Goal: Task Accomplishment & Management: Manage account settings

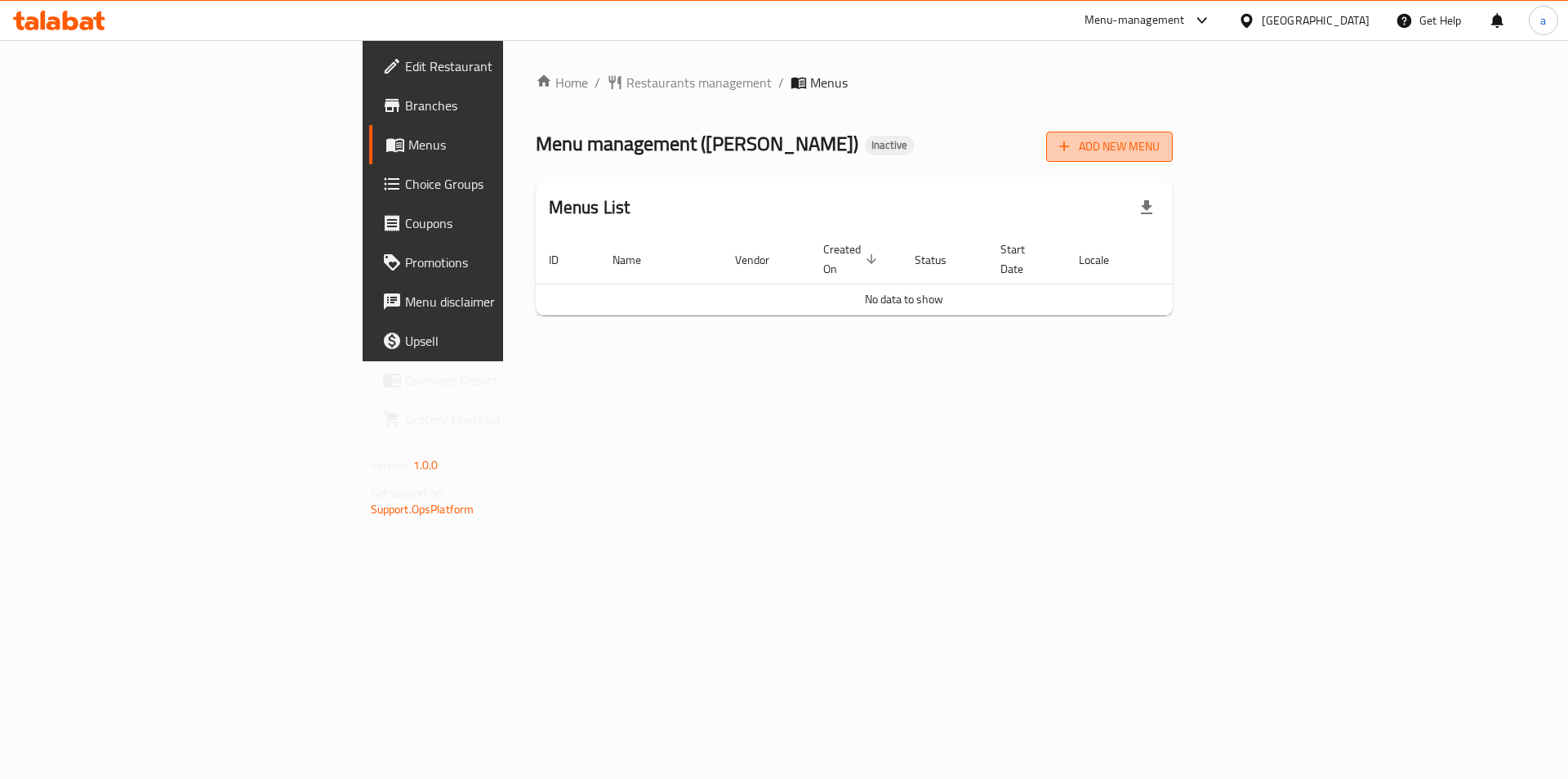
click at [1159, 142] on span "Add New Menu" at bounding box center [1110, 146] width 101 height 20
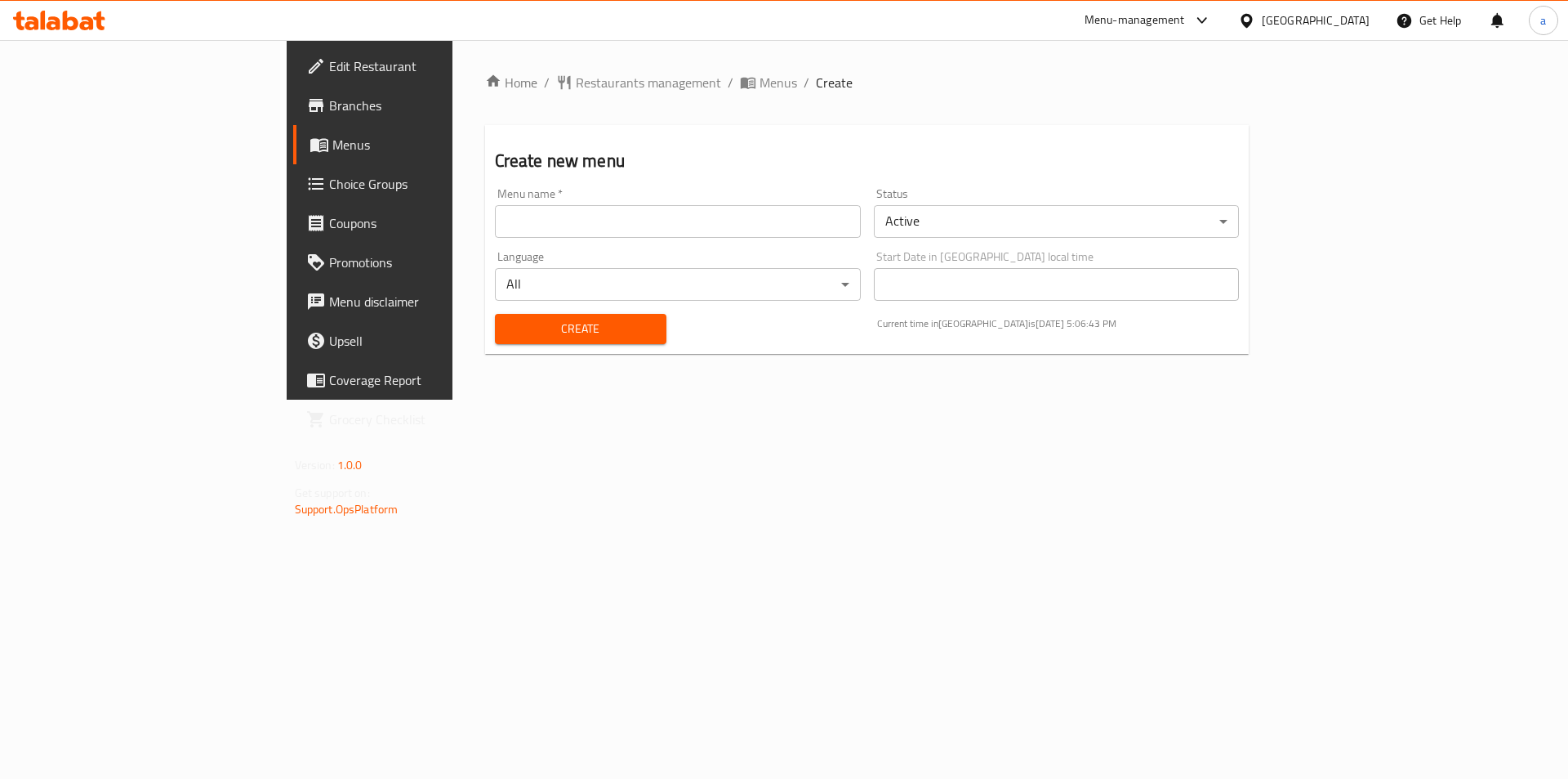
click at [597, 223] on input "text" at bounding box center [678, 222] width 366 height 33
type input "20/8"
click at [529, 335] on span "Create" at bounding box center [580, 328] width 145 height 20
click at [759, 78] on span "Menus" at bounding box center [778, 82] width 38 height 19
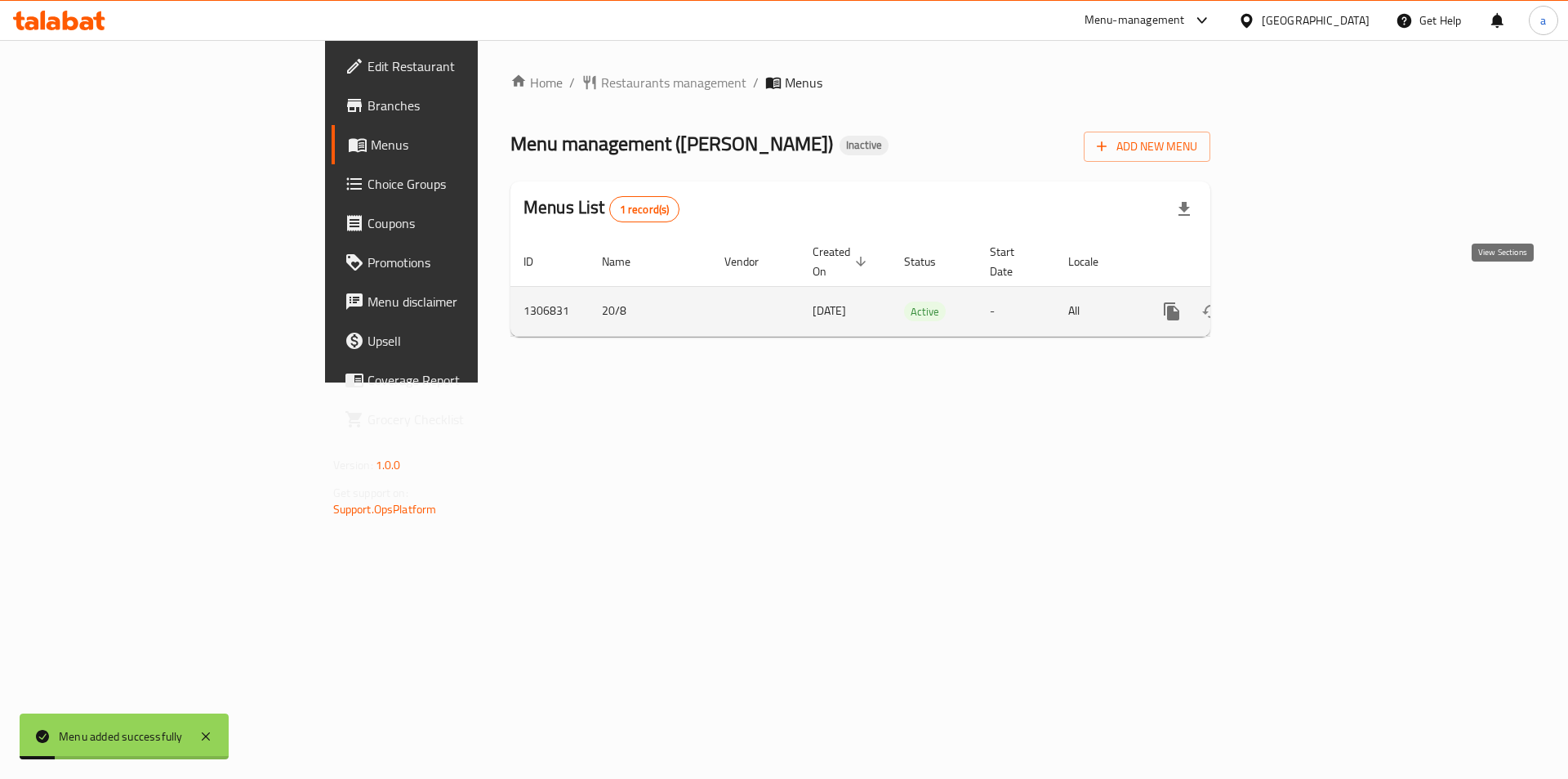
click at [1309, 292] on link "enhanced table" at bounding box center [1289, 311] width 39 height 39
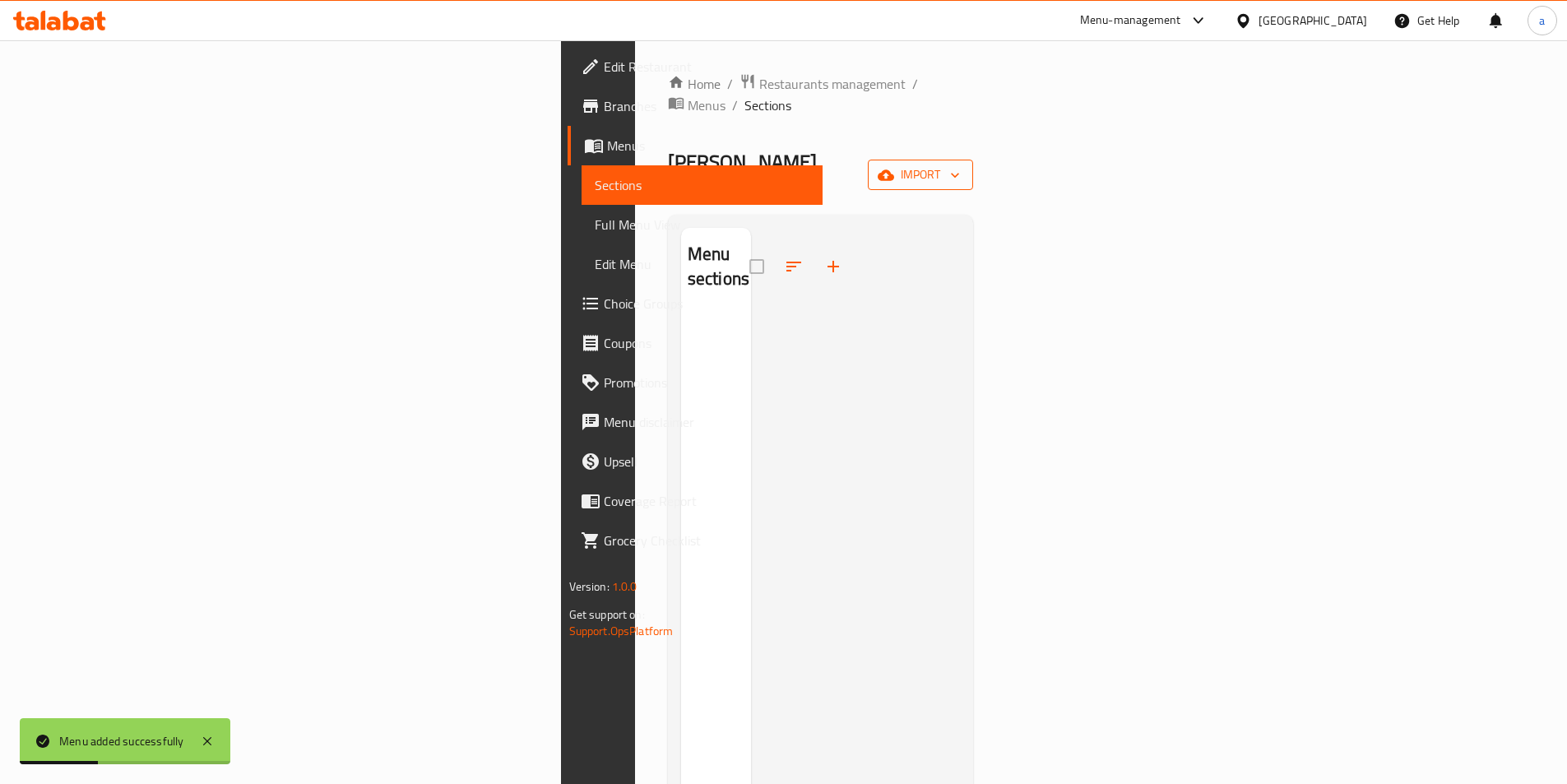
click at [960, 165] on span "import" at bounding box center [920, 175] width 79 height 20
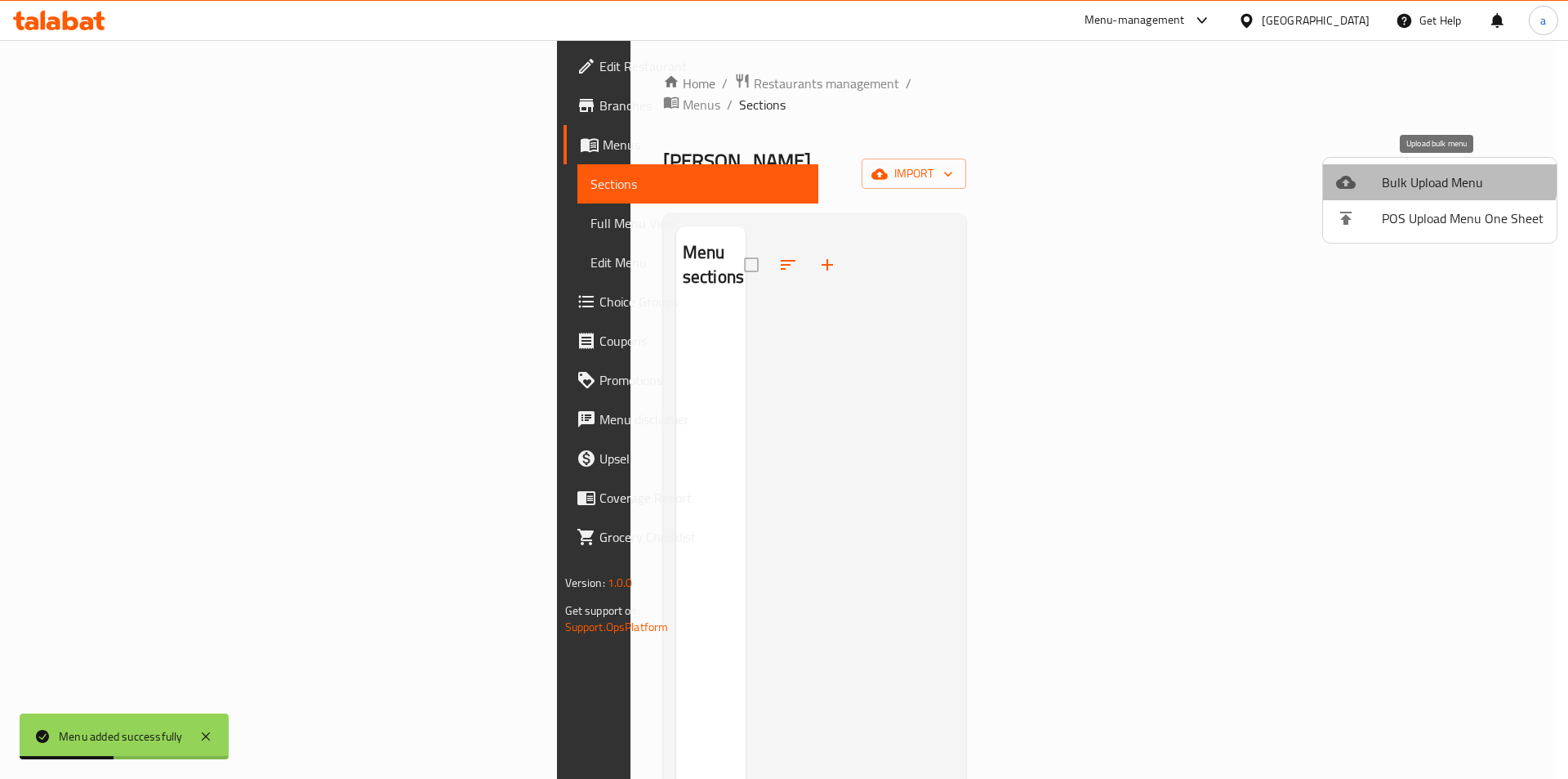
click at [1434, 174] on span "Bulk Upload Menu" at bounding box center [1462, 182] width 162 height 19
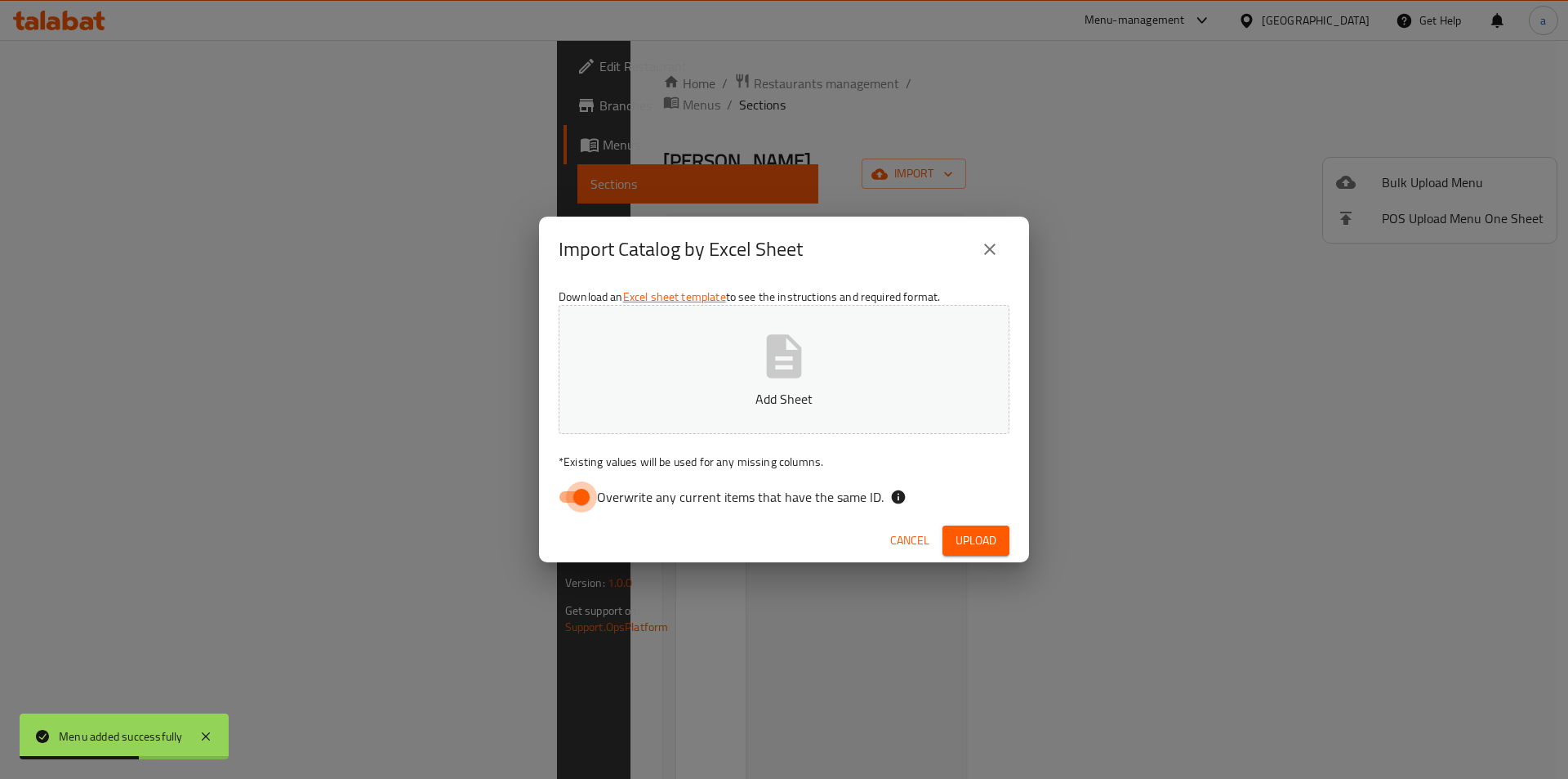
click at [571, 496] on input "Overwrite any current items that have the same ID." at bounding box center [581, 497] width 93 height 31
checkbox input "false"
click at [733, 362] on button "Add Sheet" at bounding box center [784, 368] width 450 height 129
click at [944, 535] on button "Upload" at bounding box center [975, 540] width 67 height 30
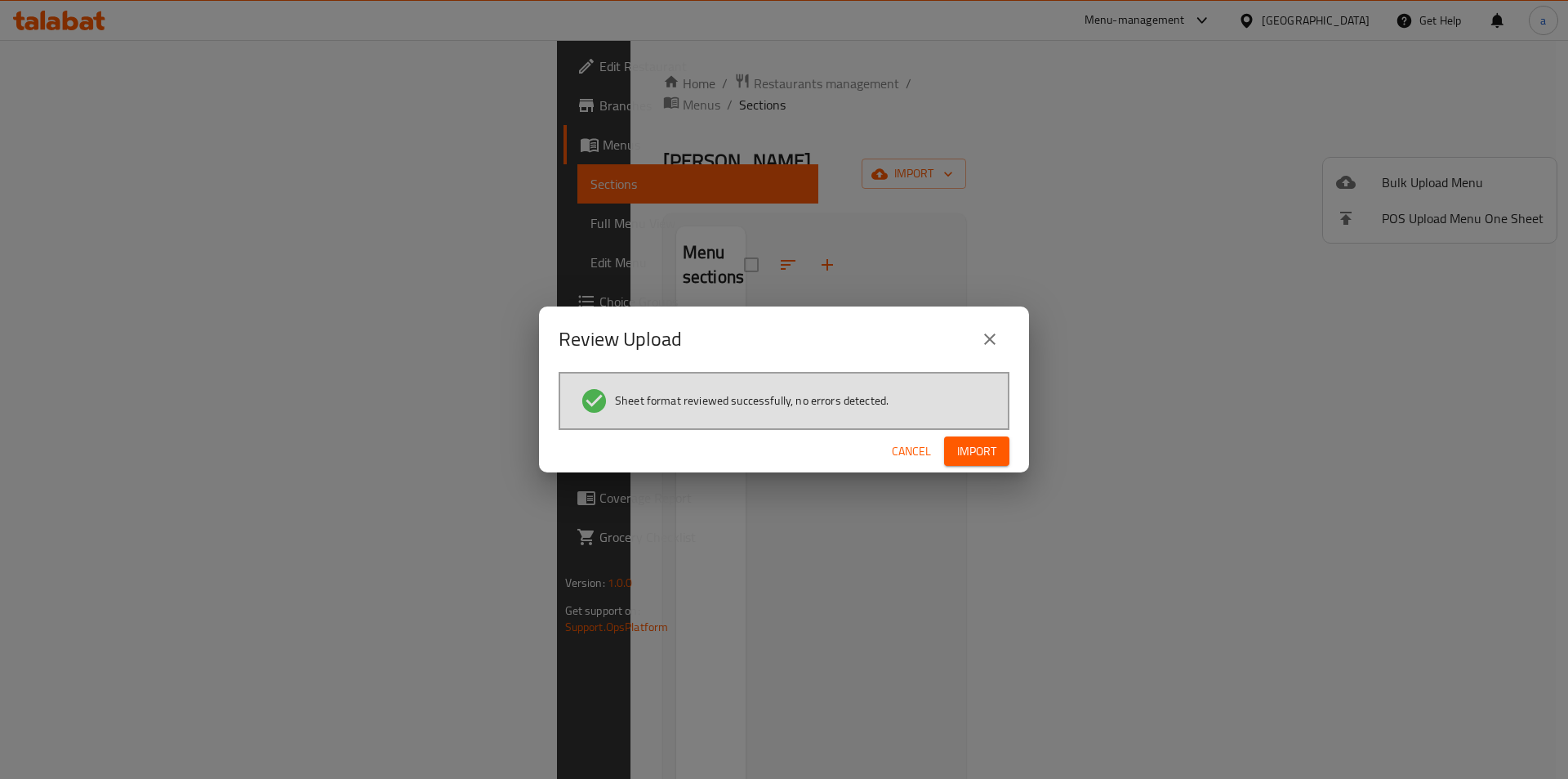
click at [979, 460] on span "Import" at bounding box center [976, 451] width 39 height 20
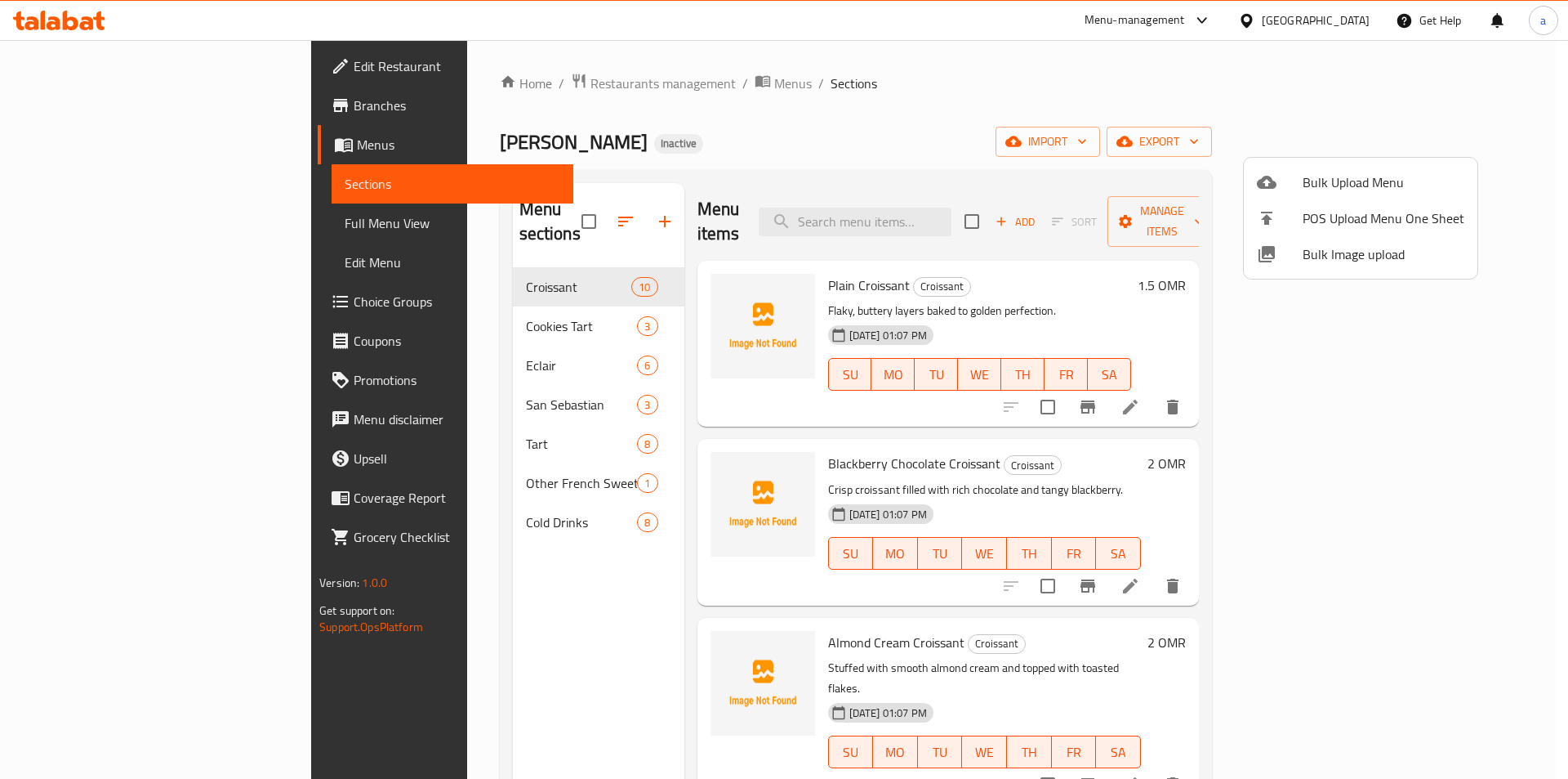
click at [796, 82] on div at bounding box center [784, 390] width 1568 height 779
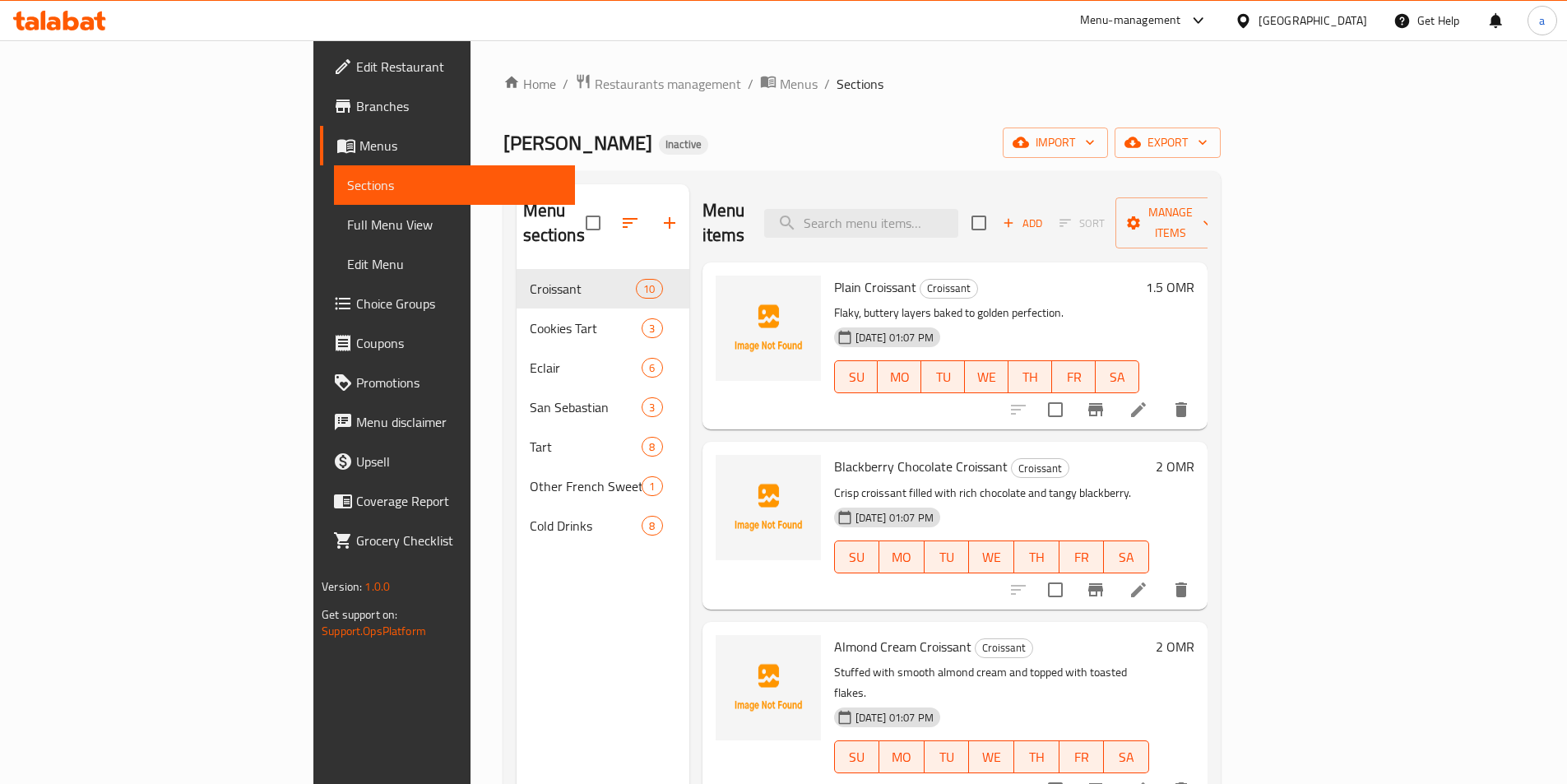
click at [347, 233] on span "Full Menu View" at bounding box center [455, 224] width 215 height 20
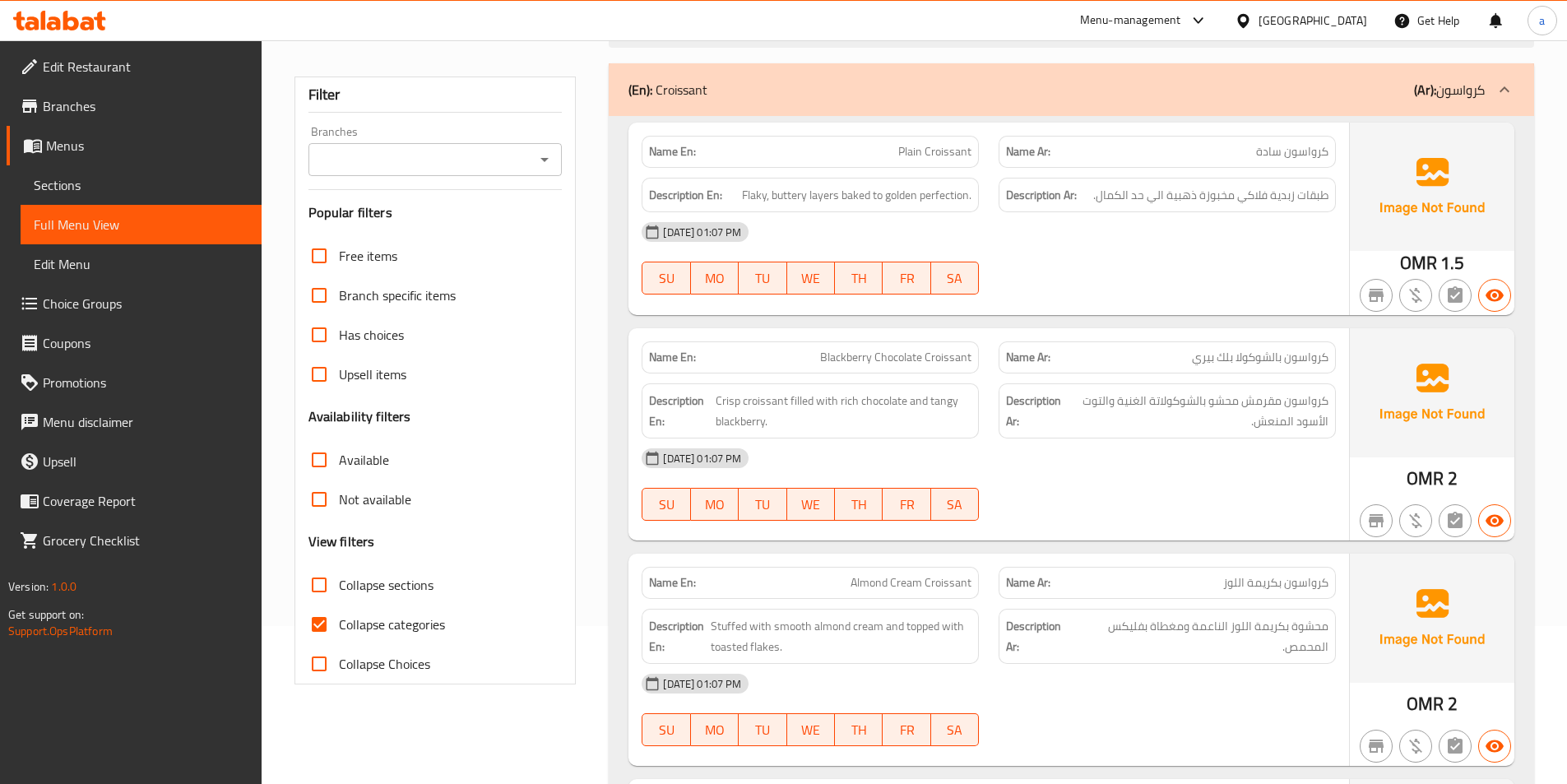
scroll to position [165, 0]
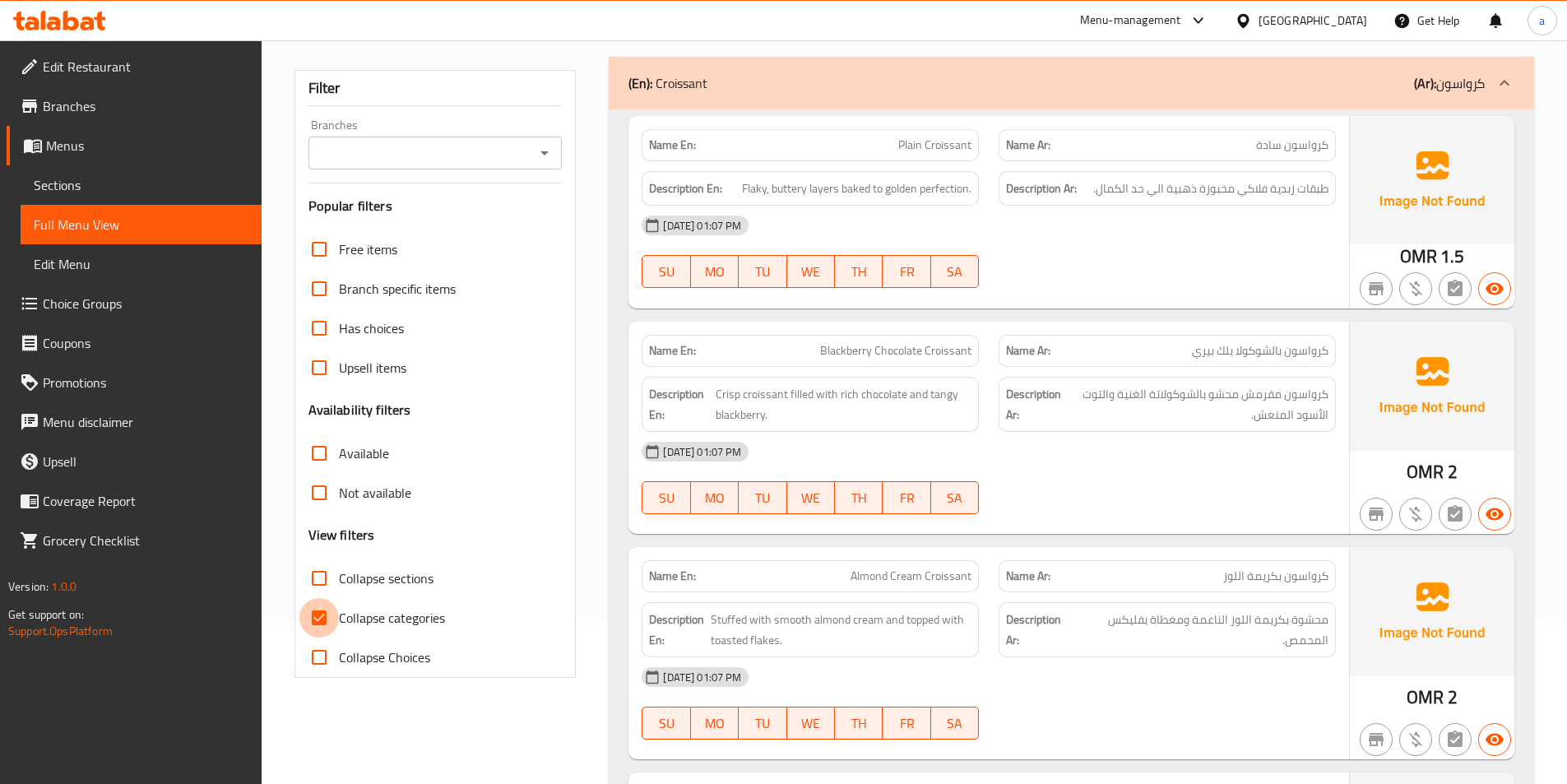
click at [311, 610] on input "Collapse categories" at bounding box center [319, 617] width 39 height 39
checkbox input "false"
click at [1095, 259] on div "20-08-2025 01:07 PM SU MO TU WE TH FR SA" at bounding box center [989, 252] width 714 height 92
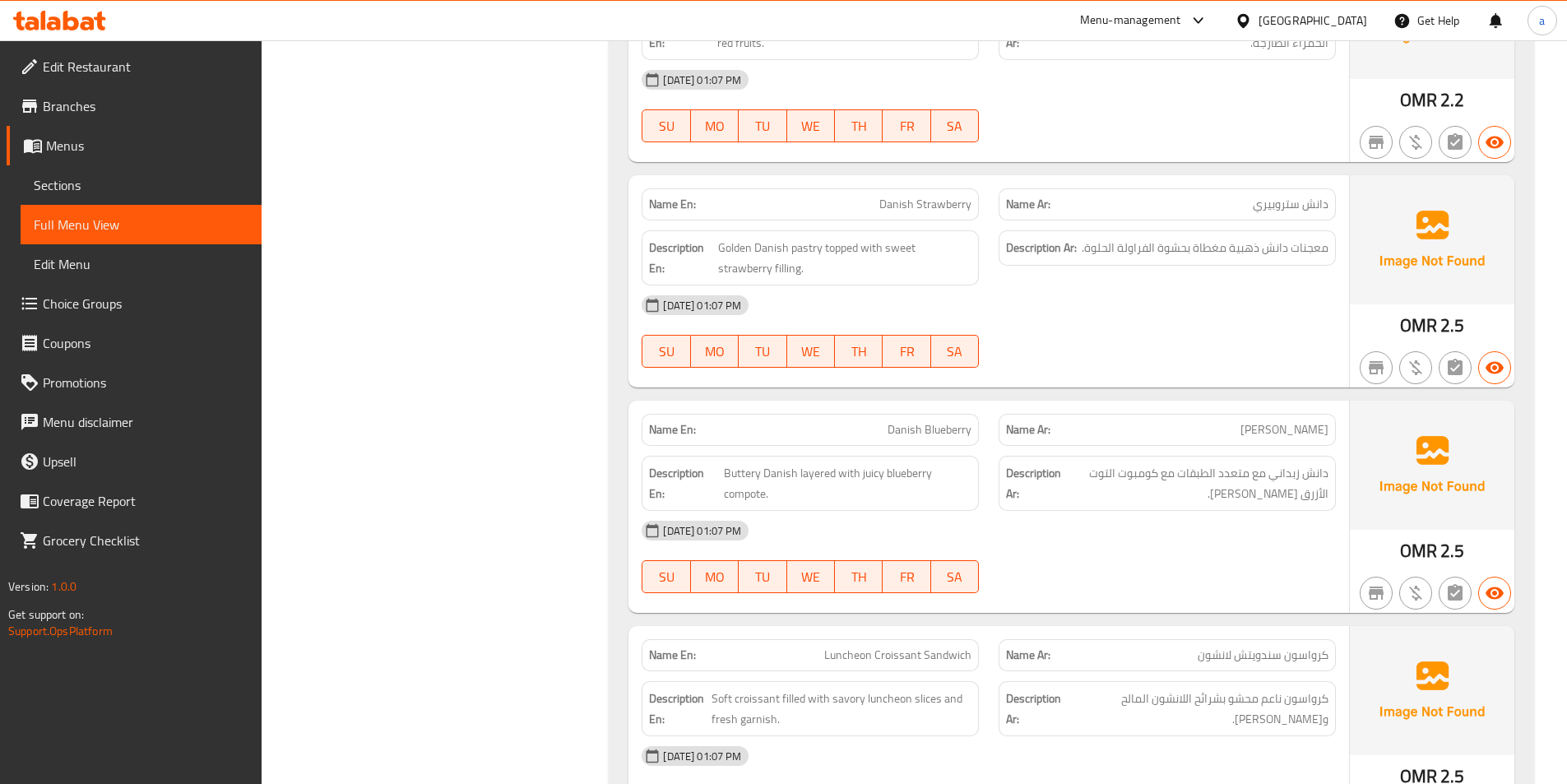
scroll to position [1069, 0]
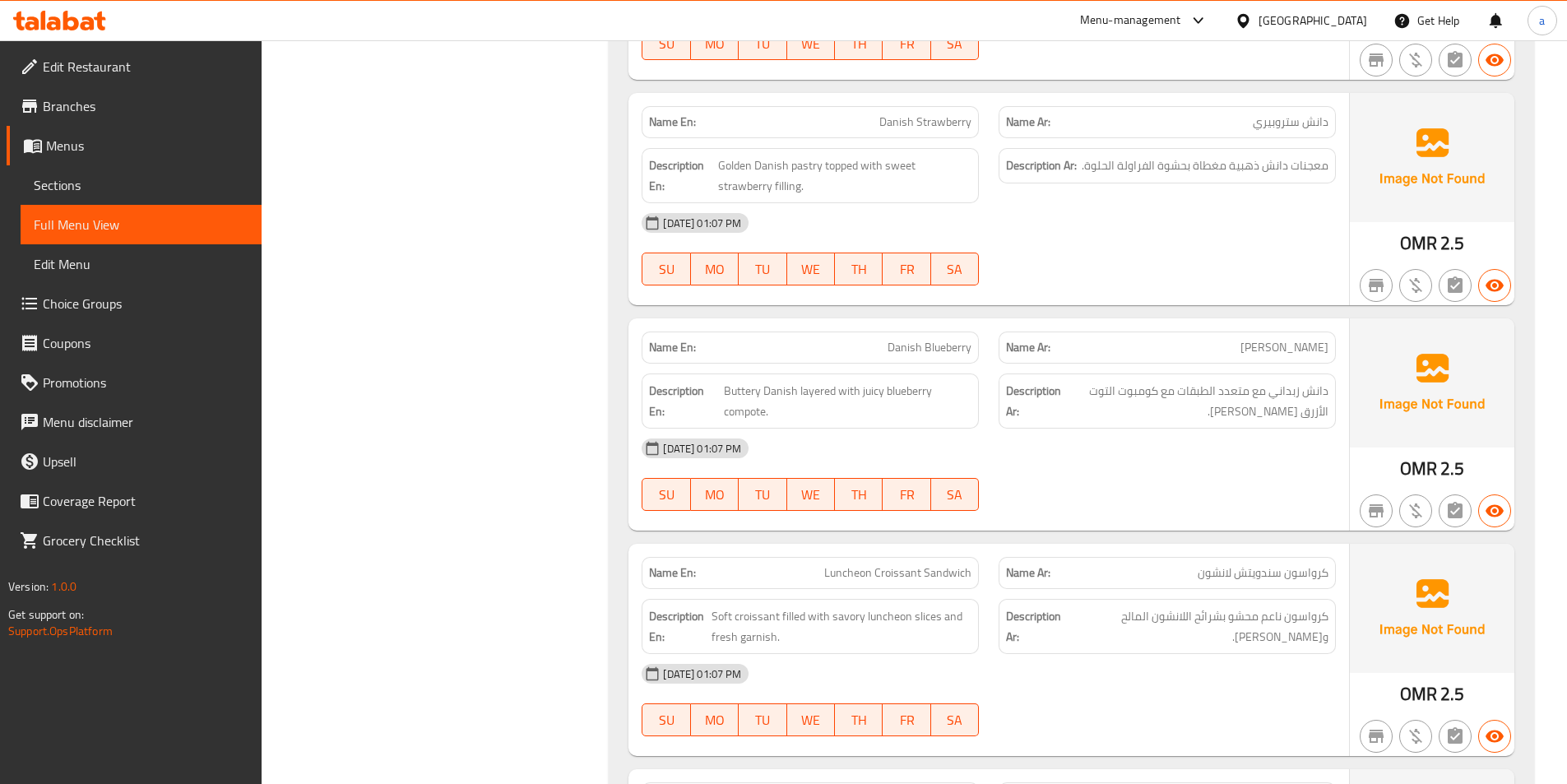
click at [1030, 239] on div "[DATE] 01:07 PM" at bounding box center [989, 222] width 714 height 39
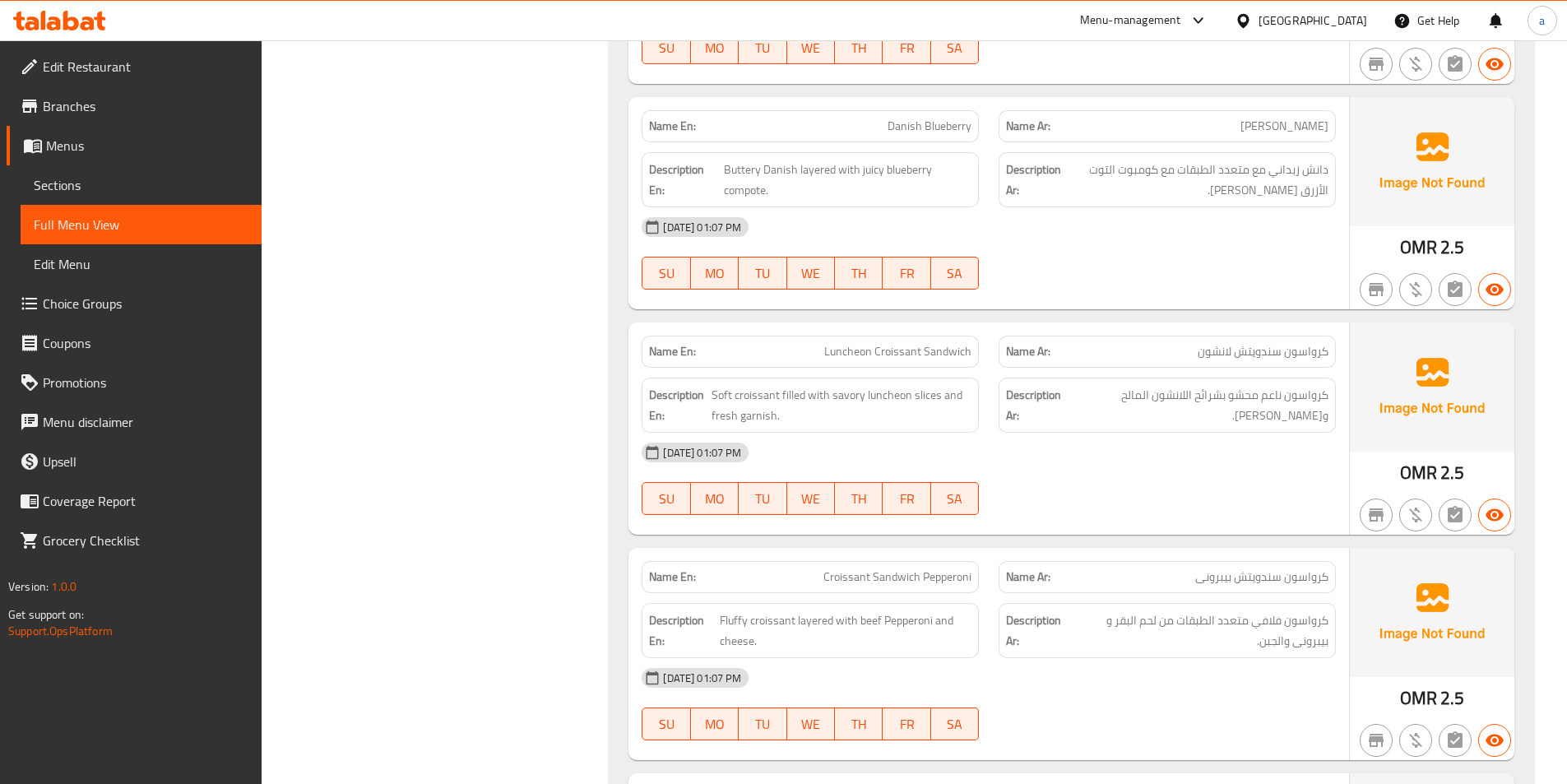
scroll to position [1315, 0]
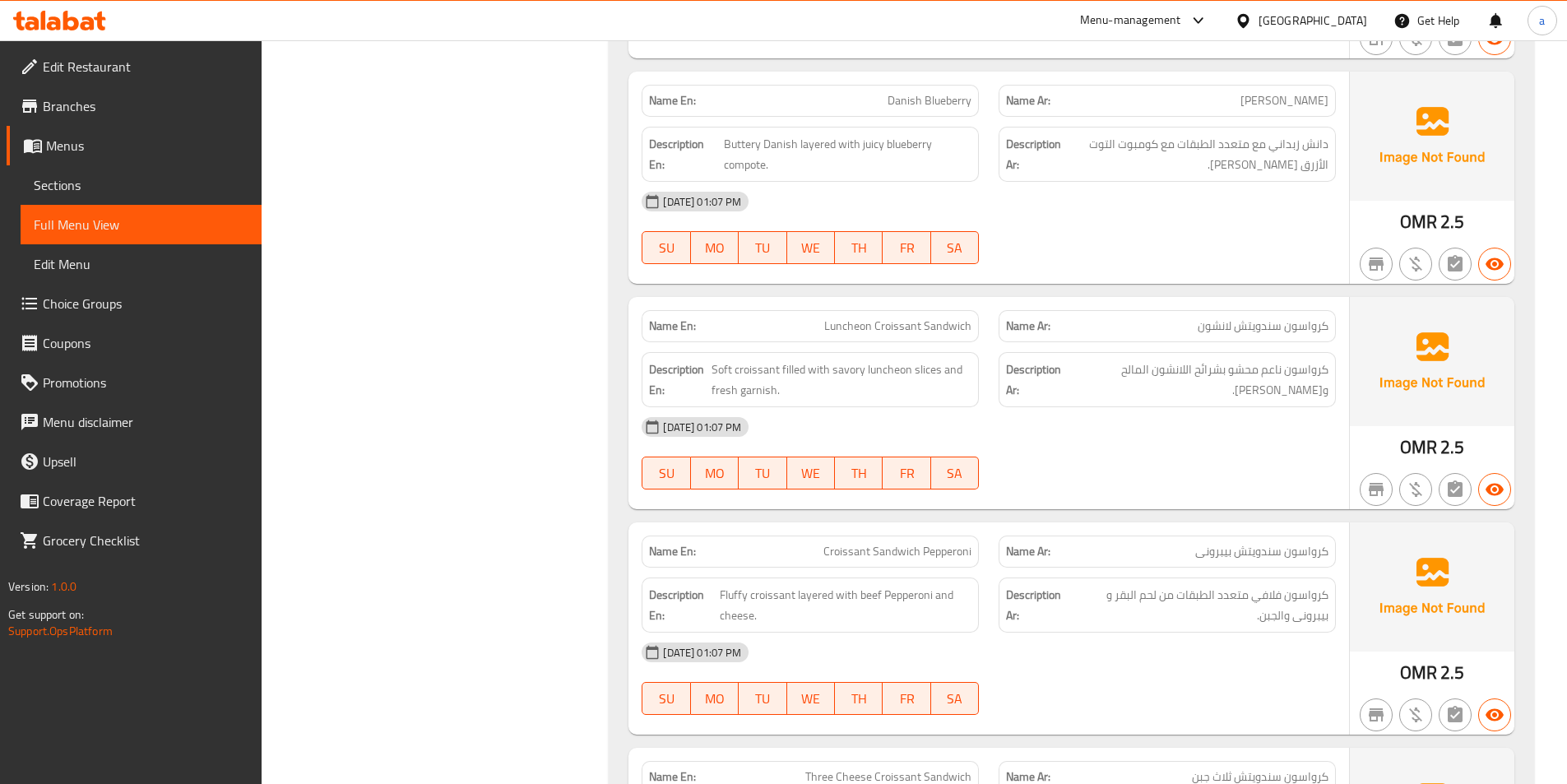
click at [1050, 265] on div at bounding box center [1167, 264] width 357 height 20
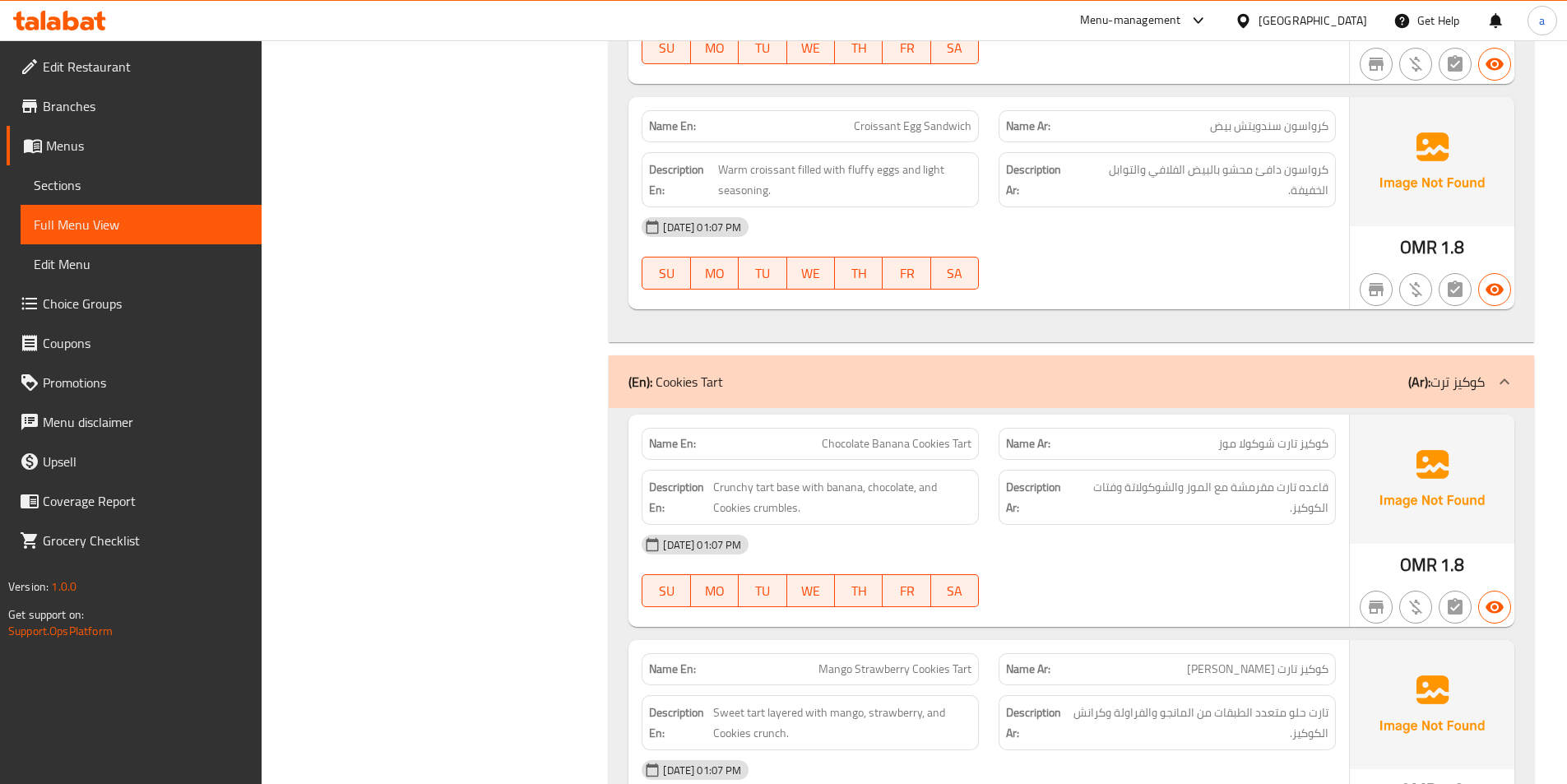
scroll to position [2220, 0]
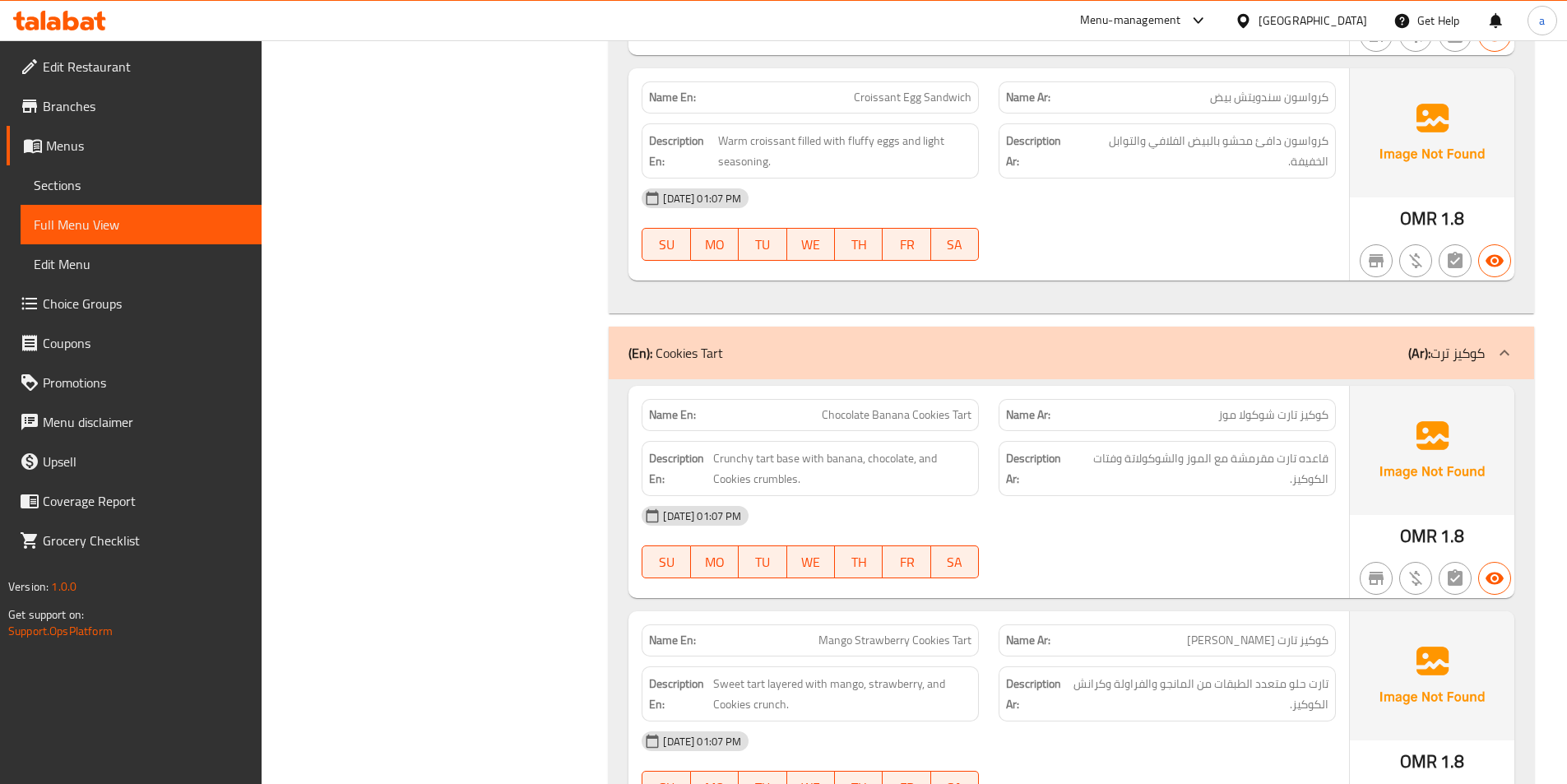
click at [1109, 202] on div "[DATE] 01:07 PM" at bounding box center [989, 198] width 714 height 39
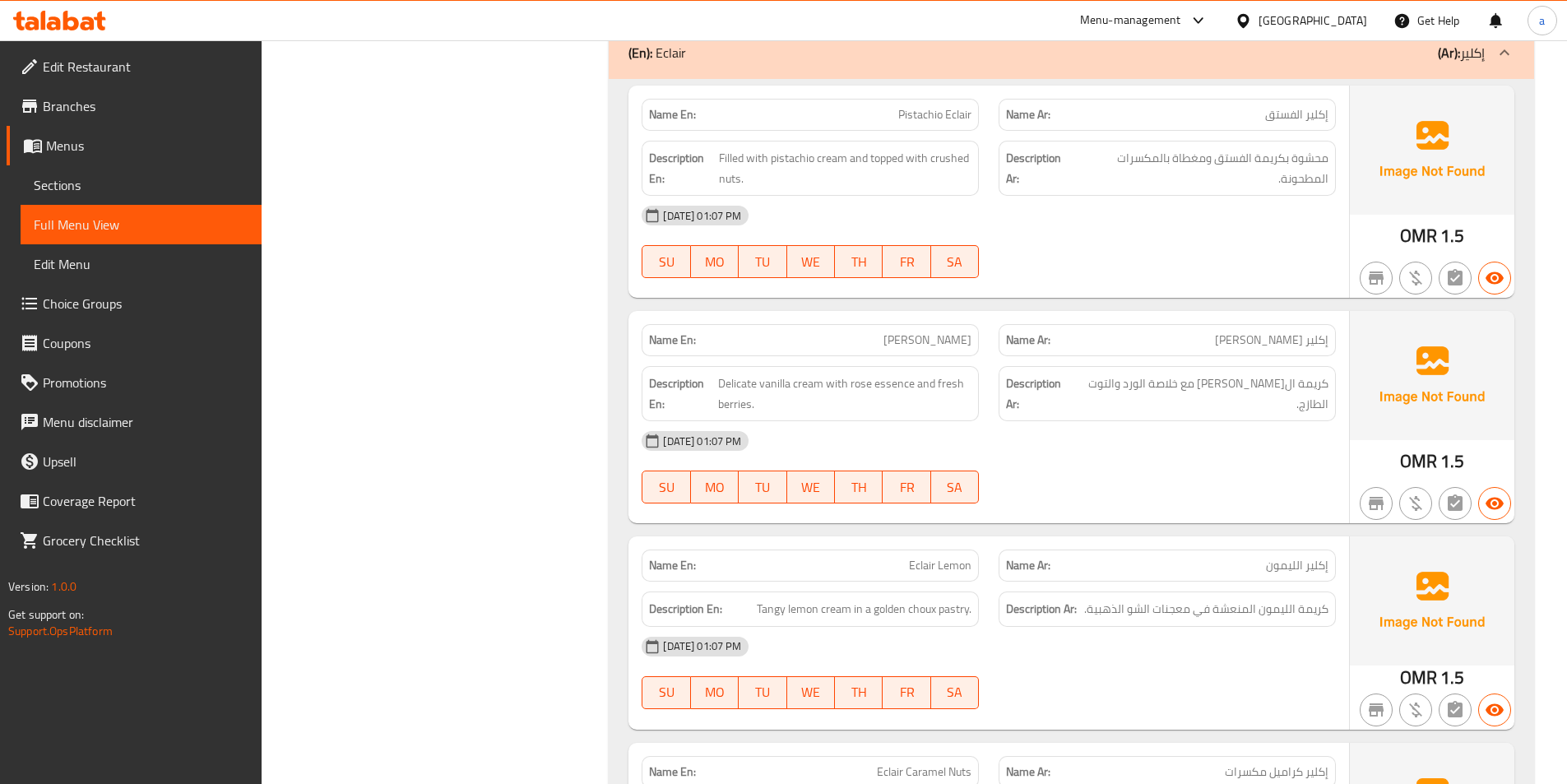
scroll to position [3289, 0]
drag, startPoint x: 933, startPoint y: 153, endPoint x: 961, endPoint y: 176, distance: 36.2
click at [961, 176] on span "Filled with pistachio cream and topped with crushed nuts." at bounding box center [845, 167] width 253 height 40
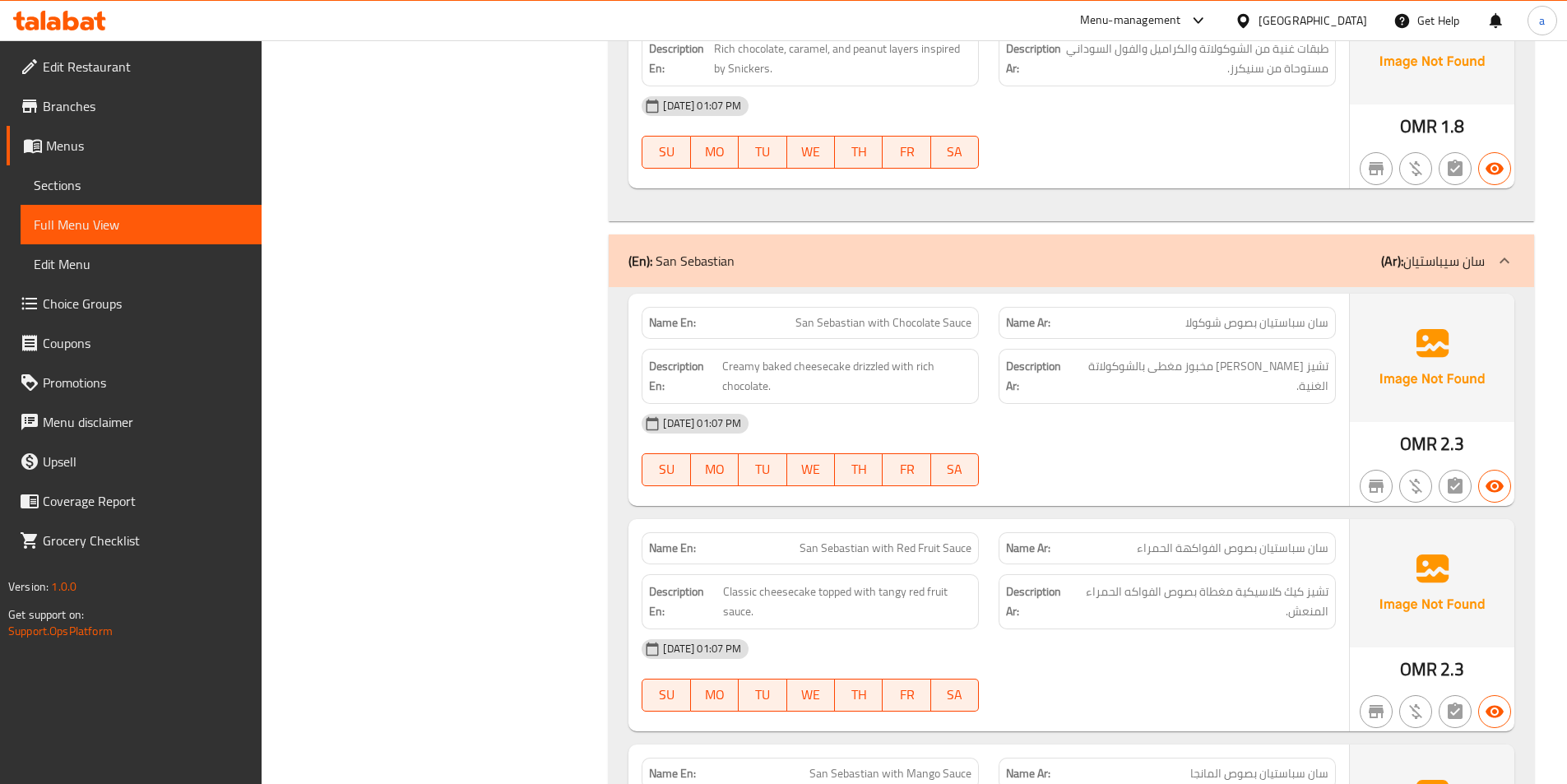
scroll to position [4605, 0]
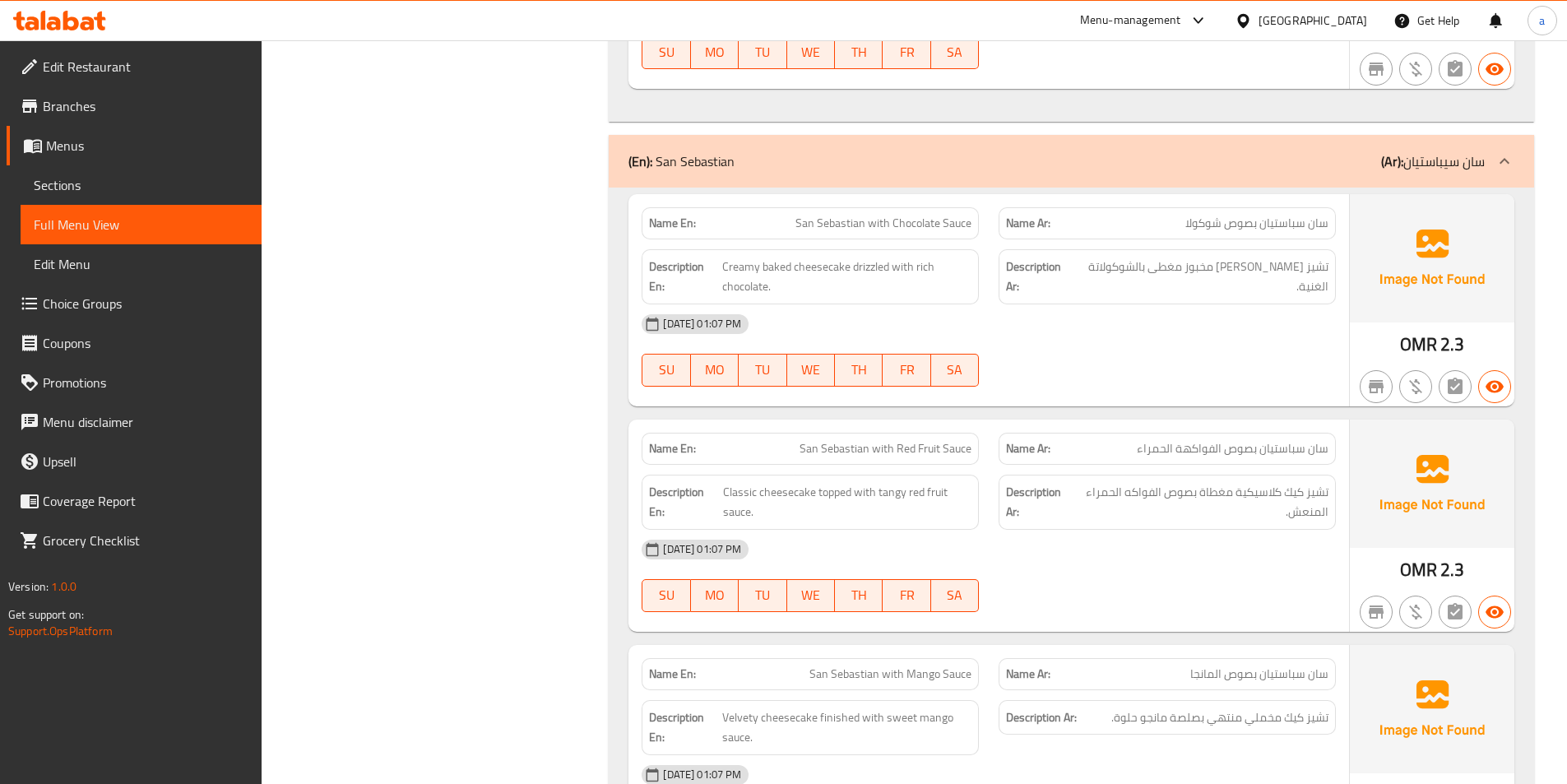
copy span "San Sebastian with Chocolate Sauce"
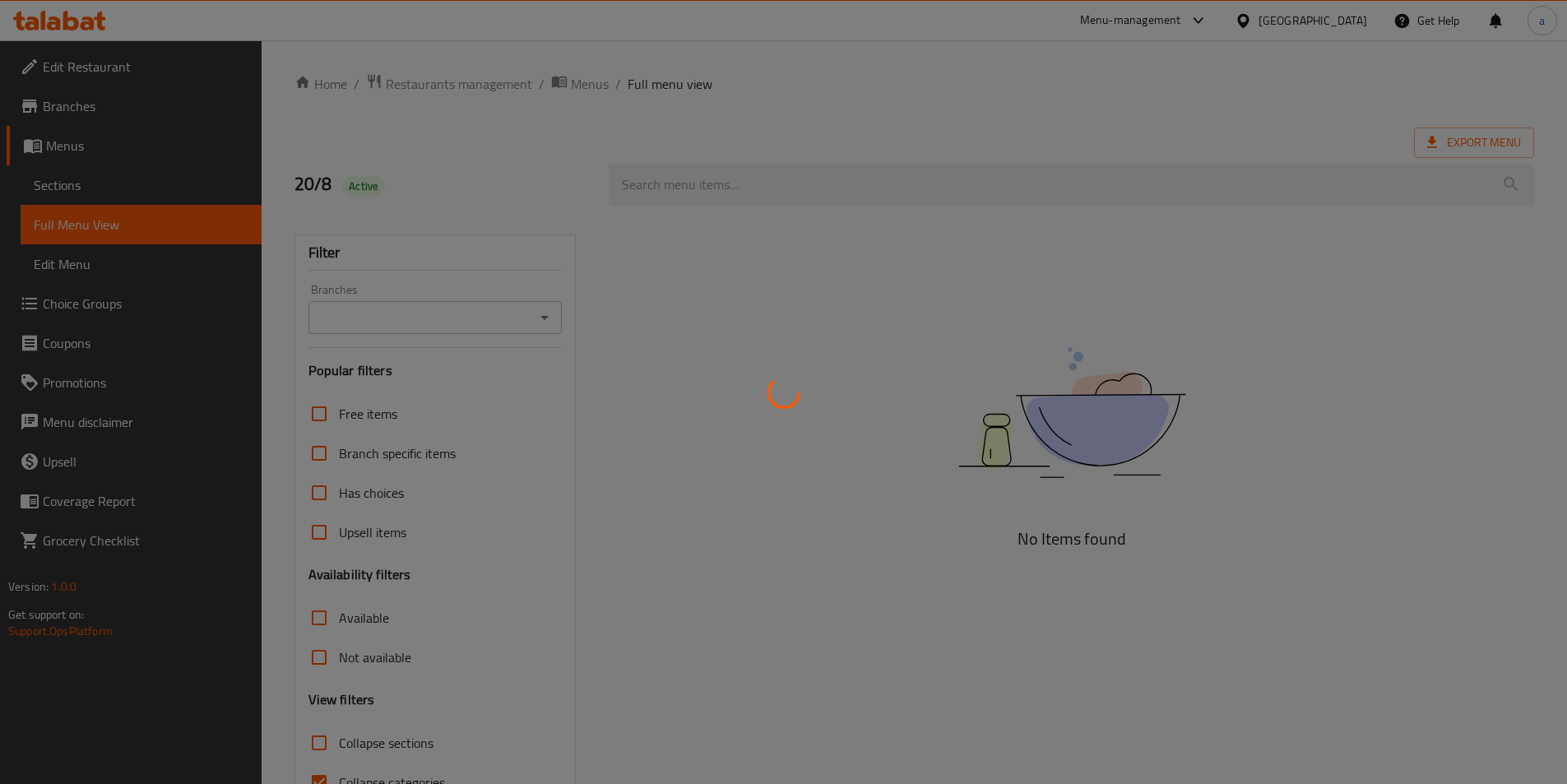
click at [96, 176] on div at bounding box center [784, 392] width 1567 height 784
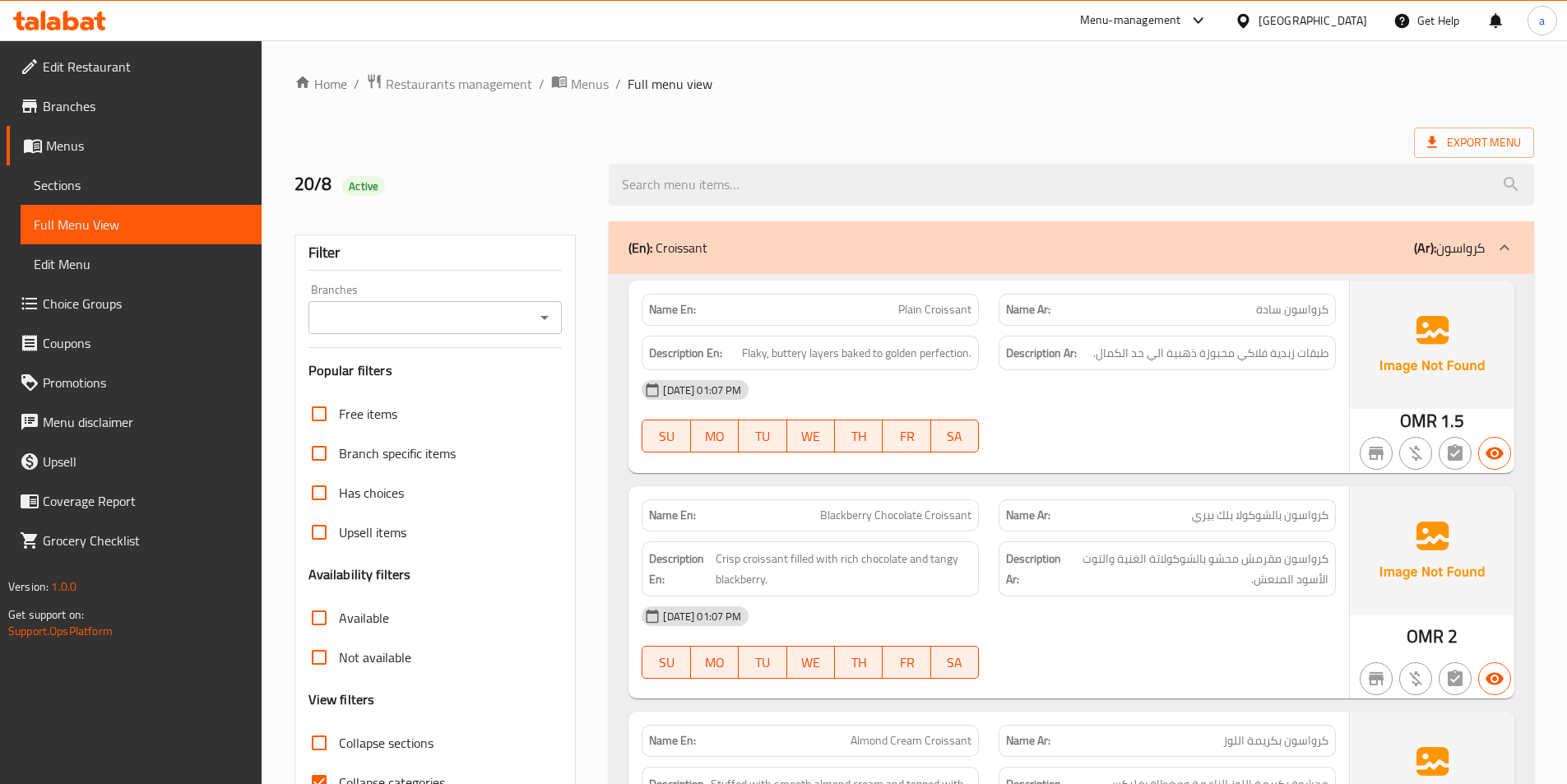
click at [104, 176] on span "Sections" at bounding box center [141, 185] width 215 height 20
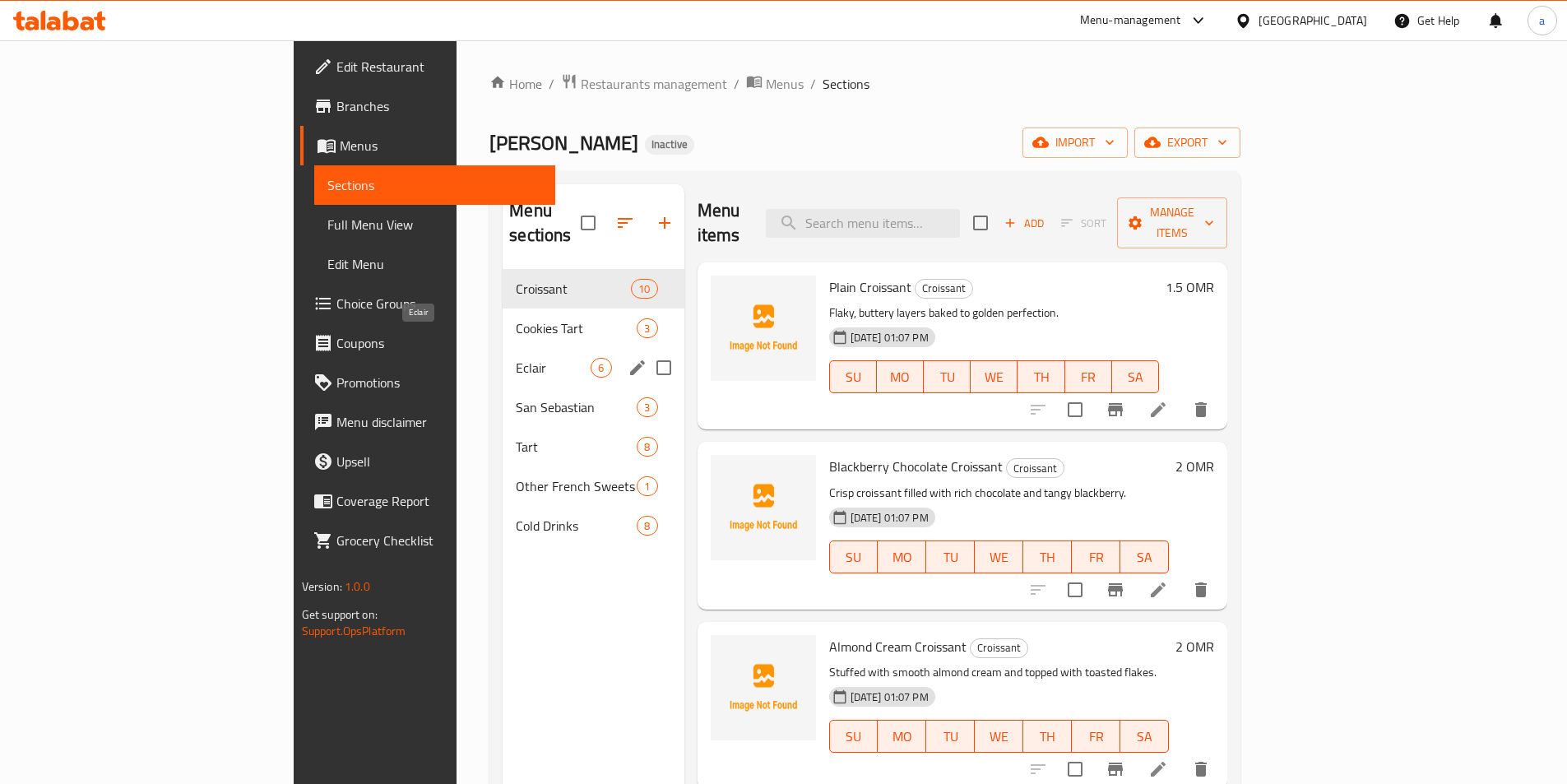
click at [516, 358] on span "Eclair" at bounding box center [553, 368] width 75 height 20
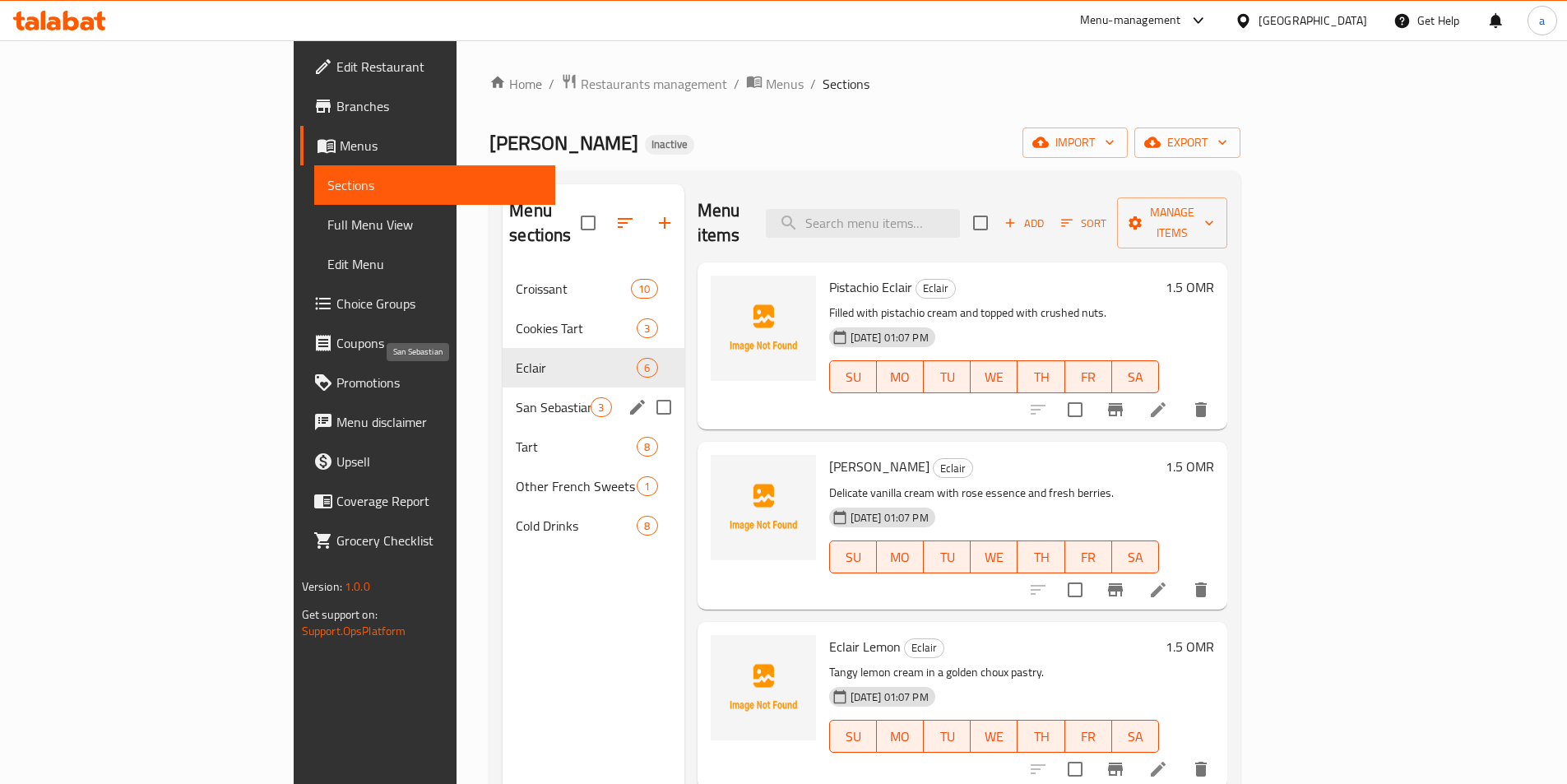
click at [516, 397] on span "San Sebastian" at bounding box center [553, 407] width 75 height 20
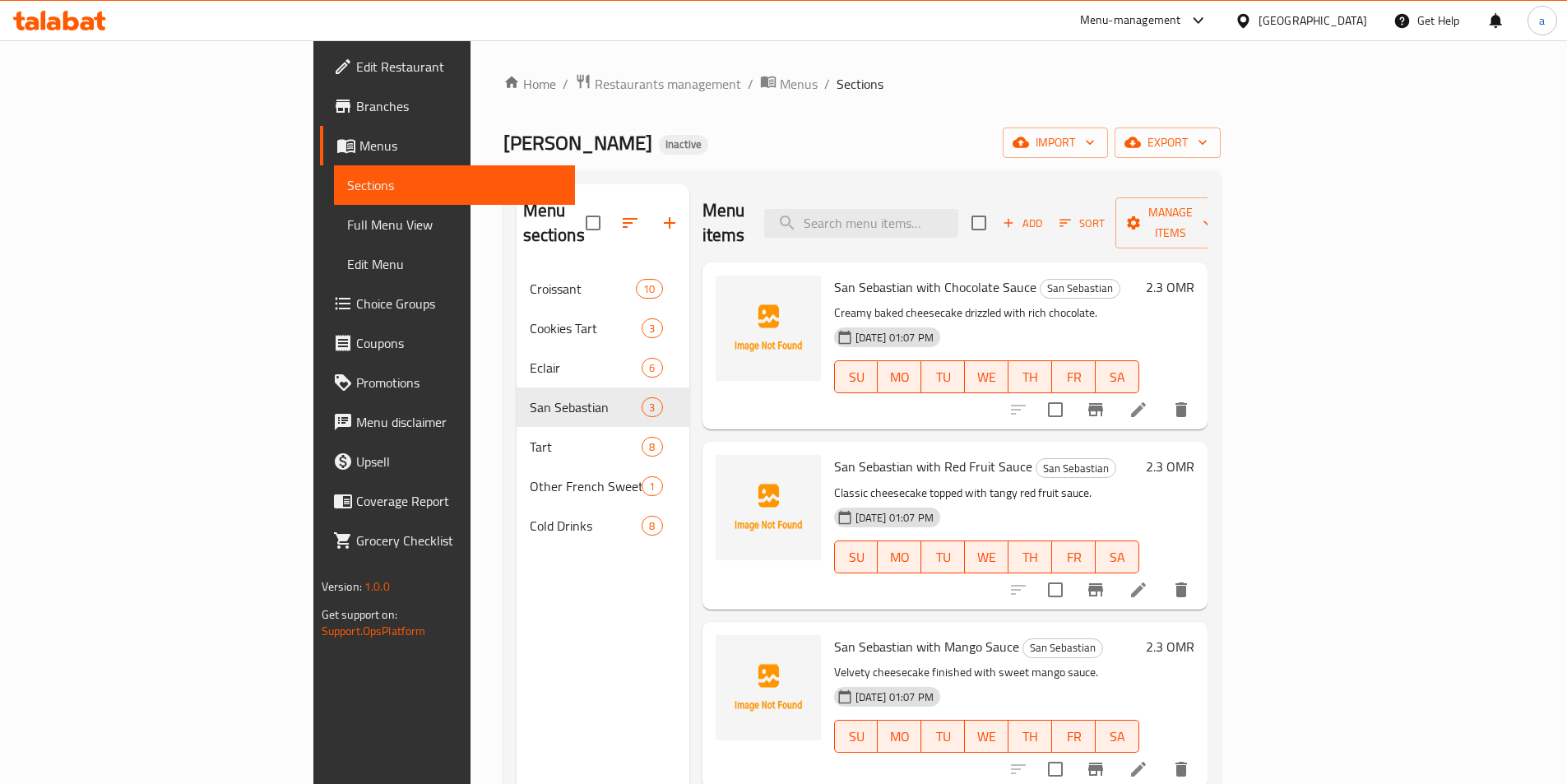
click at [885, 97] on div "Home / Restaurants management / Menus / Sections Dee Sweet Inactive import expo…" at bounding box center [862, 527] width 717 height 908
click at [1148, 400] on icon at bounding box center [1139, 410] width 20 height 20
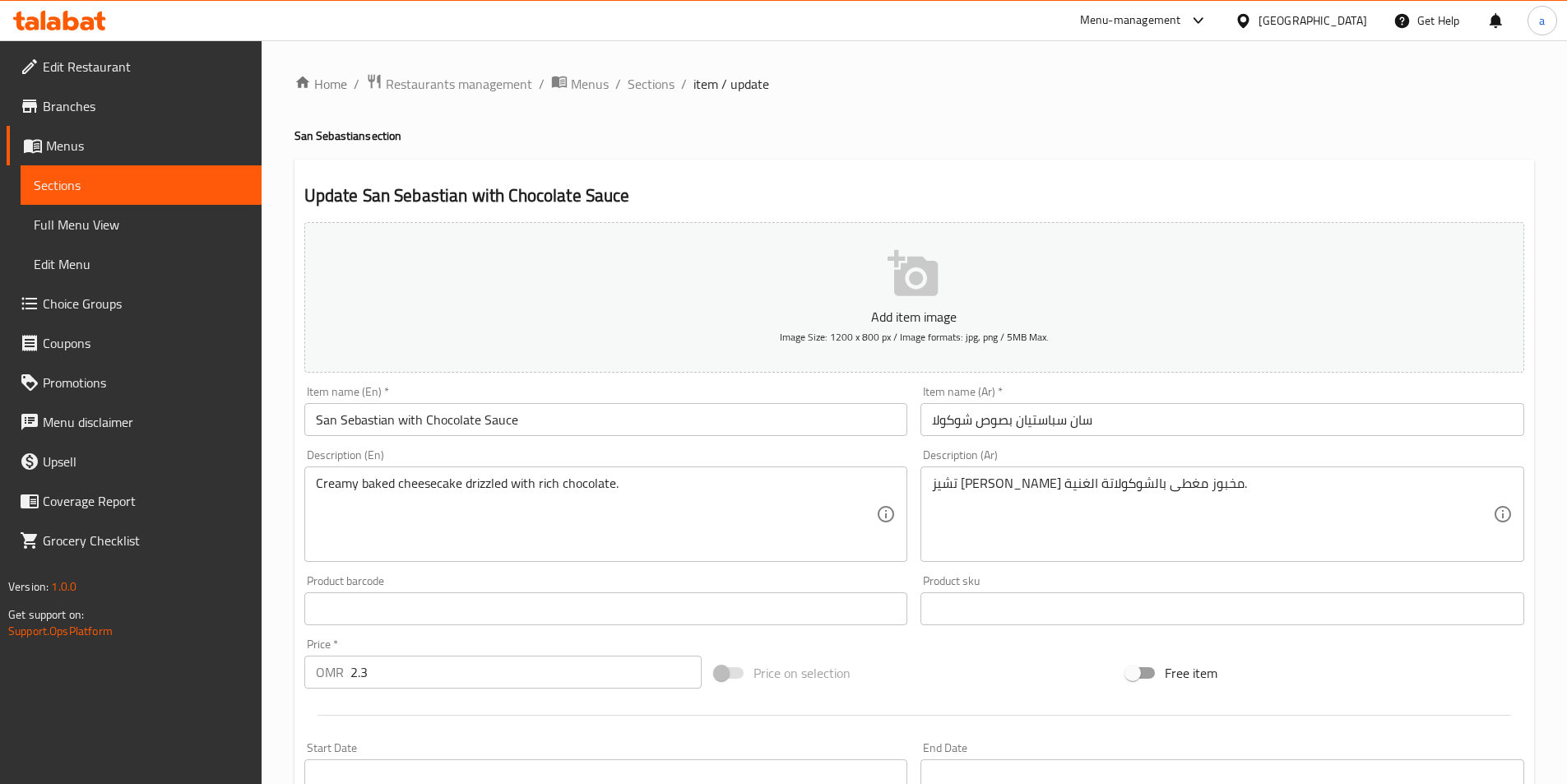
click at [477, 422] on input "San Sebastian with Chocolate Sauce" at bounding box center [606, 419] width 604 height 33
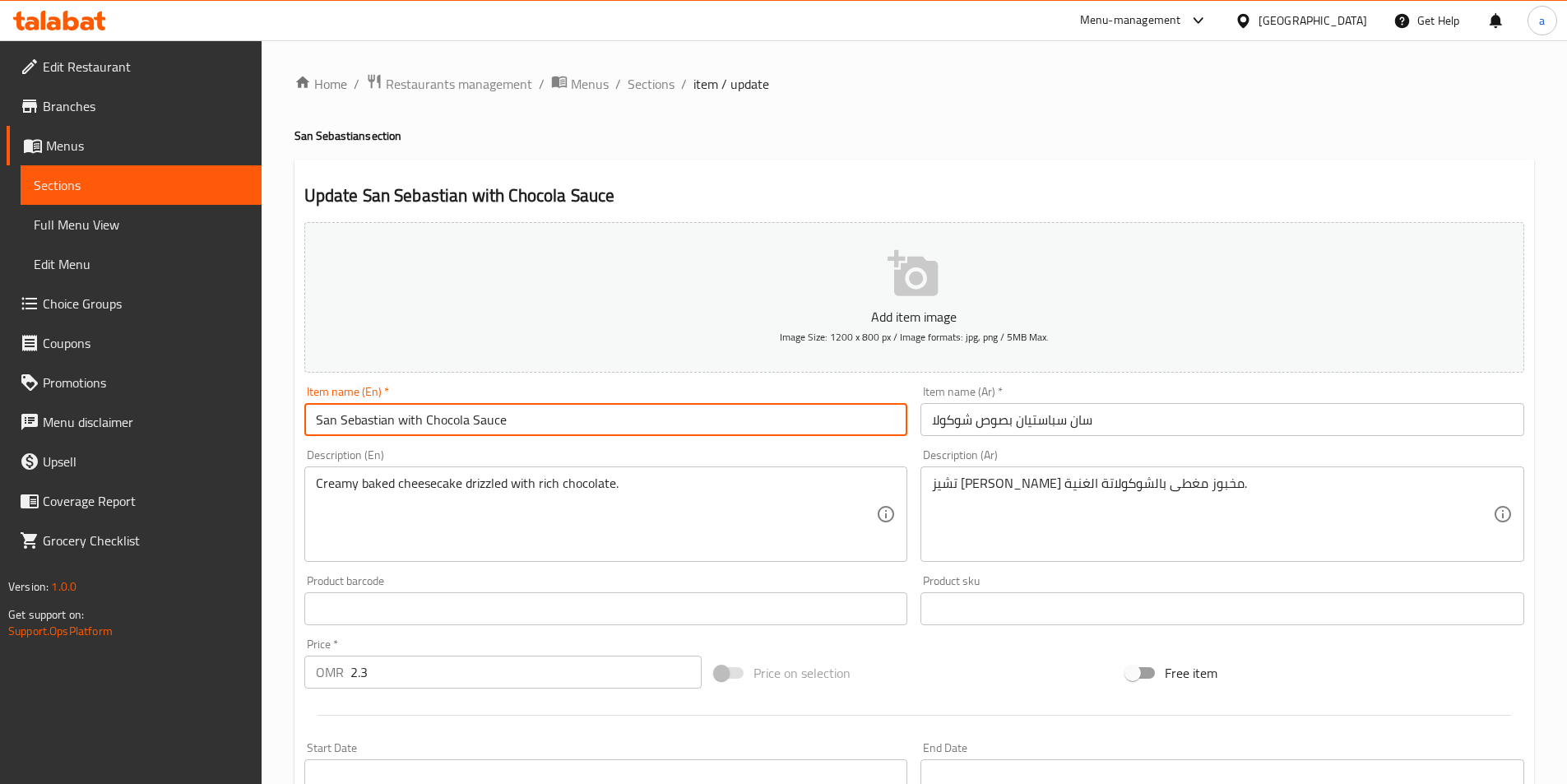
click at [577, 428] on input "San Sebastian with Chocola Sauce" at bounding box center [606, 419] width 604 height 33
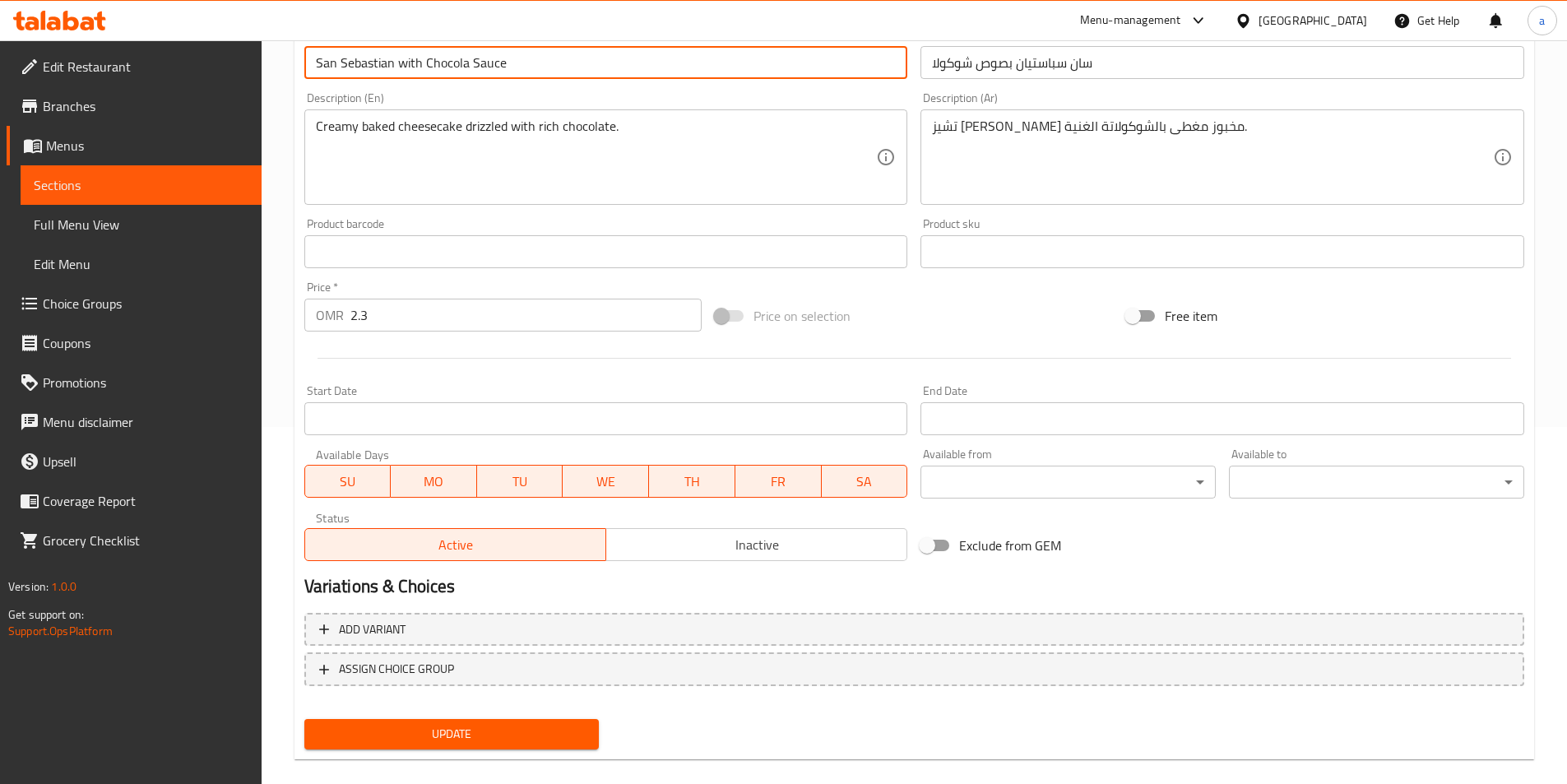
scroll to position [378, 0]
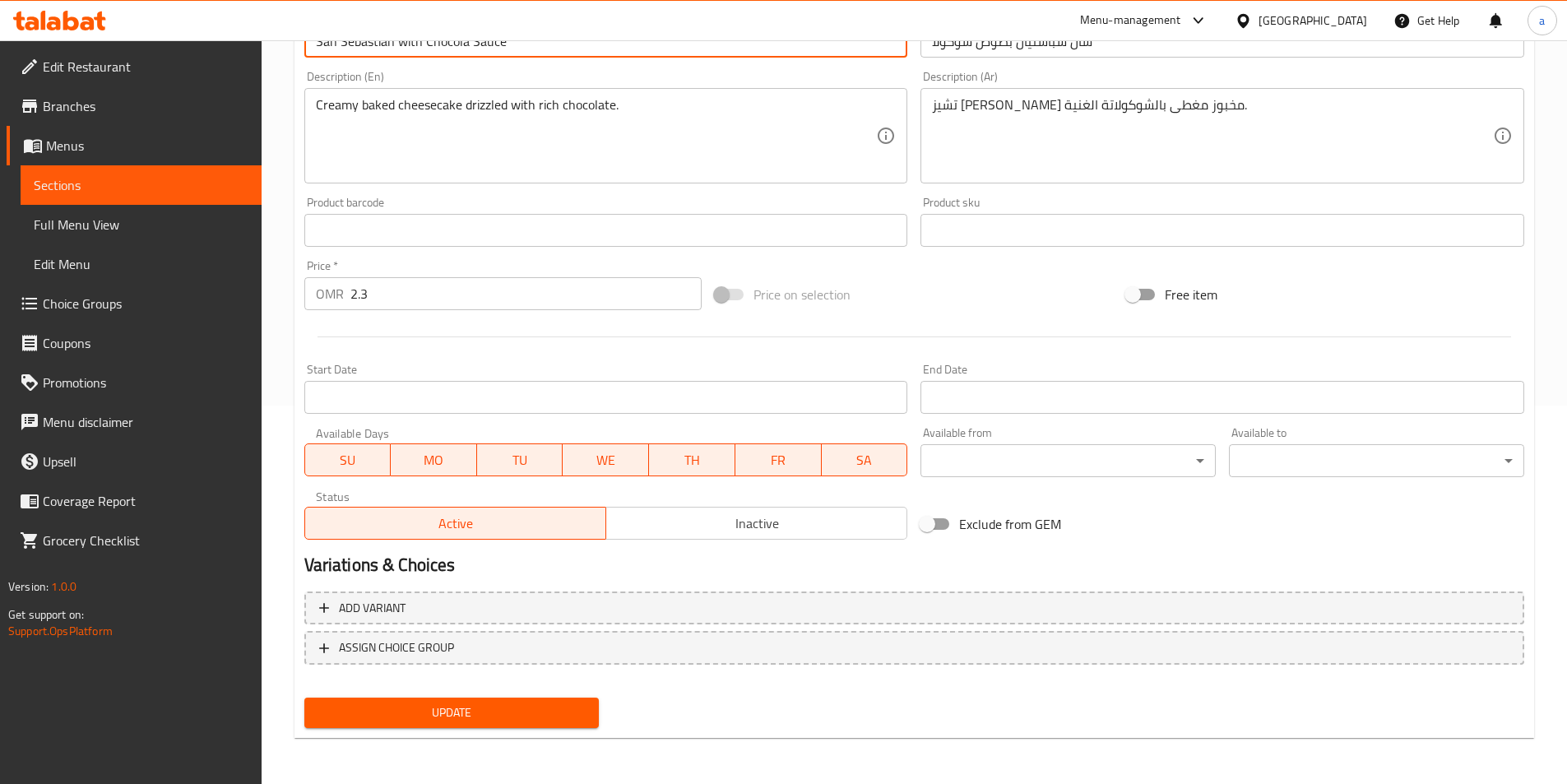
type input "San Sebastian with Chocola Sauce"
click at [401, 705] on span "Update" at bounding box center [452, 712] width 269 height 20
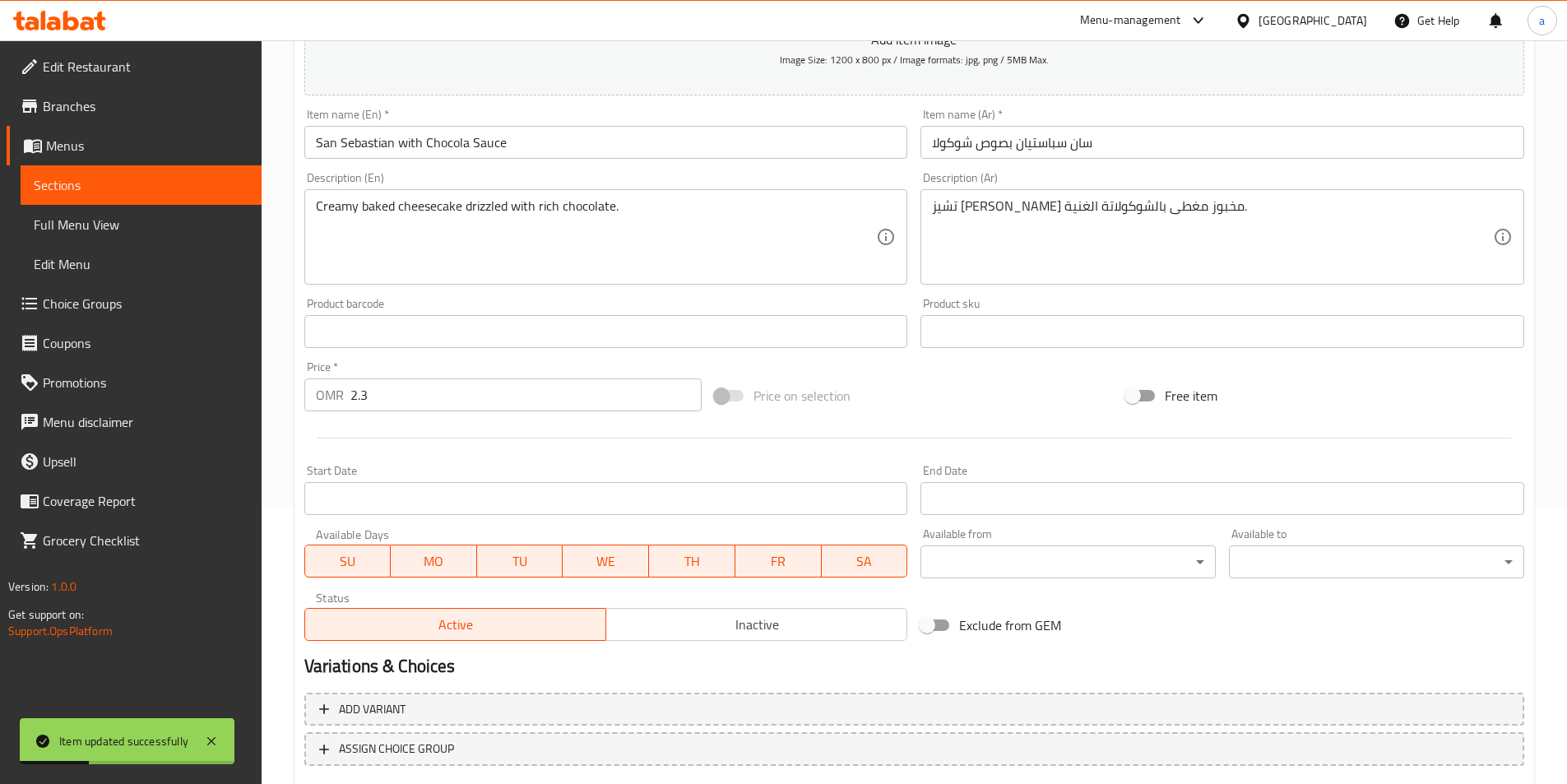
scroll to position [132, 0]
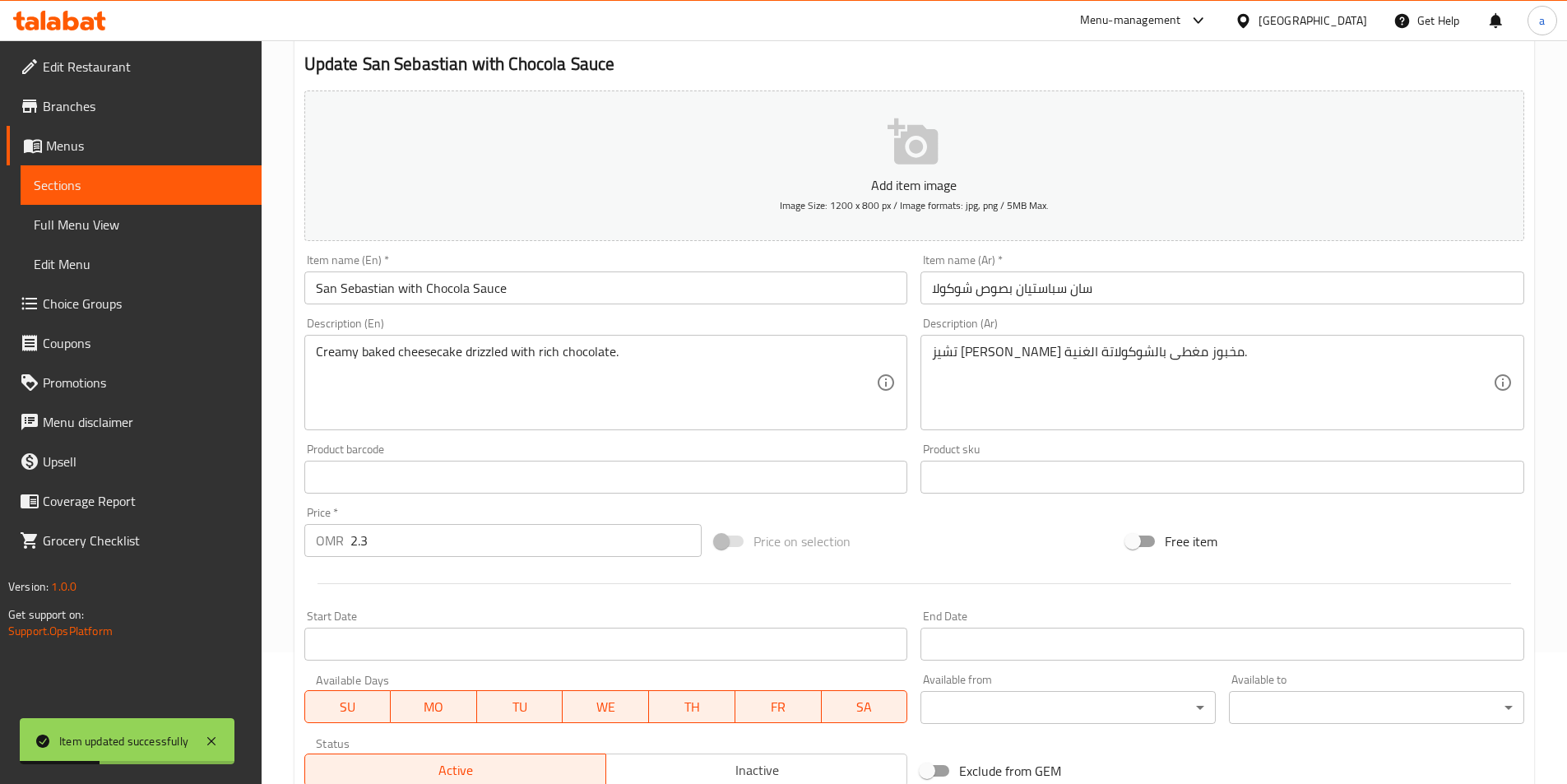
click at [381, 292] on input "San Sebastian with Chocola Sauce" at bounding box center [606, 288] width 604 height 33
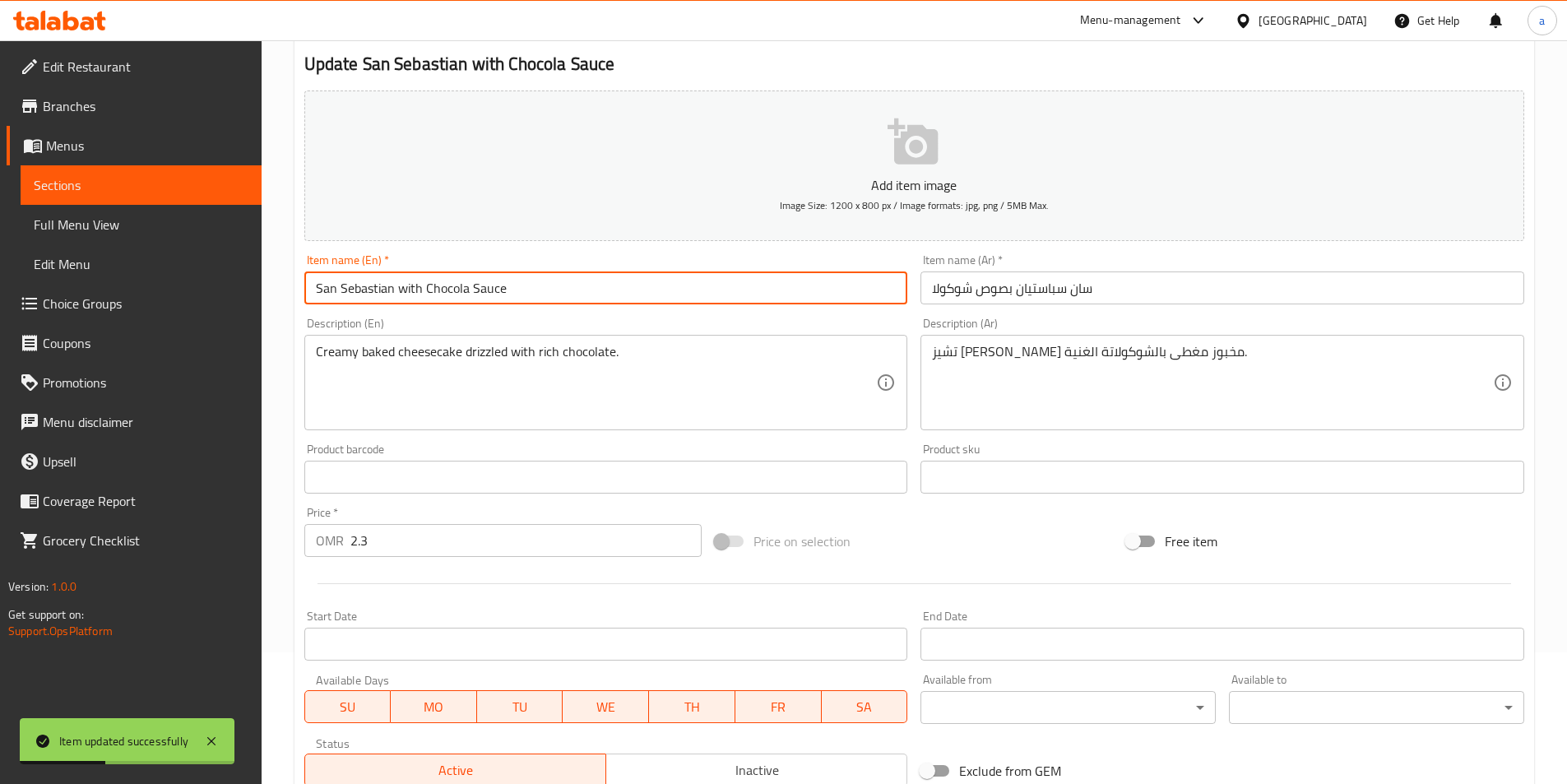
click at [381, 292] on input "San Sebastian with Chocola Sauce" at bounding box center [606, 288] width 604 height 33
click at [190, 180] on span "Sections" at bounding box center [141, 185] width 215 height 20
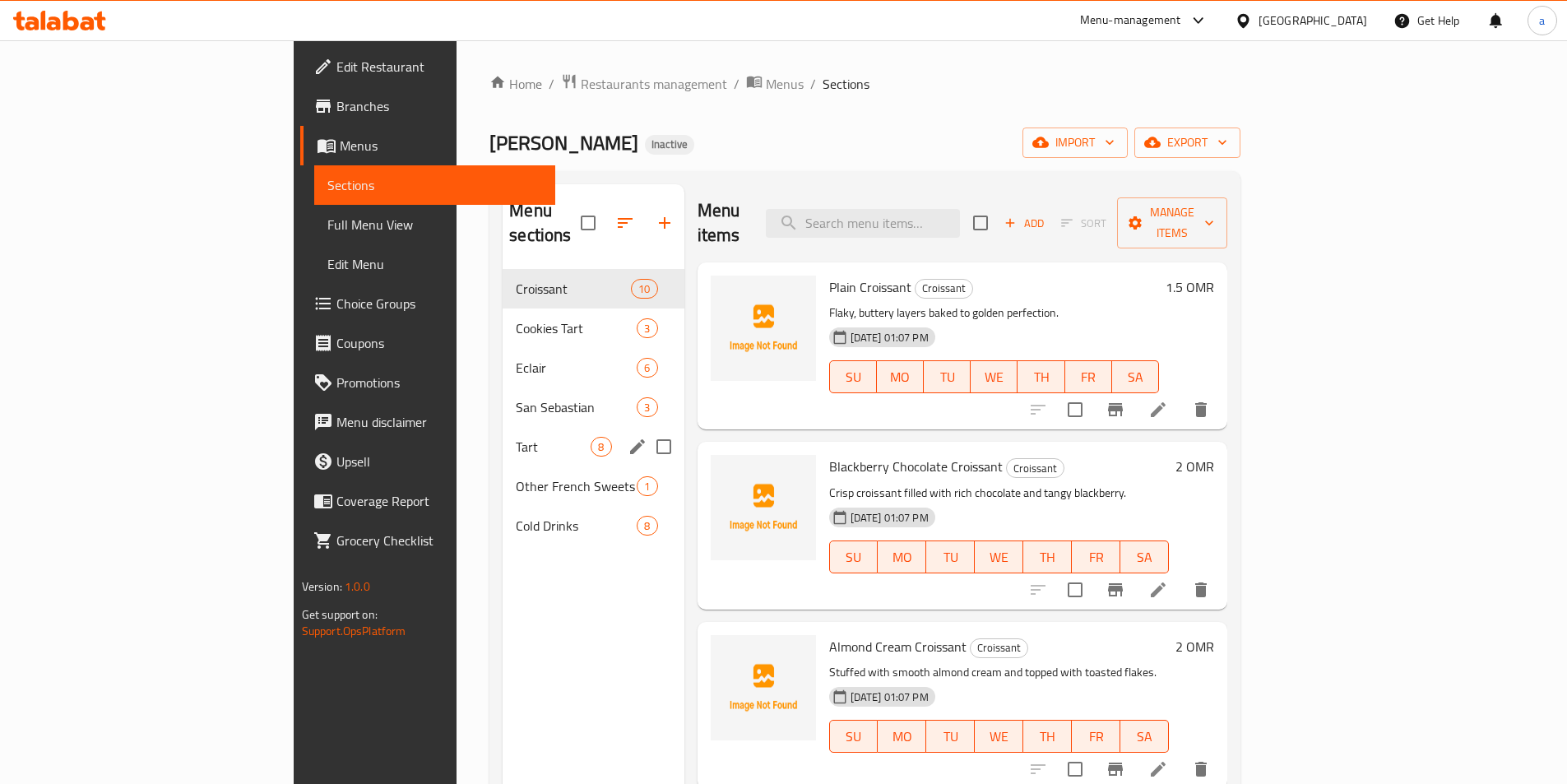
drag, startPoint x: 422, startPoint y: 416, endPoint x: 509, endPoint y: 399, distance: 88.6
click at [516, 437] on span "Tart" at bounding box center [553, 447] width 75 height 20
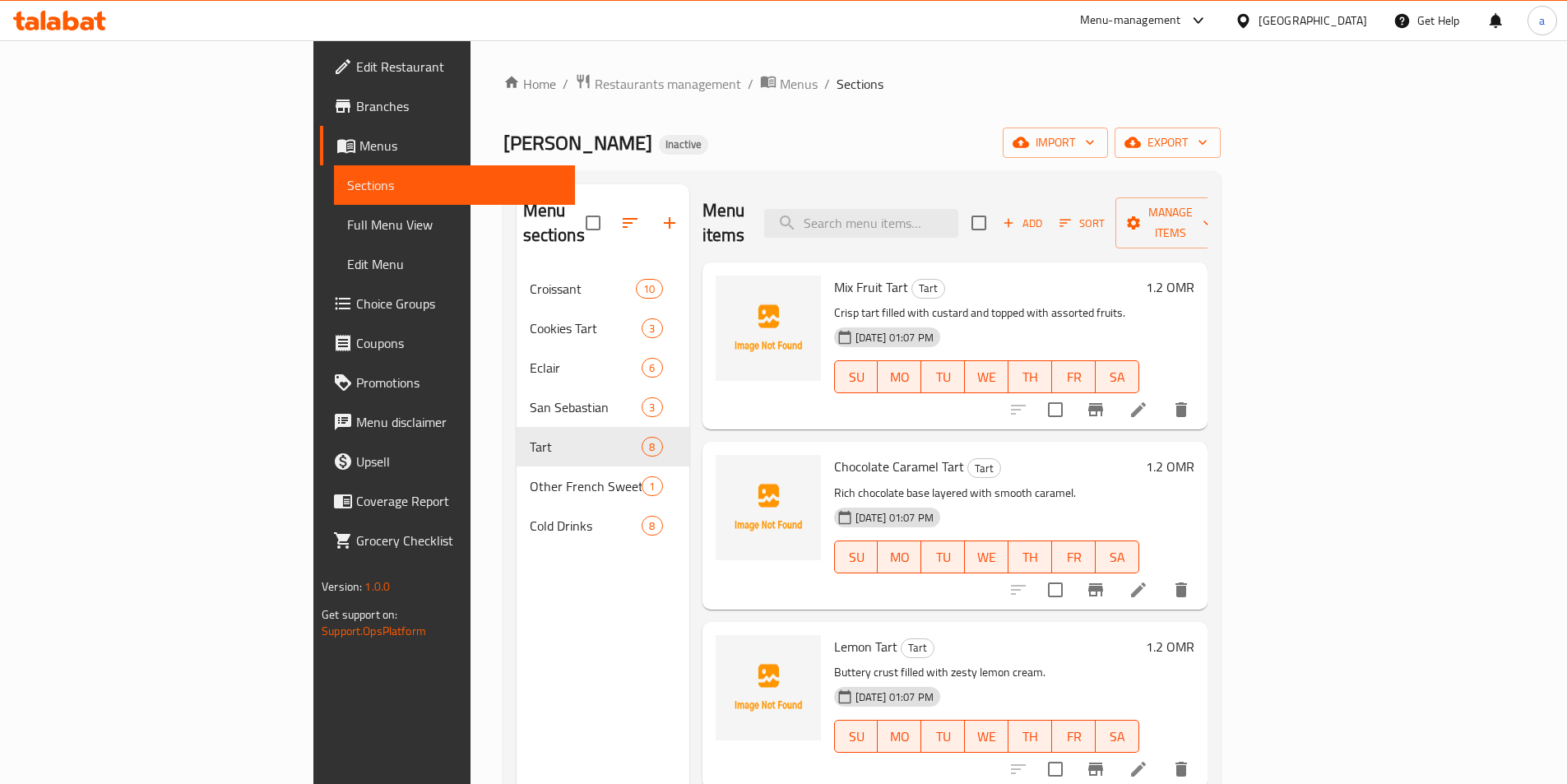
click at [1148, 579] on icon at bounding box center [1139, 589] width 20 height 20
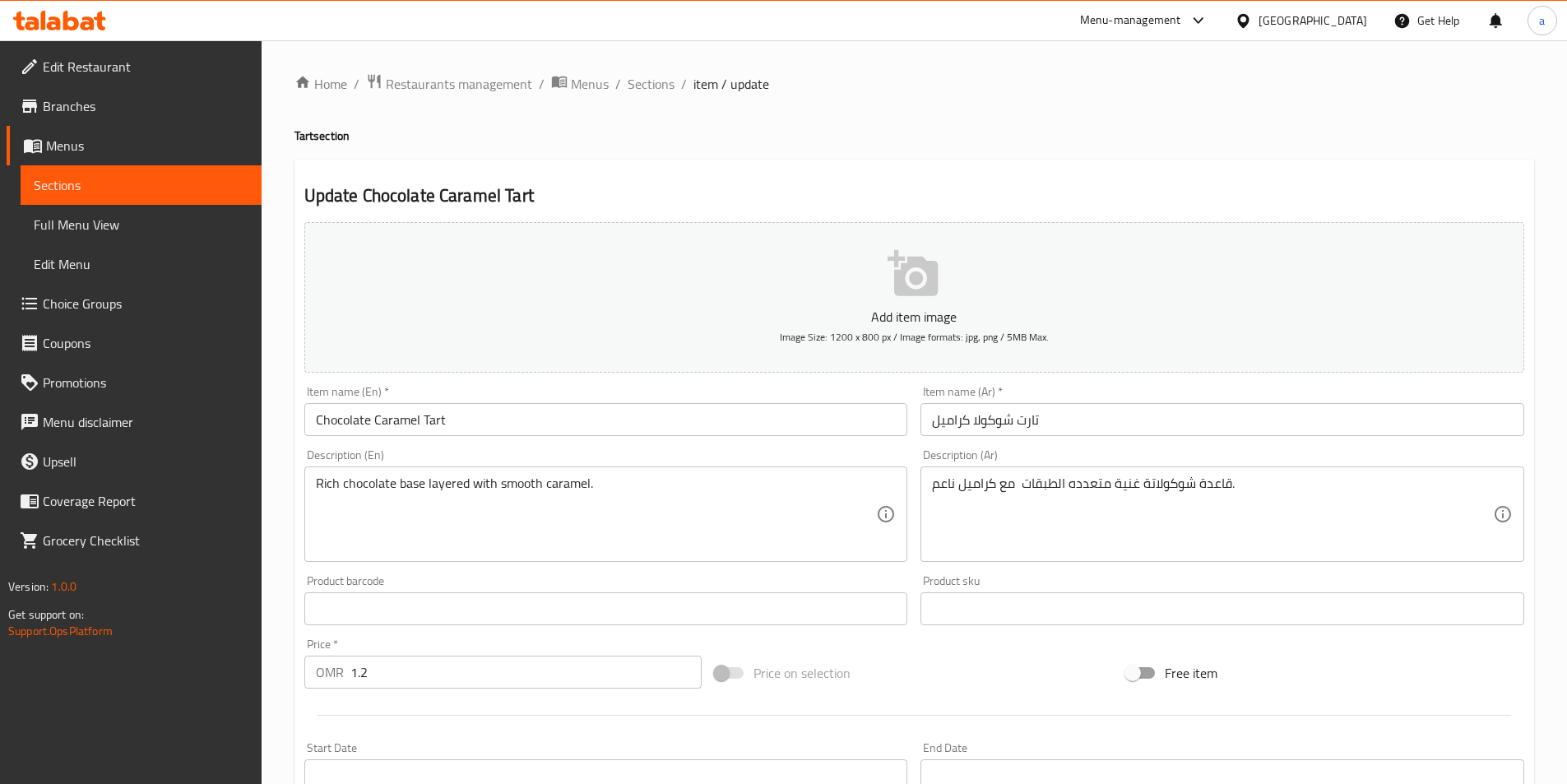
click at [367, 417] on input "Chocolate Caramel Tart" at bounding box center [606, 419] width 604 height 33
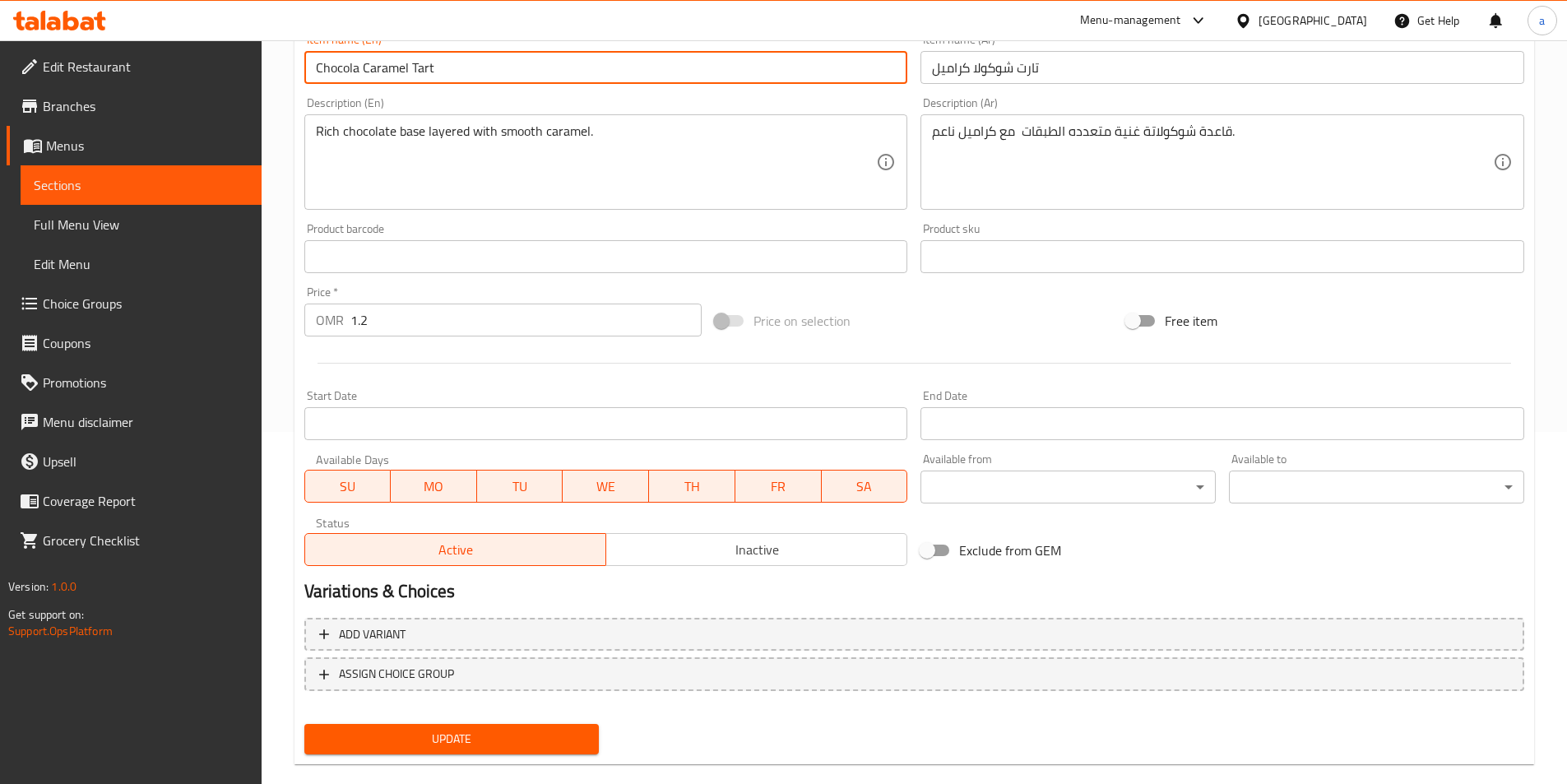
scroll to position [378, 0]
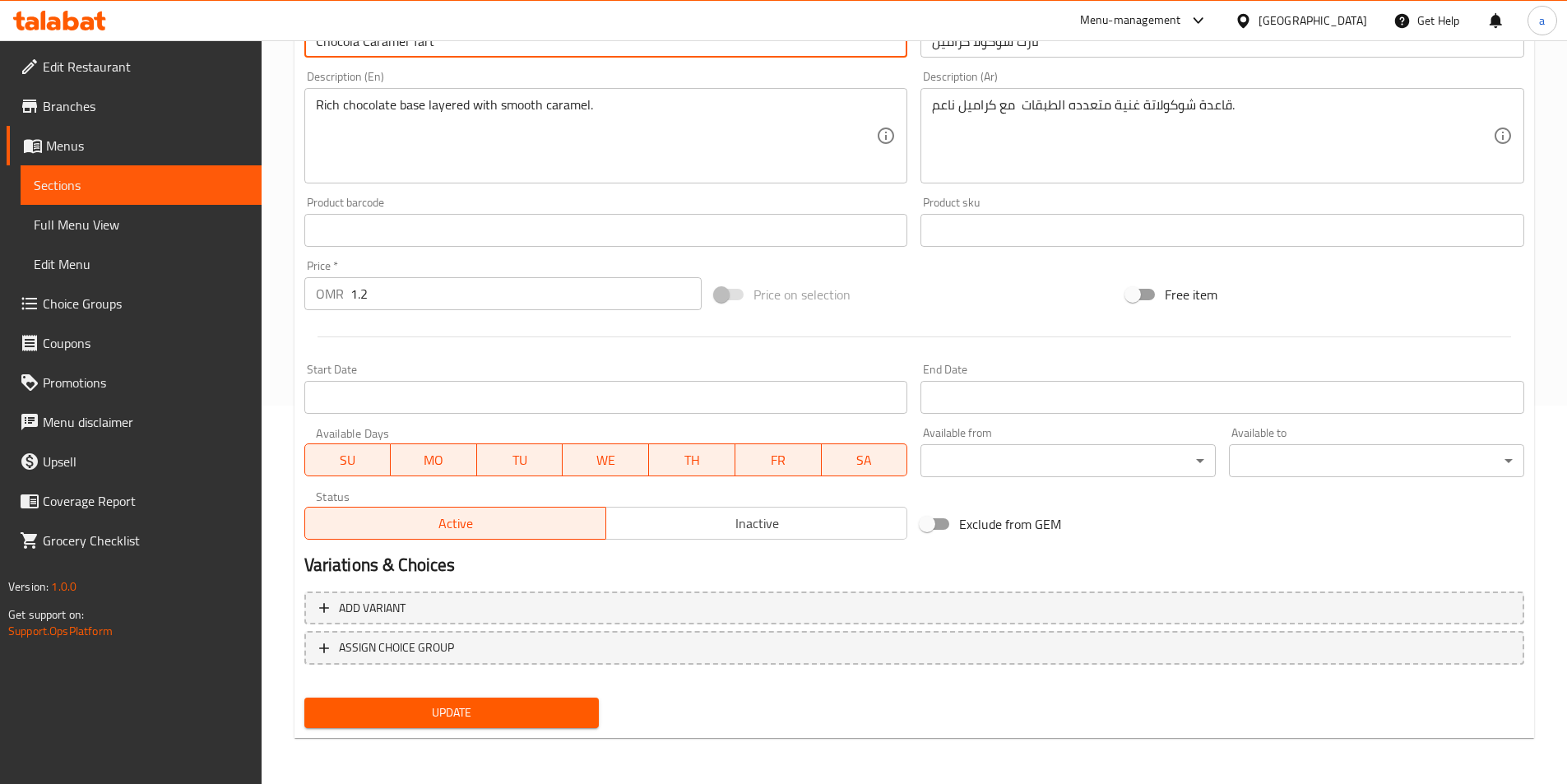
type input "Chocola Caramel Tart"
click at [461, 718] on span "Update" at bounding box center [452, 712] width 269 height 20
drag, startPoint x: 485, startPoint y: 700, endPoint x: 493, endPoint y: 686, distance: 16.1
click at [485, 700] on button "Update" at bounding box center [452, 712] width 296 height 30
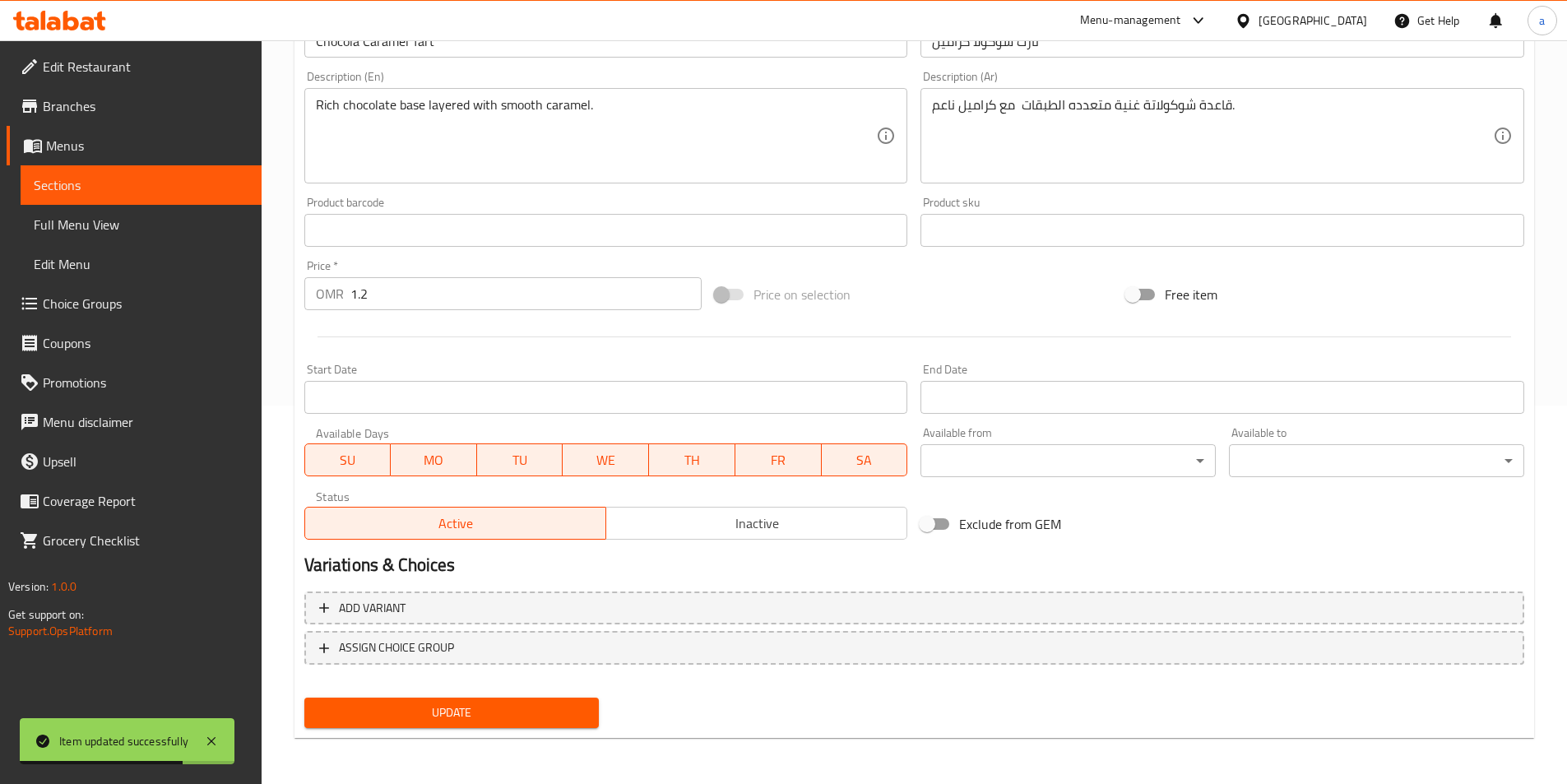
click at [107, 188] on span "Sections" at bounding box center [141, 185] width 215 height 20
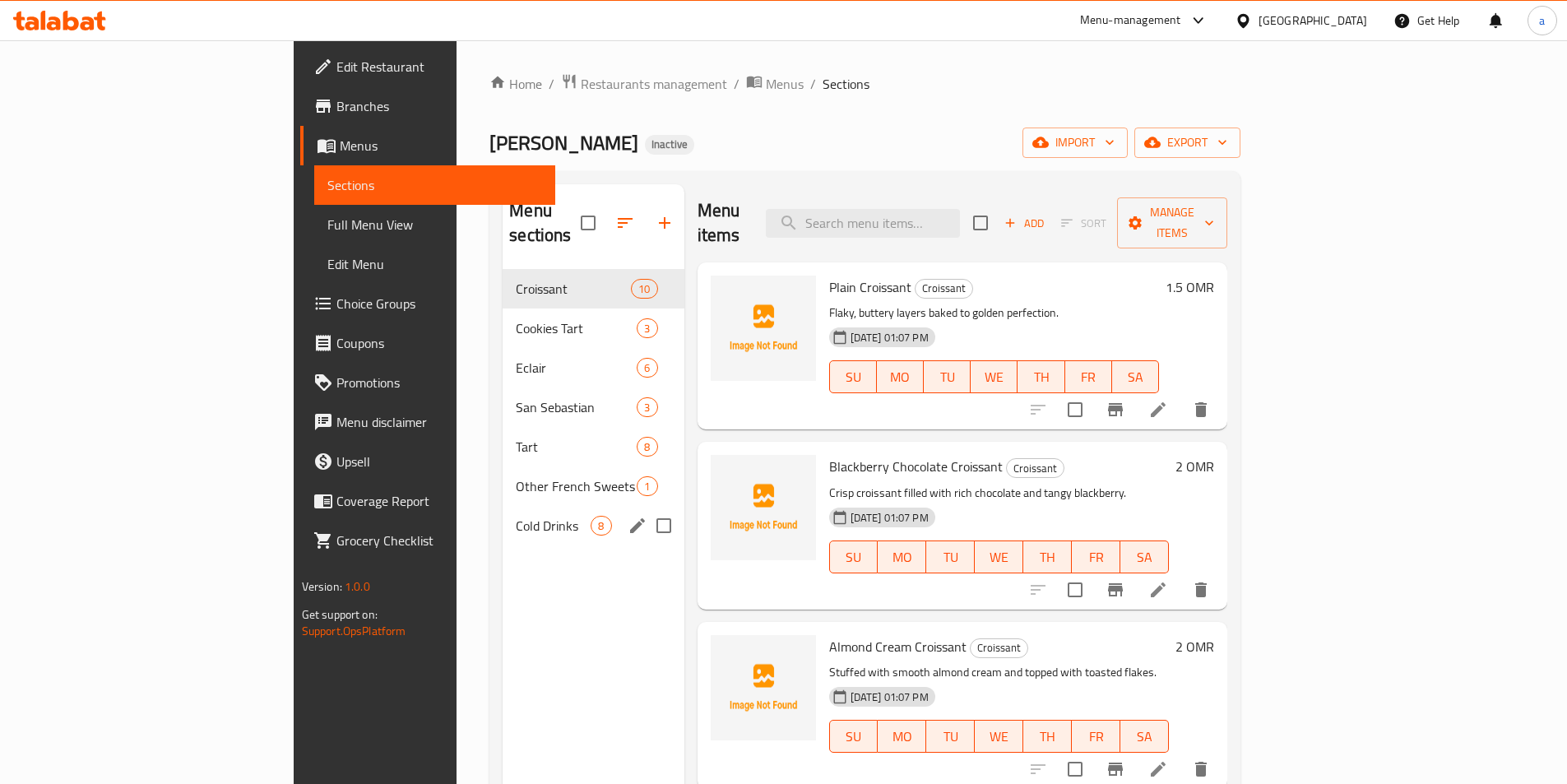
click at [516, 516] on span "Cold Drinks" at bounding box center [553, 526] width 75 height 20
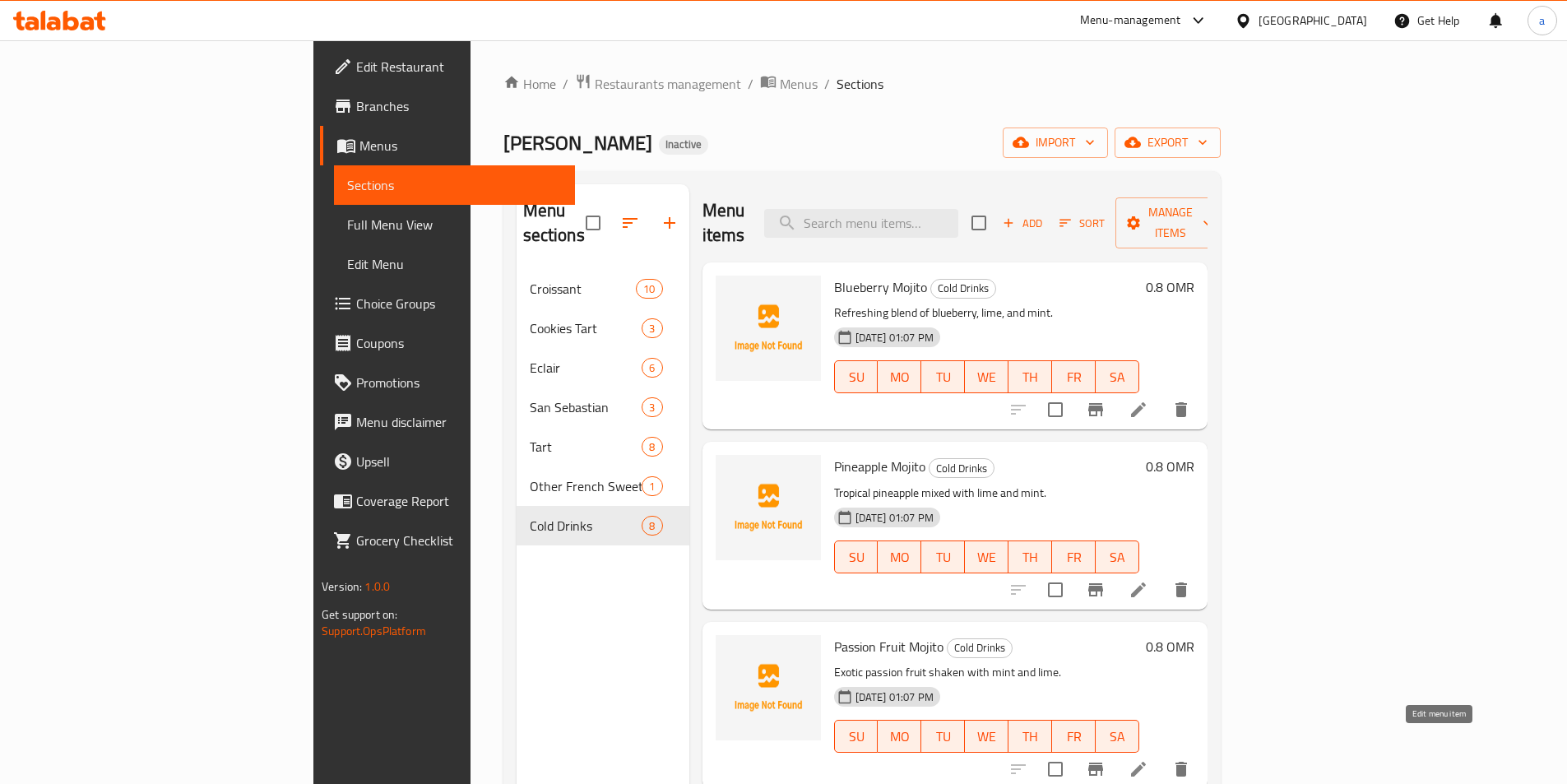
click at [1148, 759] on icon at bounding box center [1139, 768] width 20 height 20
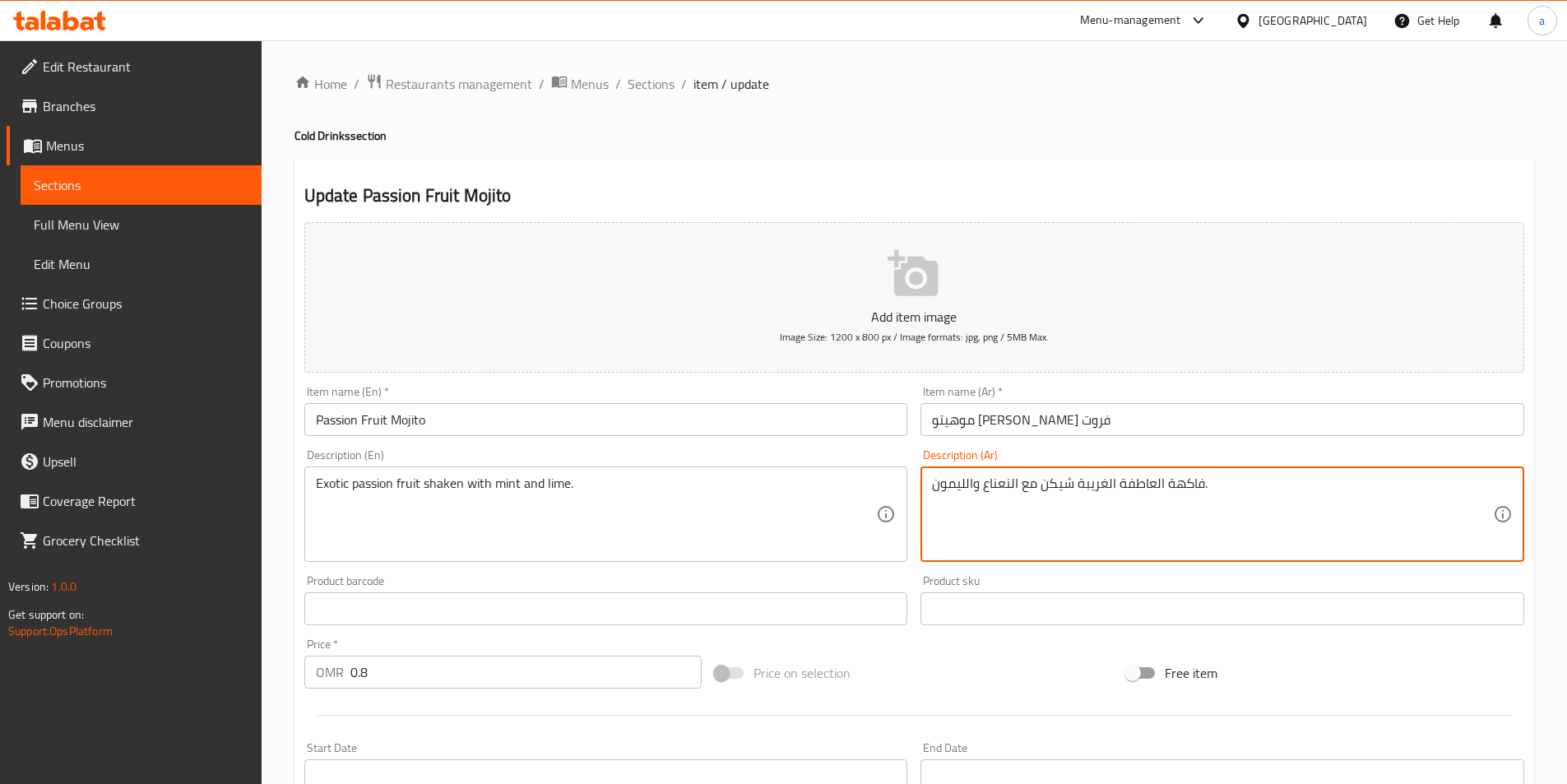
drag, startPoint x: 1117, startPoint y: 485, endPoint x: 1260, endPoint y: 487, distance: 143.0
click at [1159, 484] on textarea "فاكهة العاطفة الغريبة شيكن مع النعناع والليمون." at bounding box center [1212, 514] width 561 height 78
drag, startPoint x: 1130, startPoint y: 480, endPoint x: 1201, endPoint y: 482, distance: 71.0
click at [1201, 482] on textarea "فاكهة العاطفة الغريبة شيكن مع النعناع والليمون." at bounding box center [1212, 514] width 561 height 78
drag, startPoint x: 1409, startPoint y: 485, endPoint x: 1495, endPoint y: 481, distance: 86.1
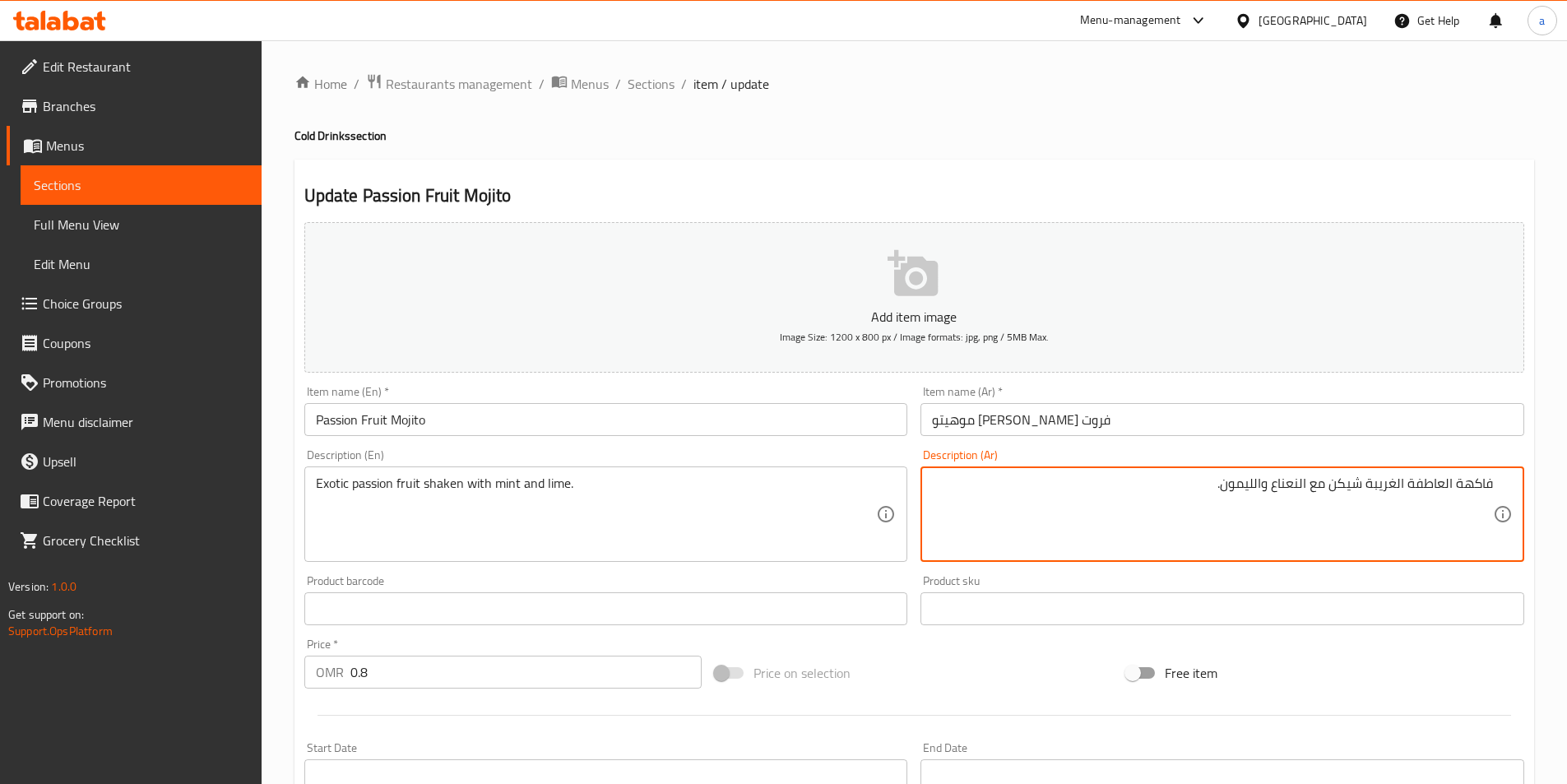
click at [1495, 481] on div "فاكهة العاطفة الغريبة شيكن مع النعناع والليمون. Description (Ar)" at bounding box center [1222, 514] width 604 height 96
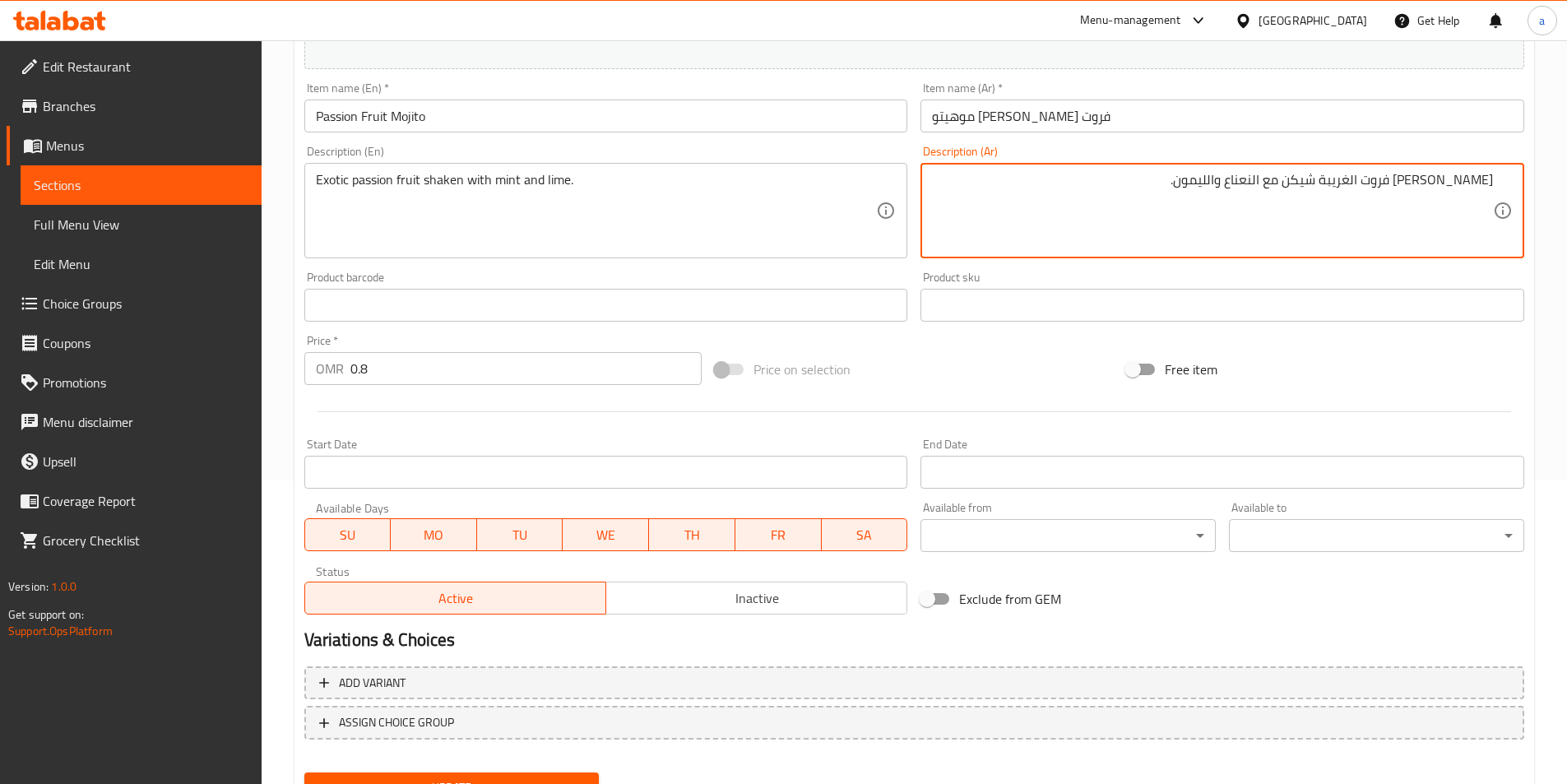
scroll to position [378, 0]
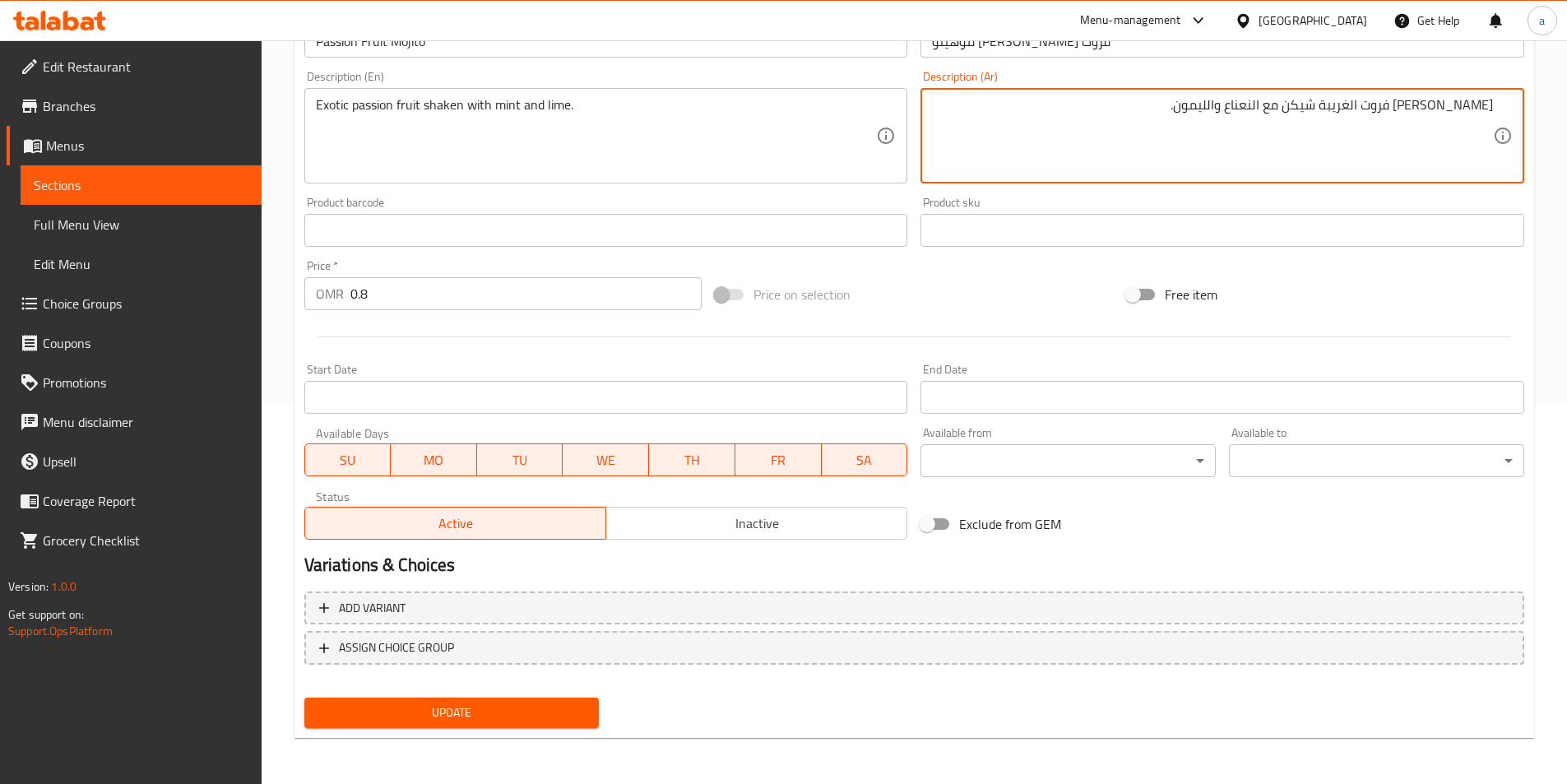
type textarea "[PERSON_NAME] فروت الغريبة شيكن مع النعناع والليمون."
click at [370, 710] on span "Update" at bounding box center [452, 712] width 269 height 20
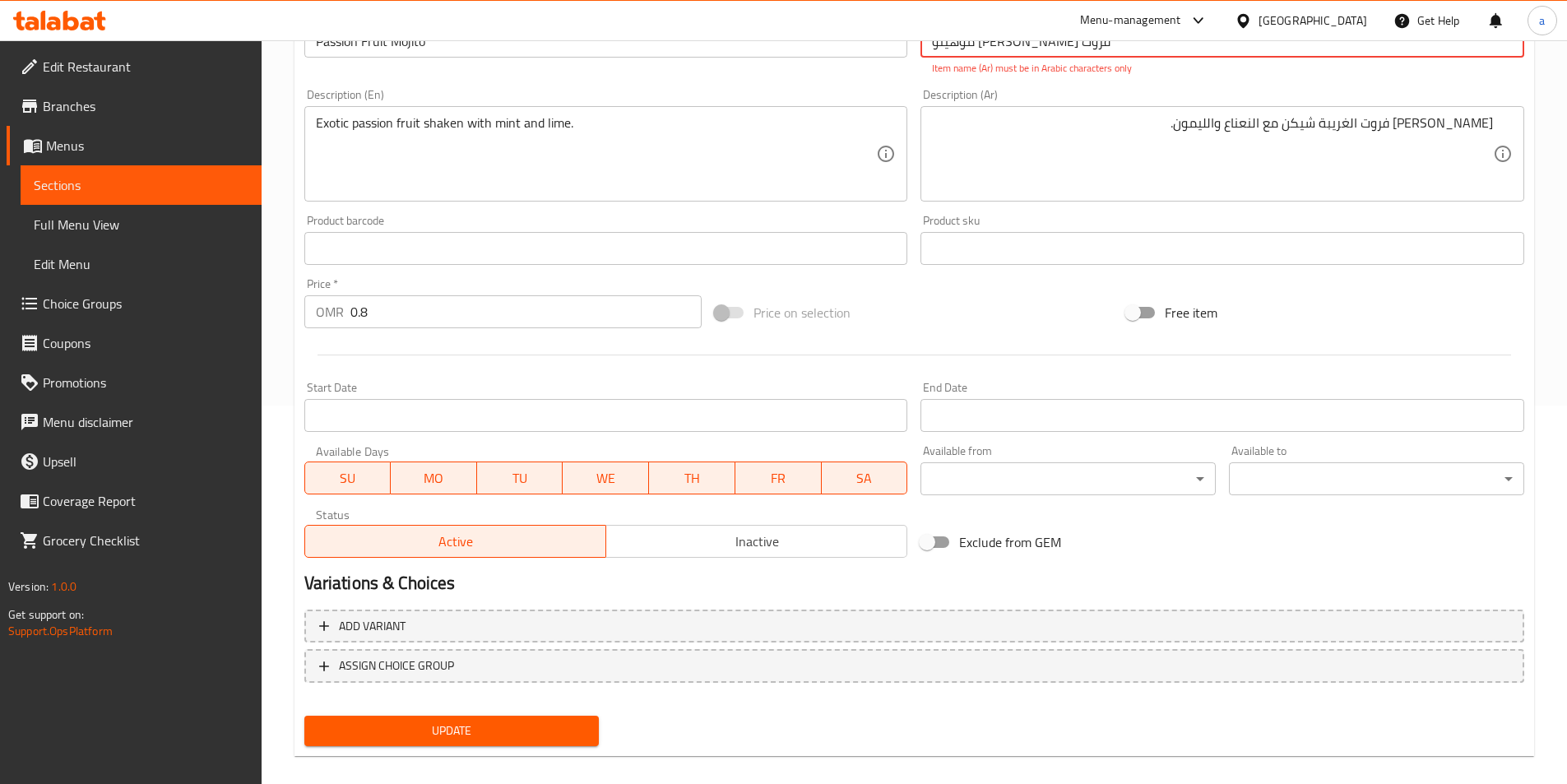
scroll to position [132, 0]
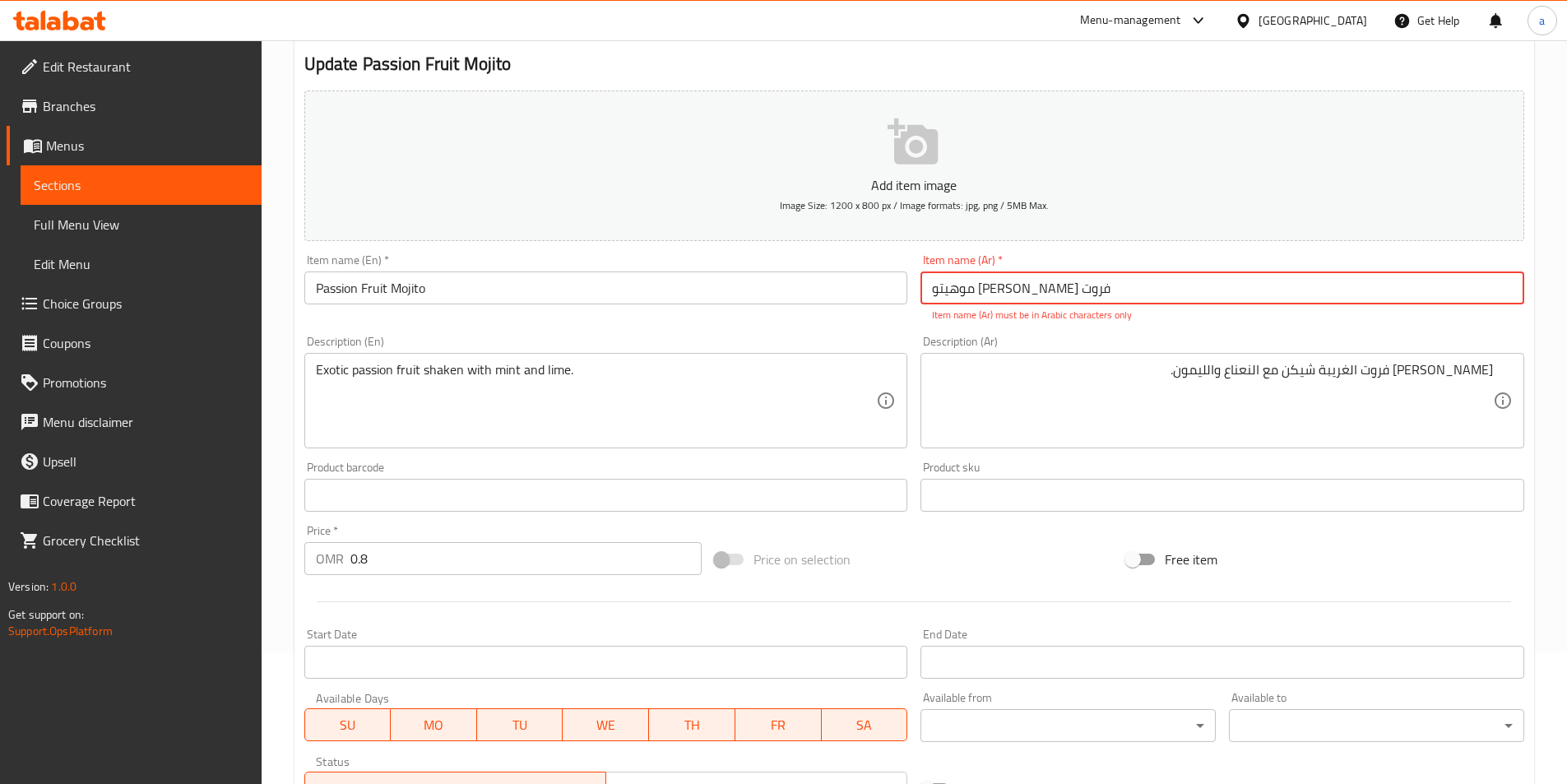
click at [1072, 293] on input "موهیتو باشن فروت" at bounding box center [1222, 288] width 604 height 33
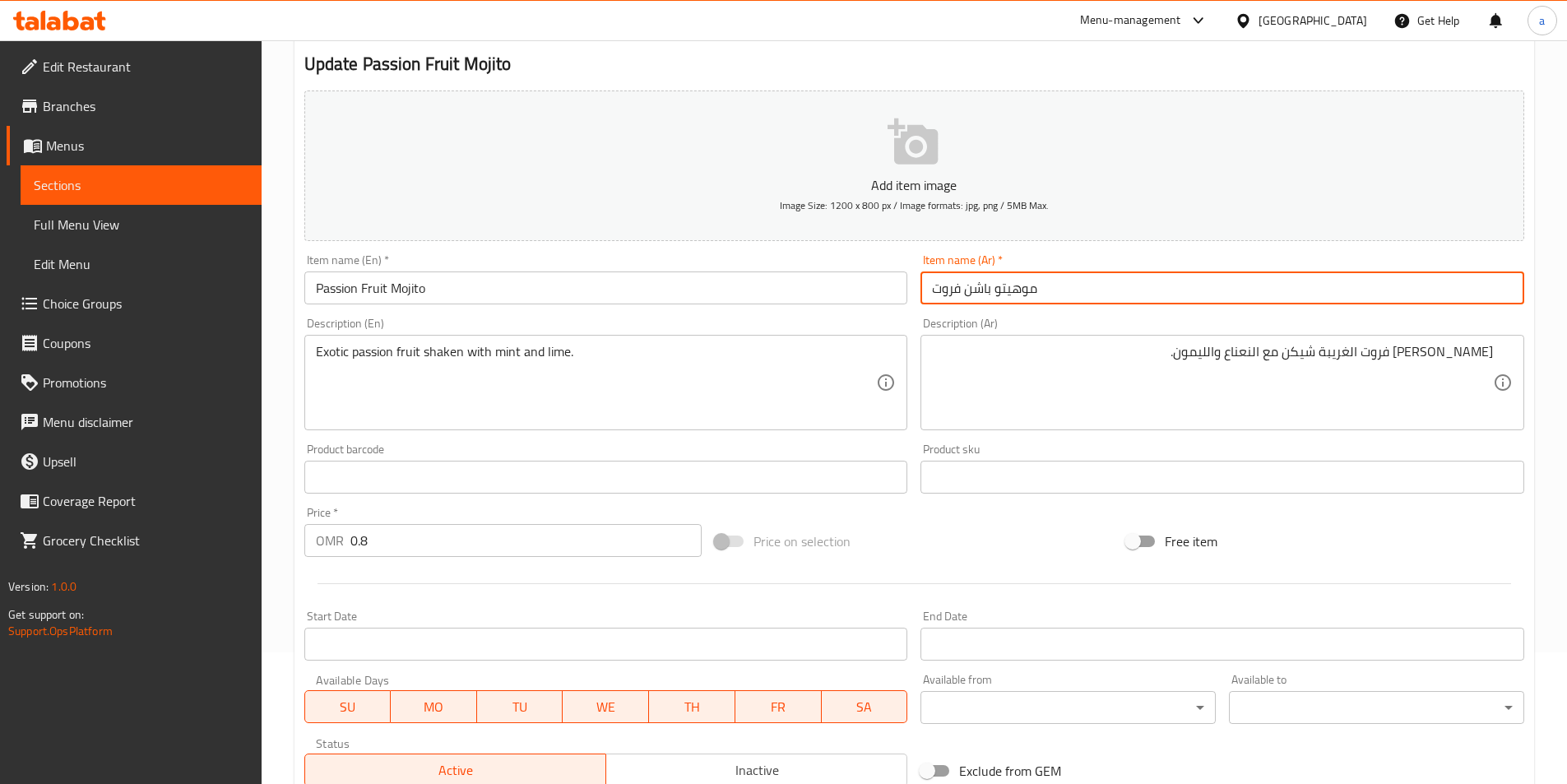
scroll to position [378, 0]
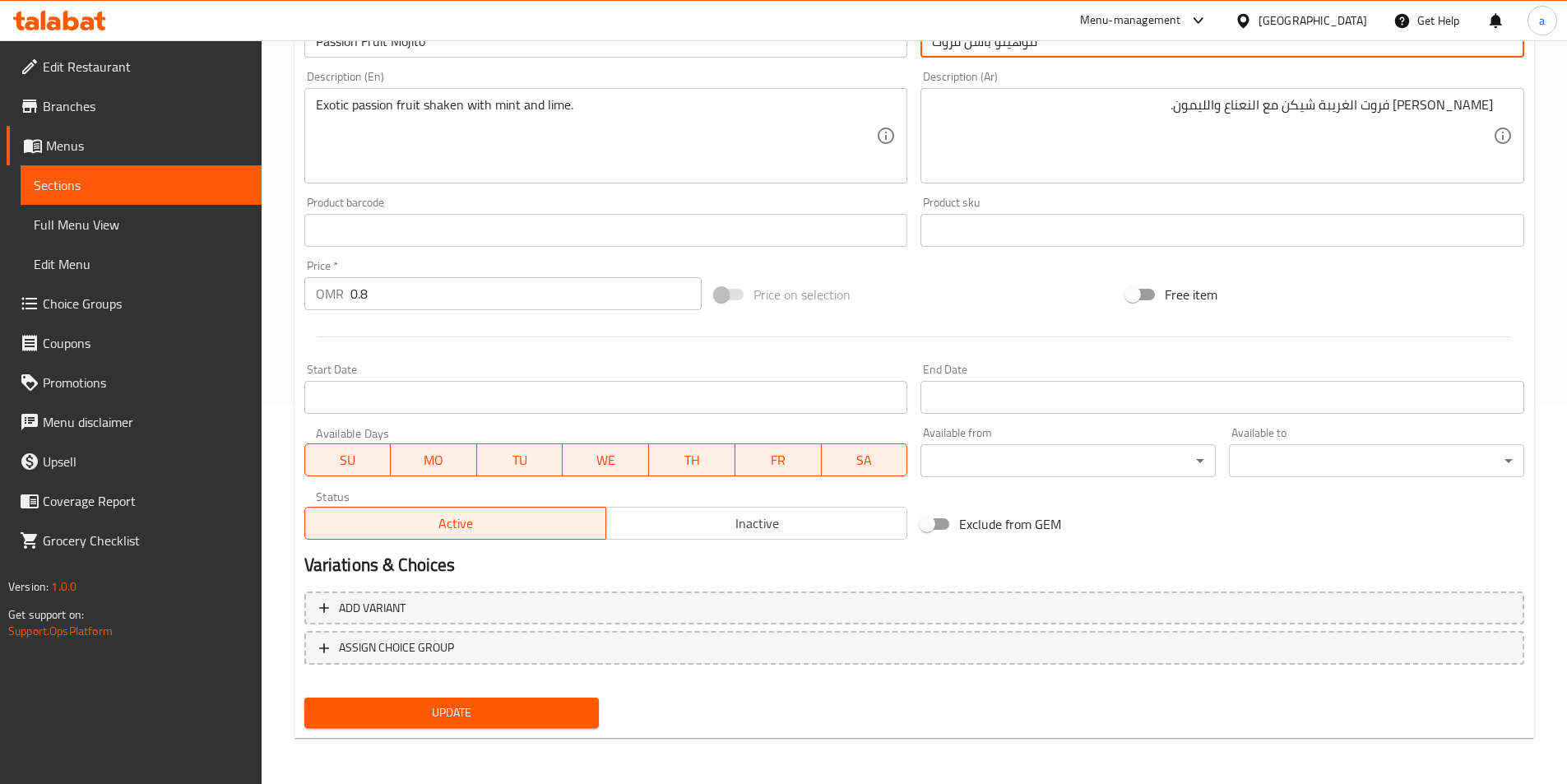
type input "موهيتو باشن فروت"
click at [410, 719] on span "Update" at bounding box center [452, 712] width 269 height 20
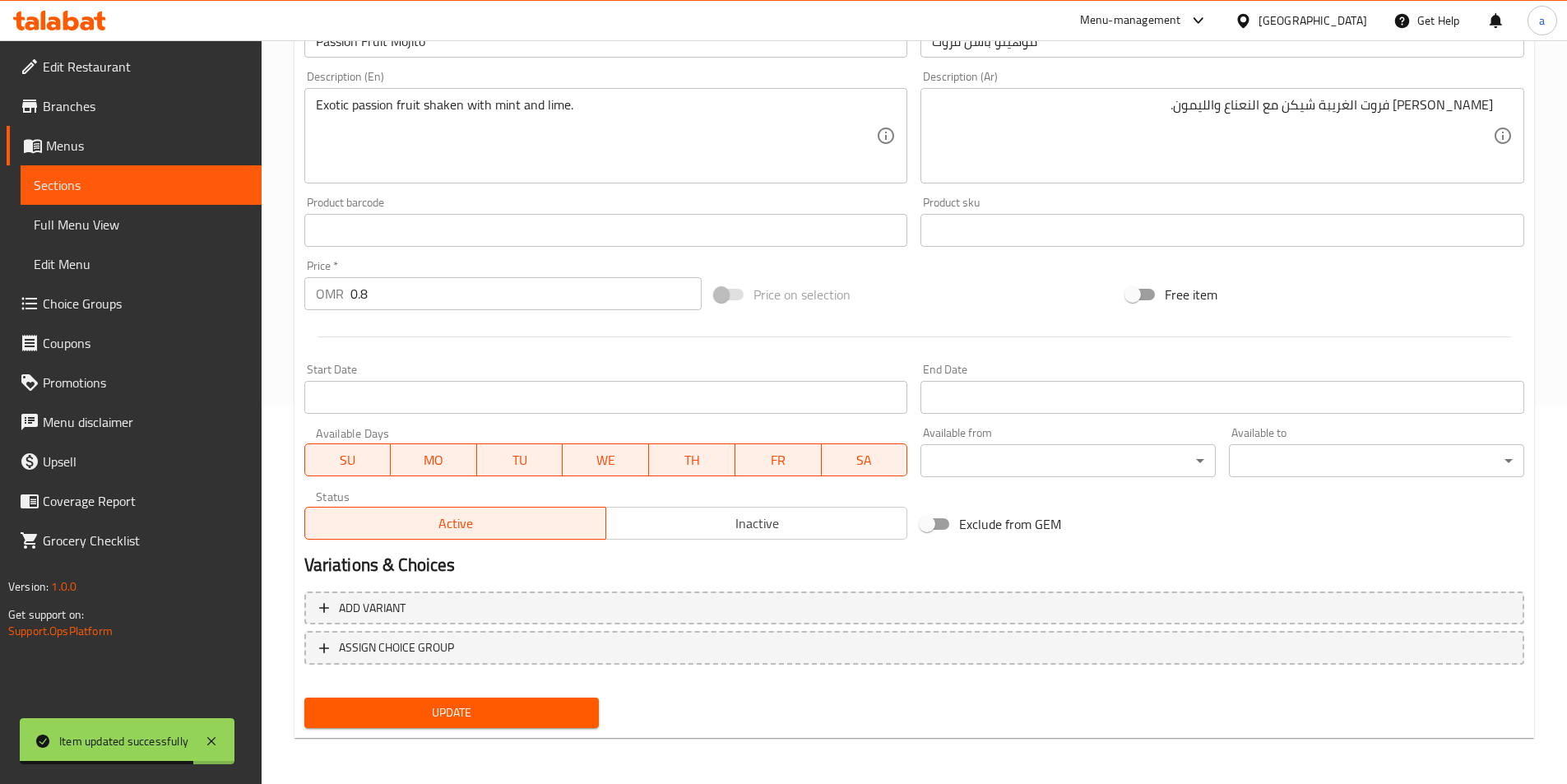
click at [128, 178] on span "Sections" at bounding box center [141, 185] width 215 height 20
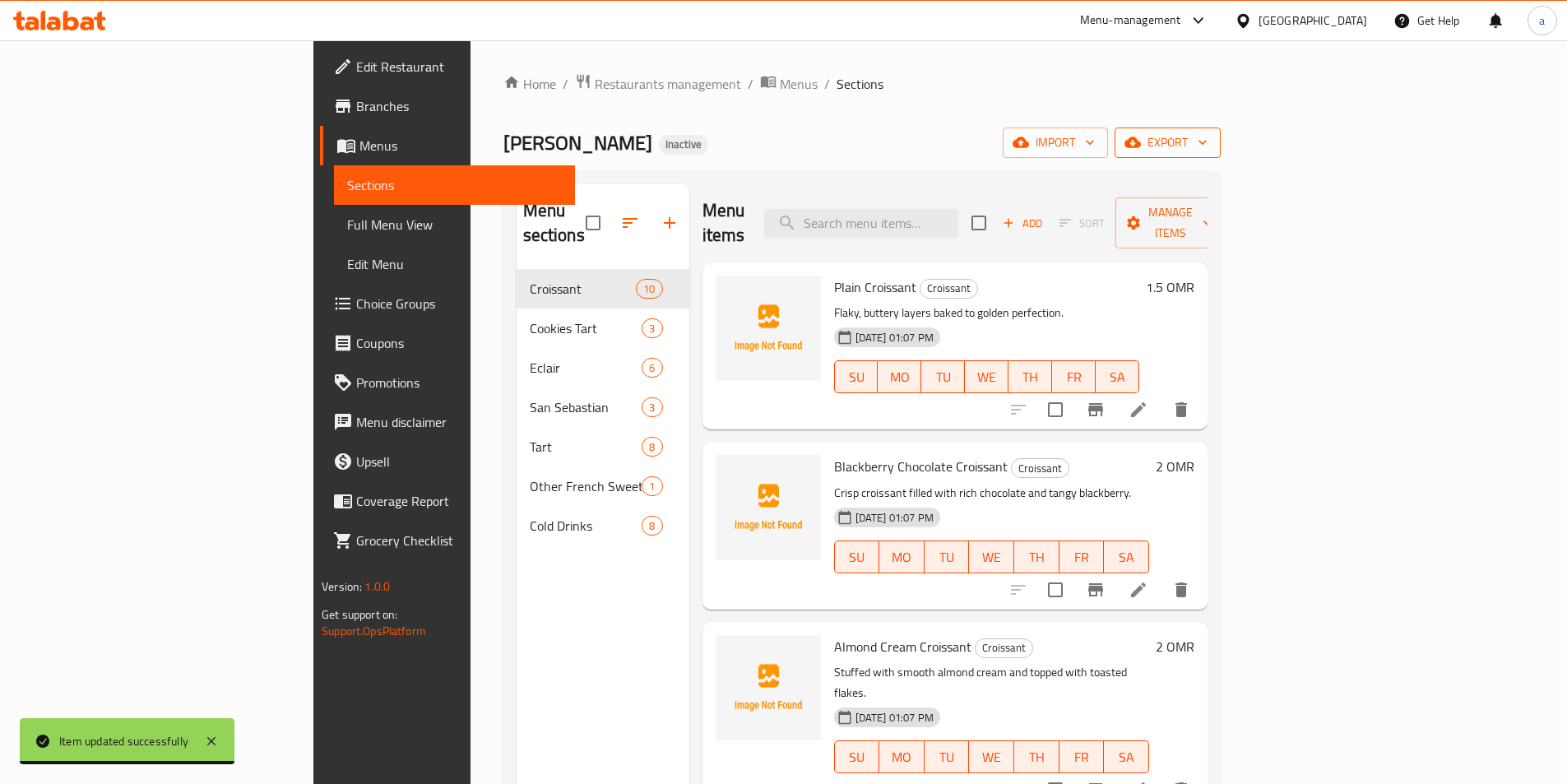
click at [1208, 141] on span "export" at bounding box center [1168, 142] width 80 height 20
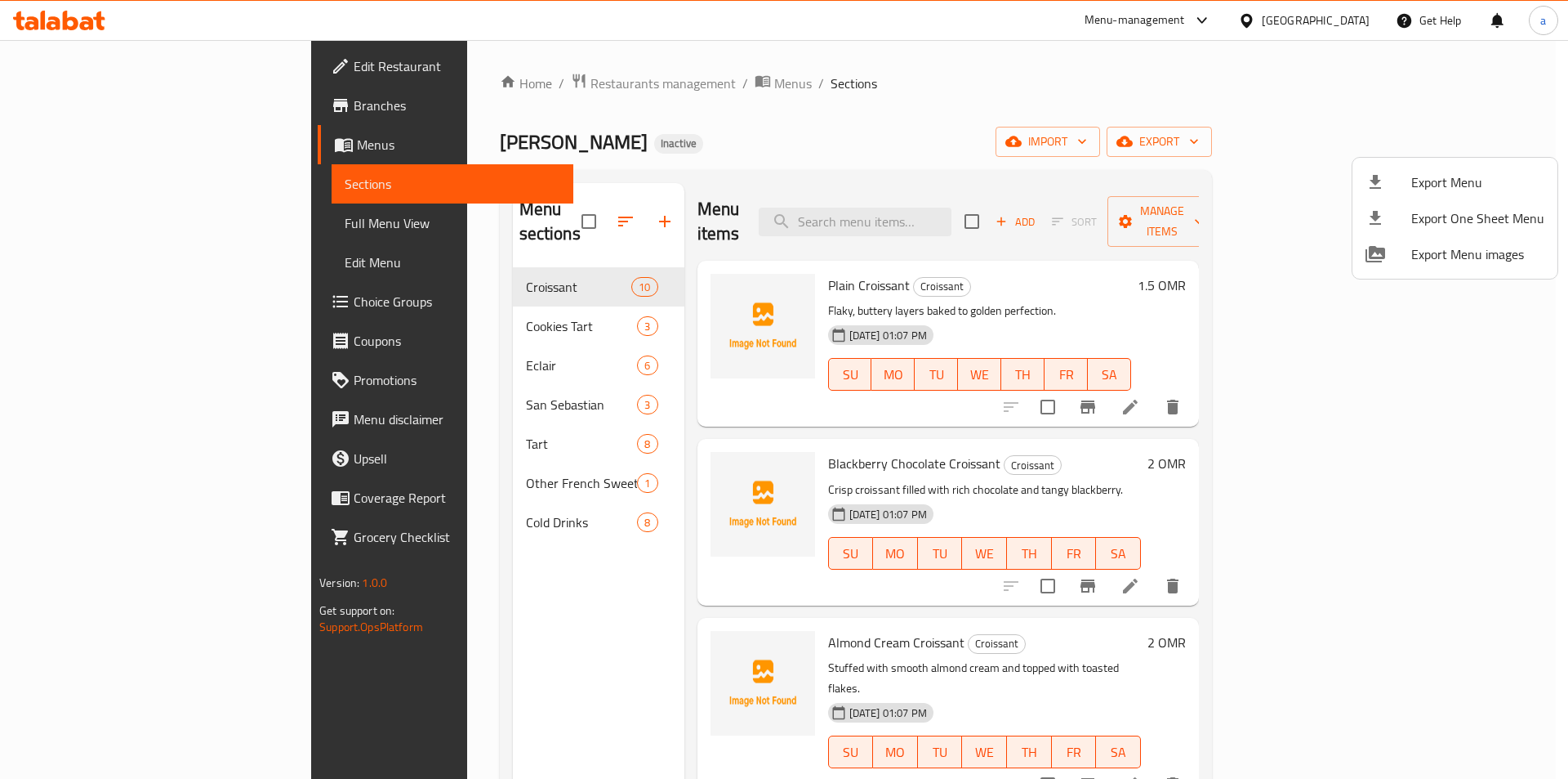
click at [1445, 183] on span "Export Menu" at bounding box center [1477, 182] width 133 height 19
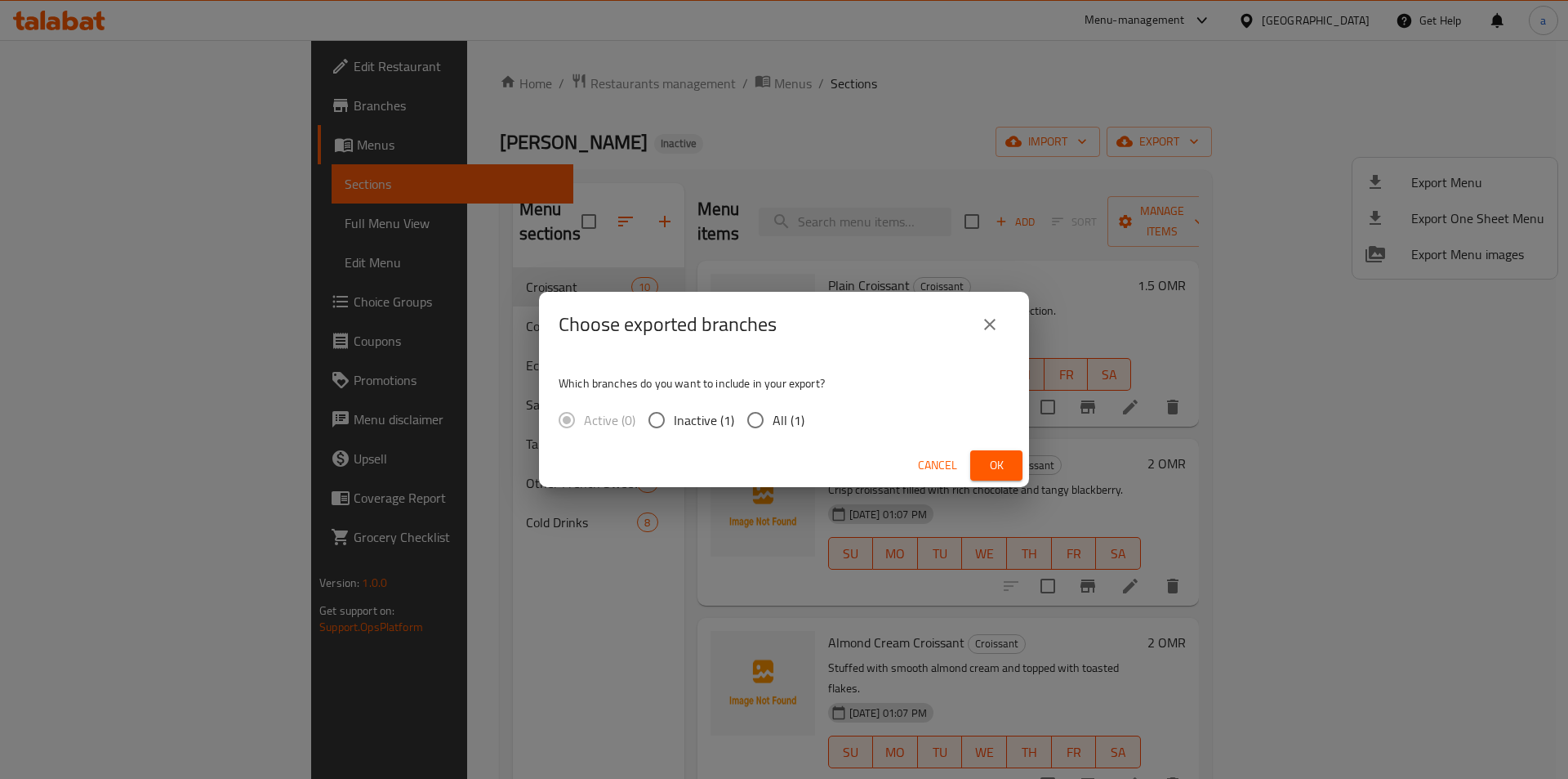
click at [774, 421] on span "All (1)" at bounding box center [788, 420] width 32 height 19
click at [773, 421] on input "All (1)" at bounding box center [754, 420] width 34 height 34
radio input "true"
click at [991, 450] on div "Cancel Ok" at bounding box center [784, 465] width 490 height 44
click at [995, 461] on span "Ok" at bounding box center [996, 465] width 26 height 20
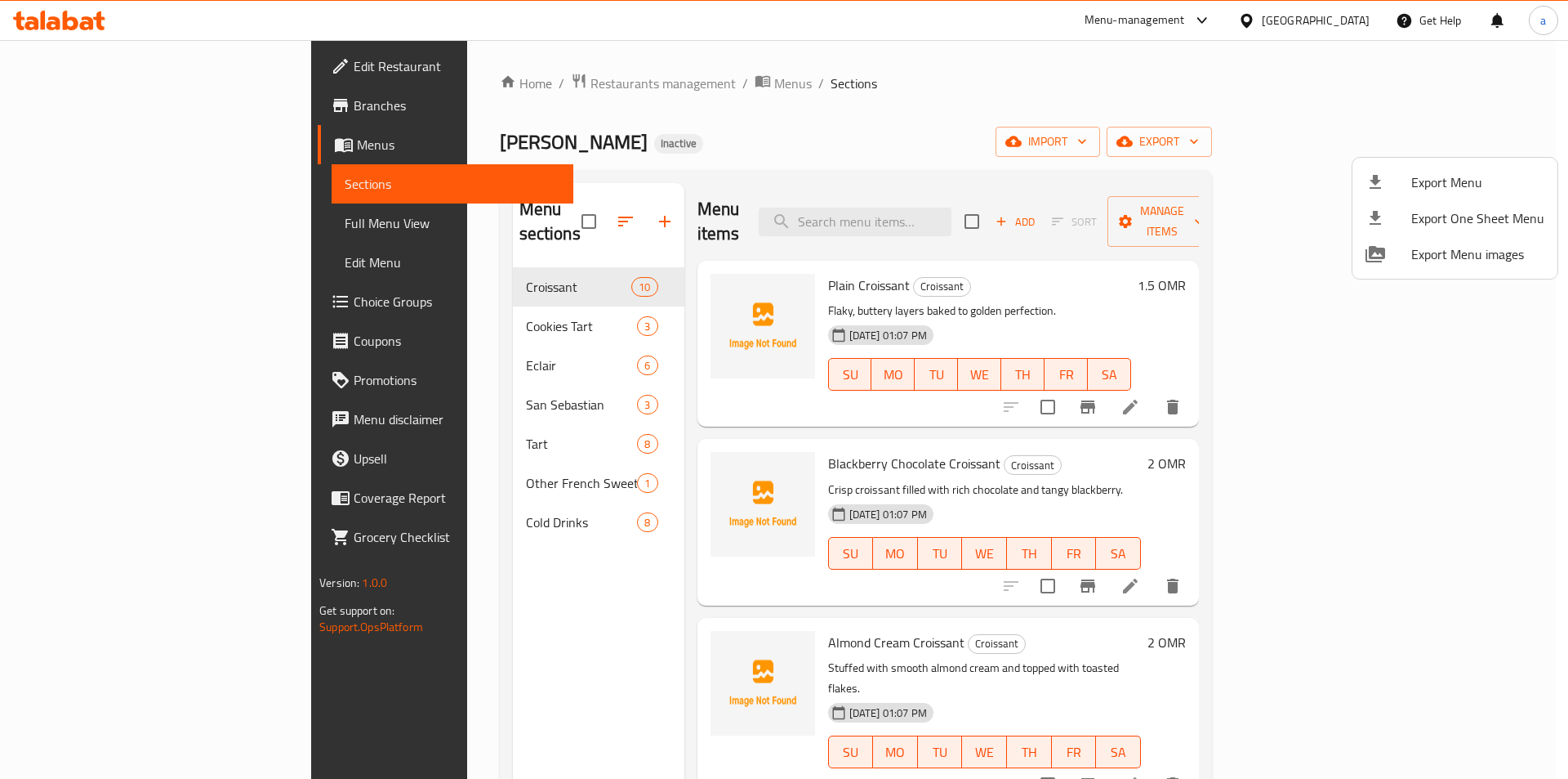
click at [204, 67] on div at bounding box center [784, 390] width 1568 height 779
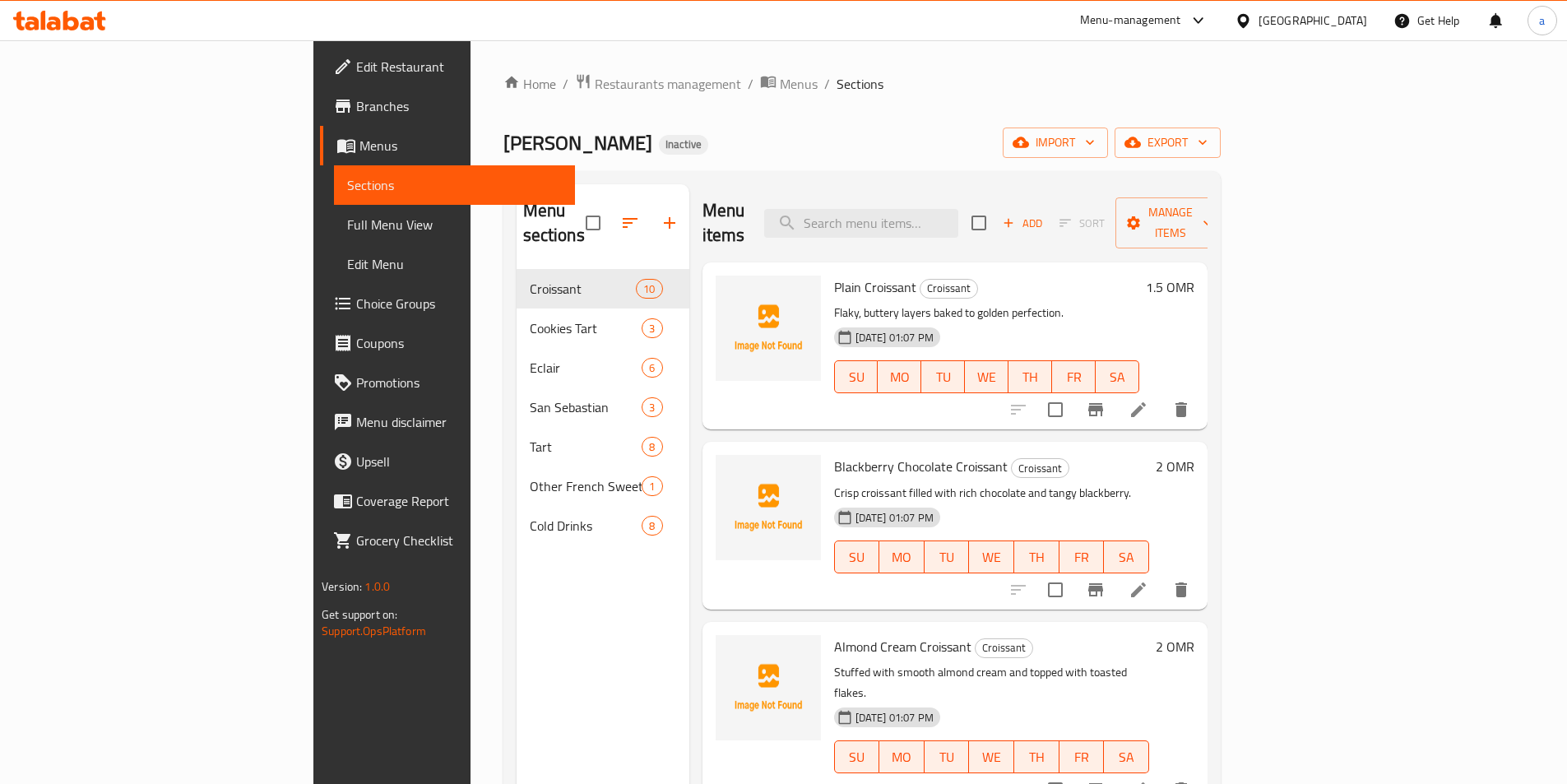
click at [356, 113] on span "Branches" at bounding box center [459, 106] width 206 height 20
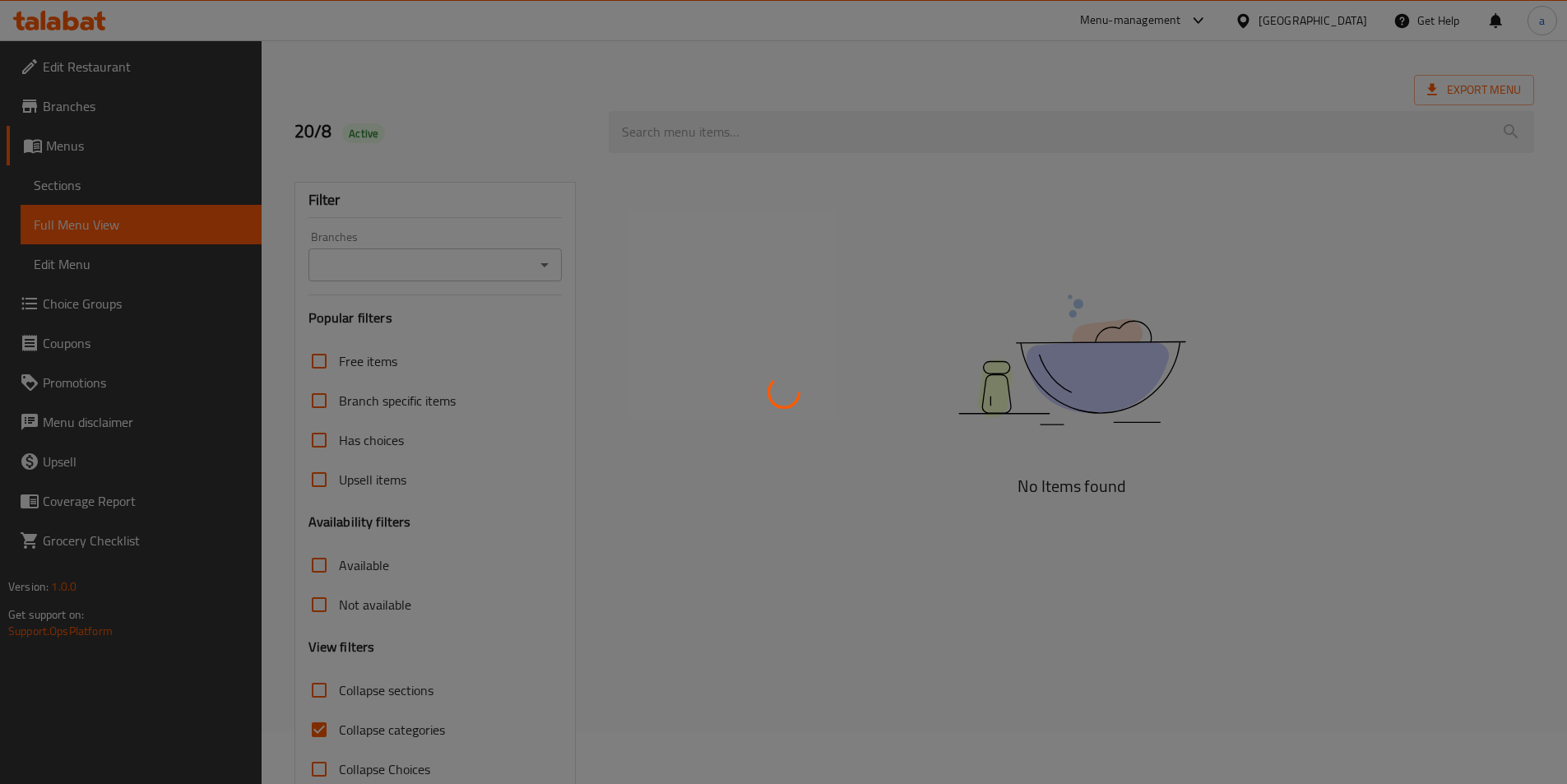
scroll to position [82, 0]
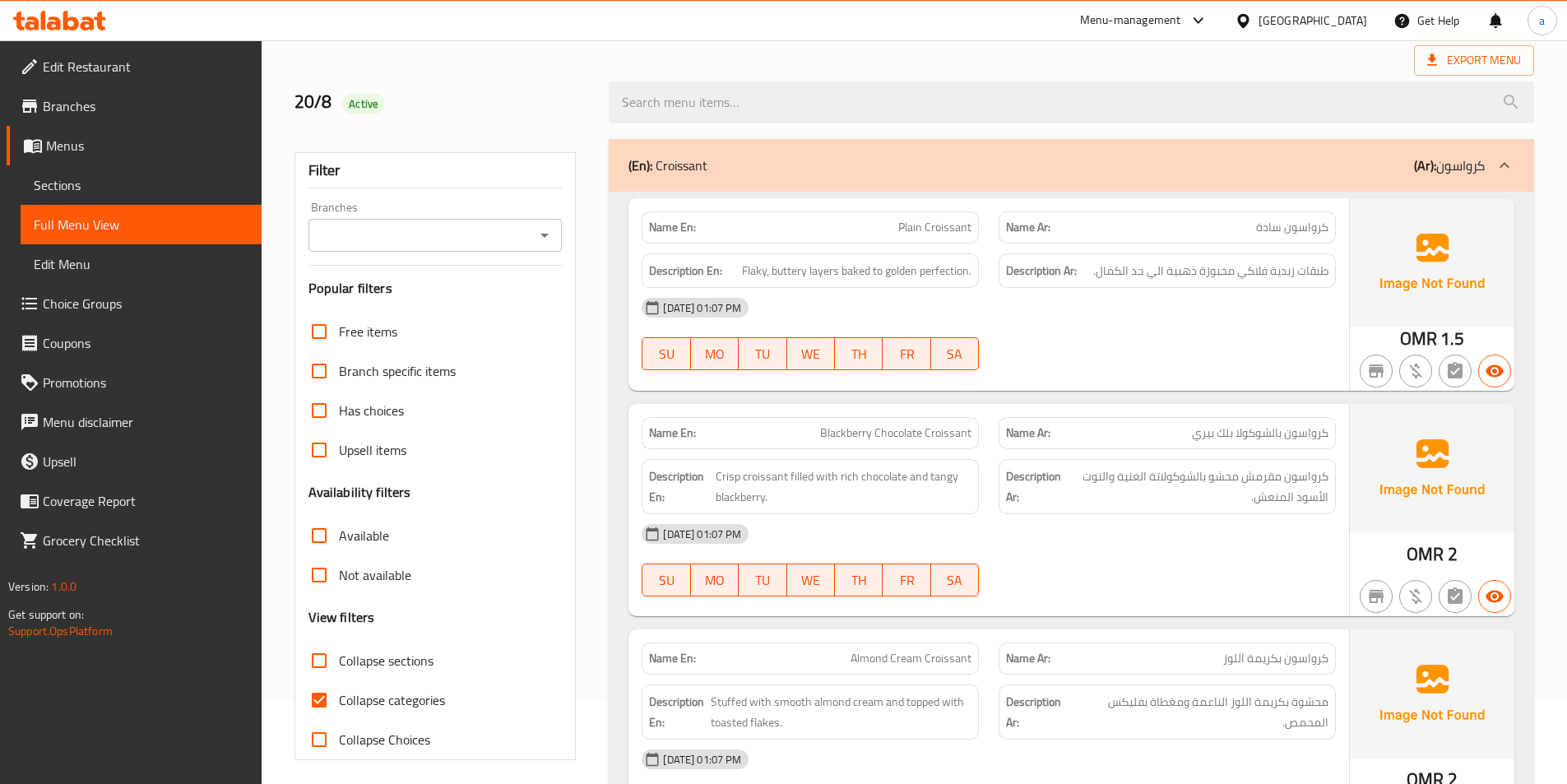
click at [317, 700] on input "Collapse categories" at bounding box center [319, 699] width 39 height 39
checkbox input "false"
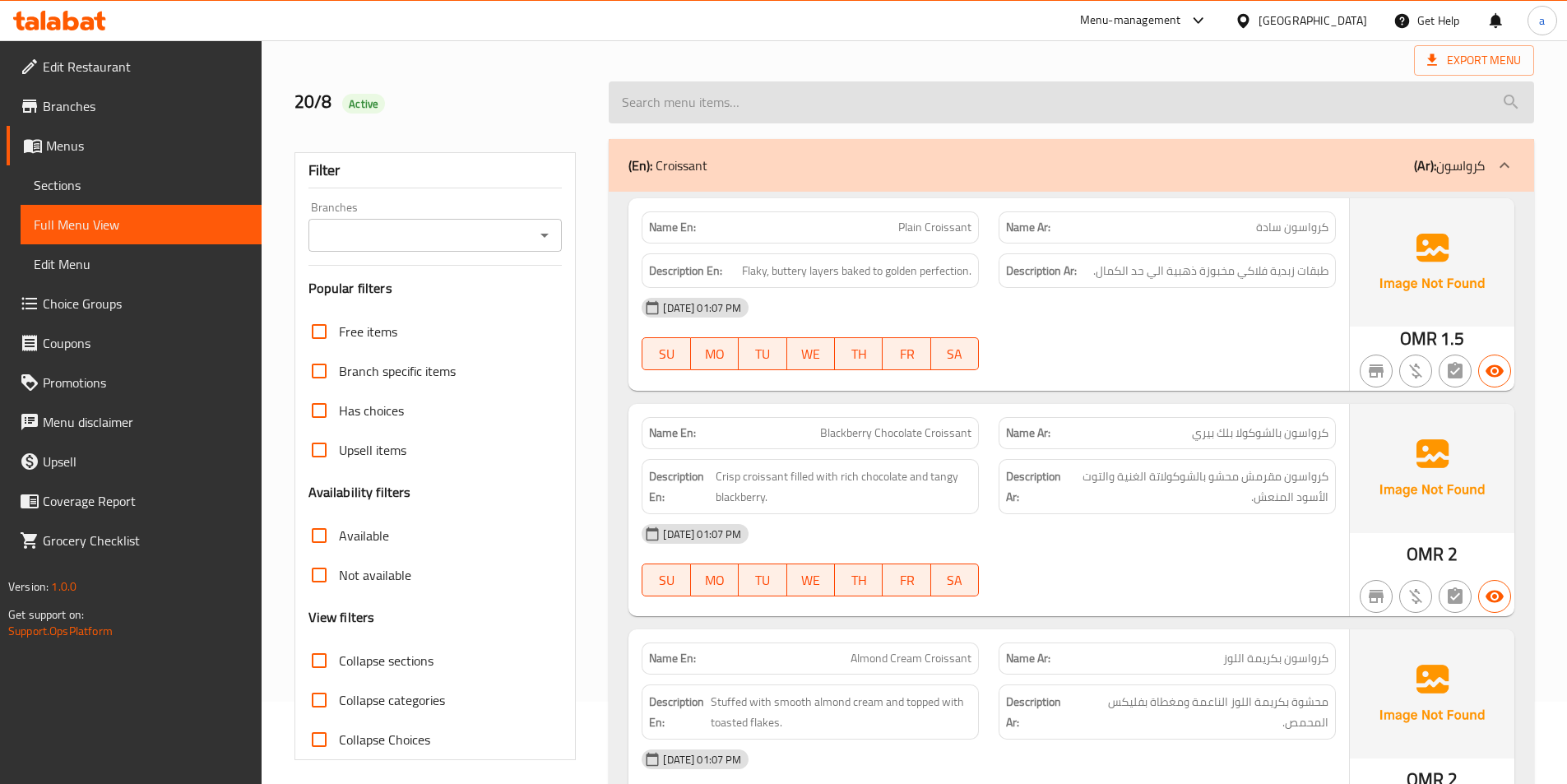
click at [963, 87] on input "search" at bounding box center [1071, 101] width 926 height 42
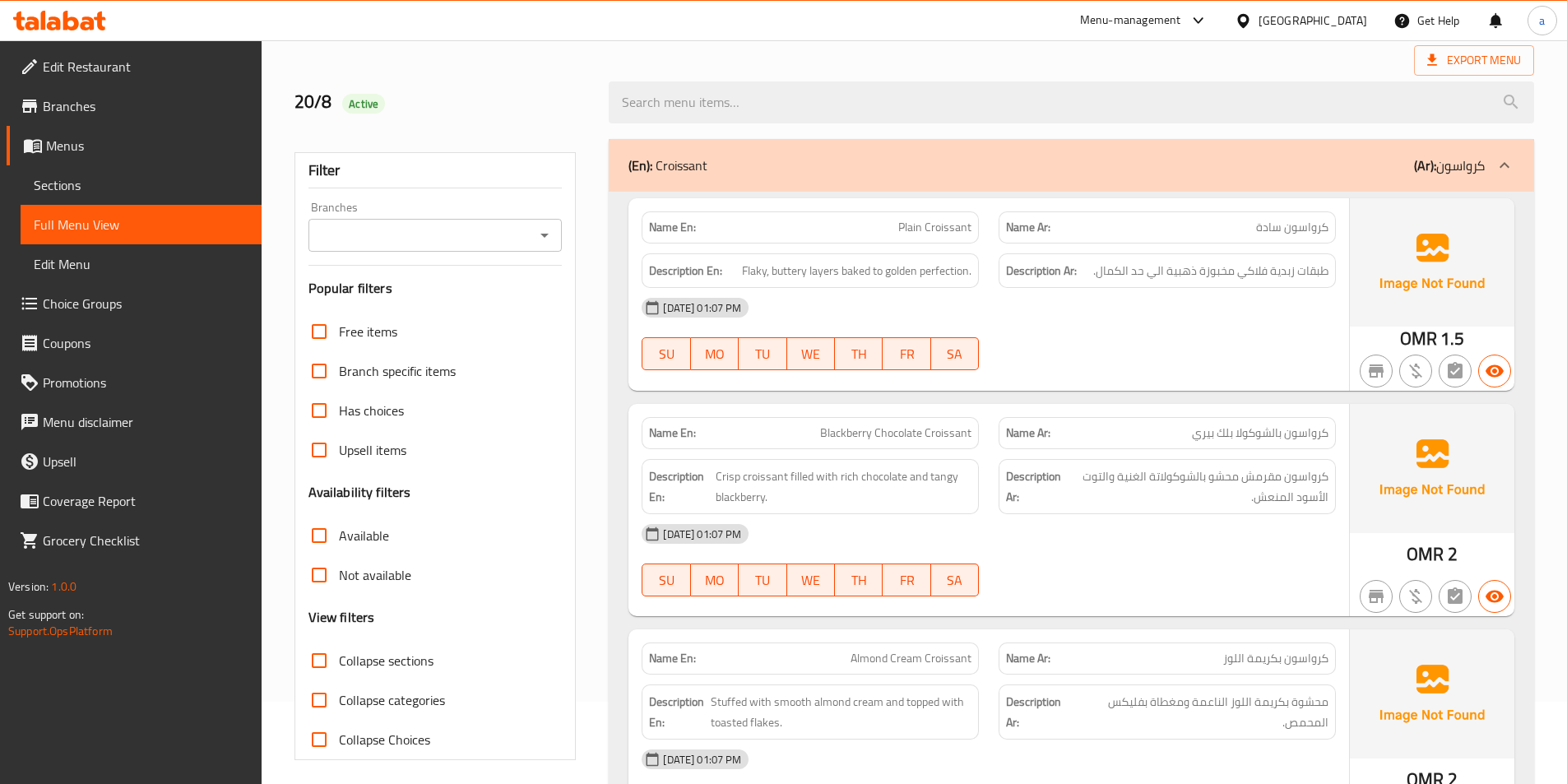
click at [984, 76] on div at bounding box center [1071, 101] width 945 height 61
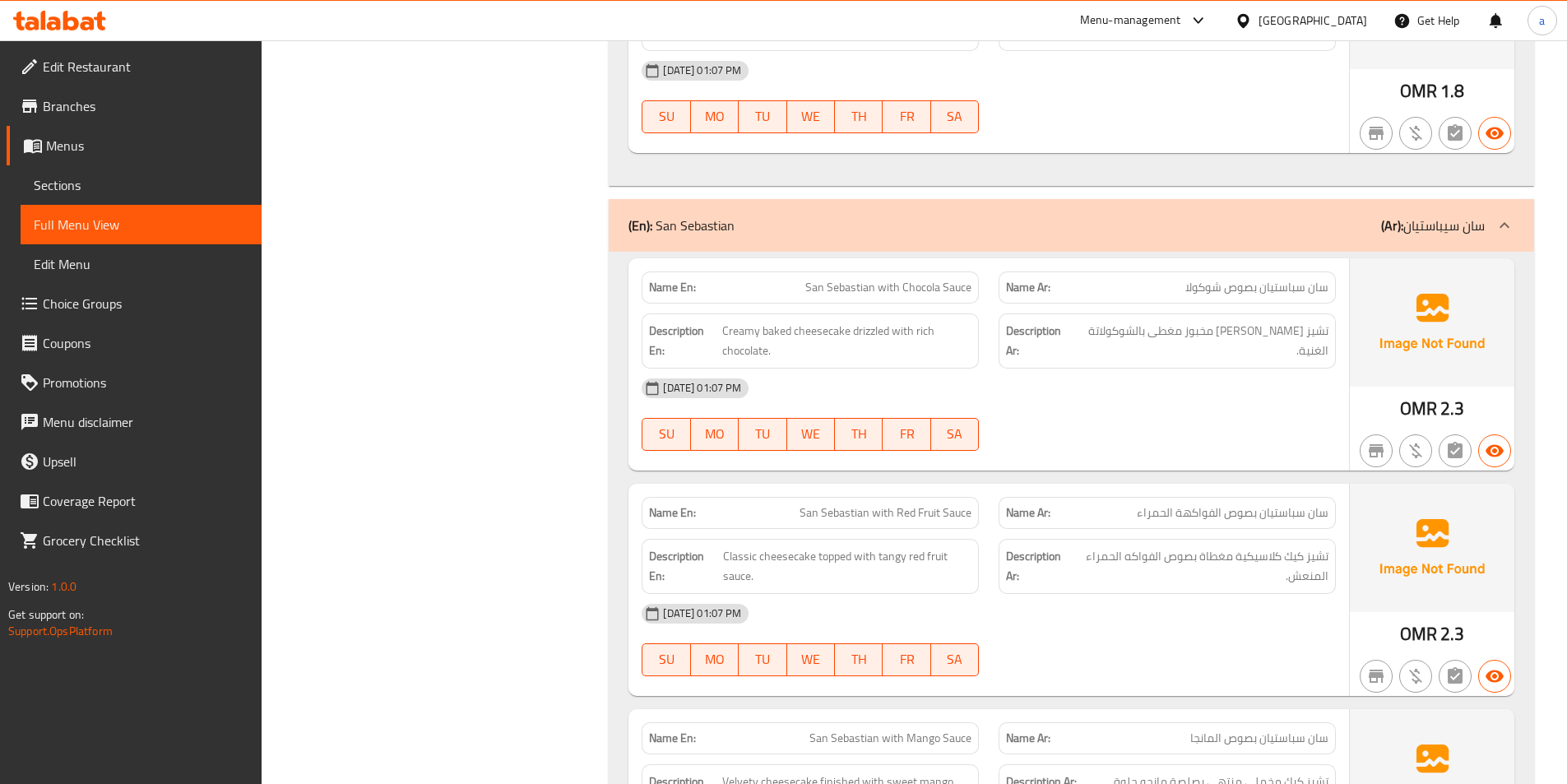
scroll to position [4579, 0]
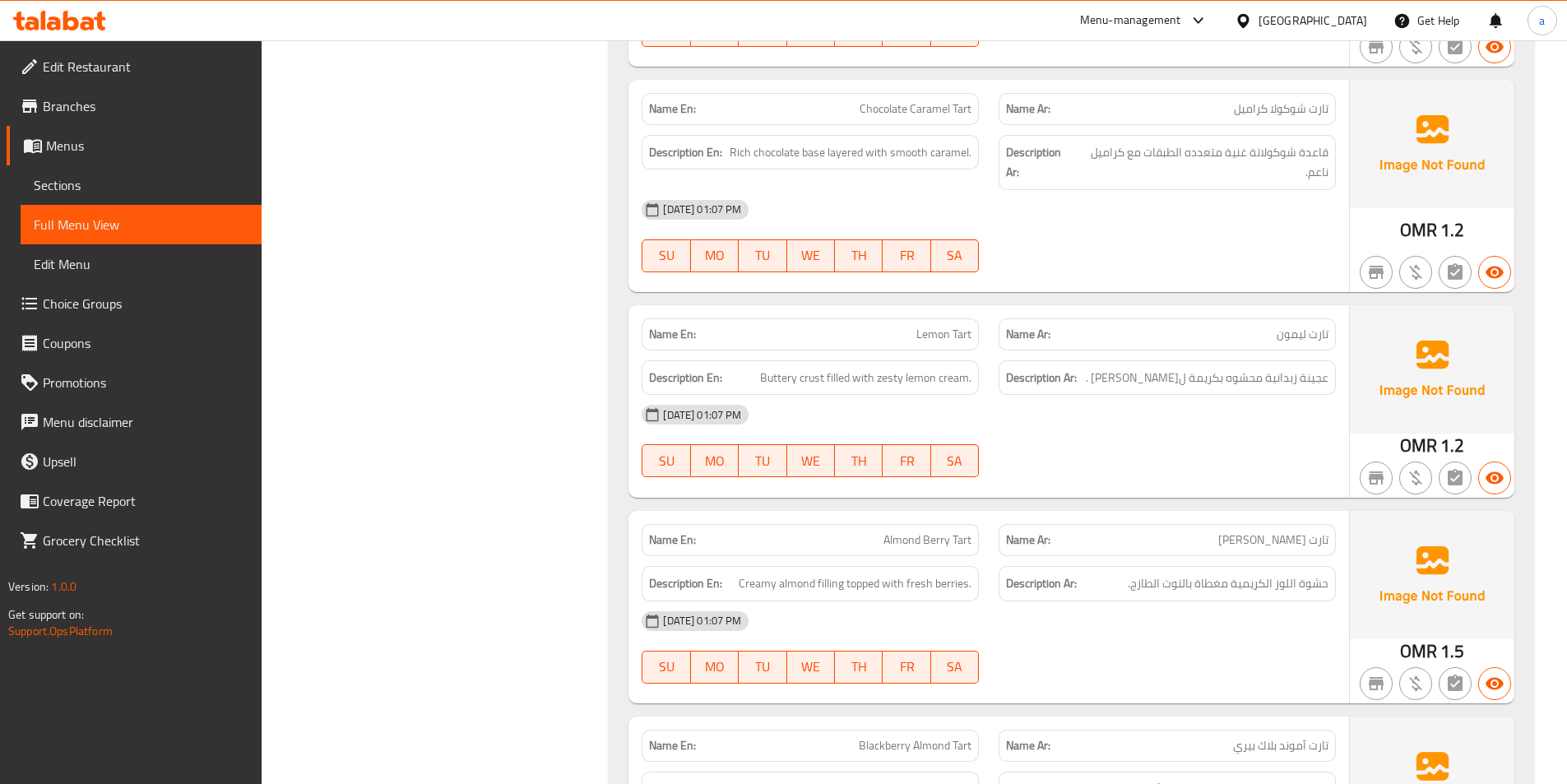
scroll to position [5730, 0]
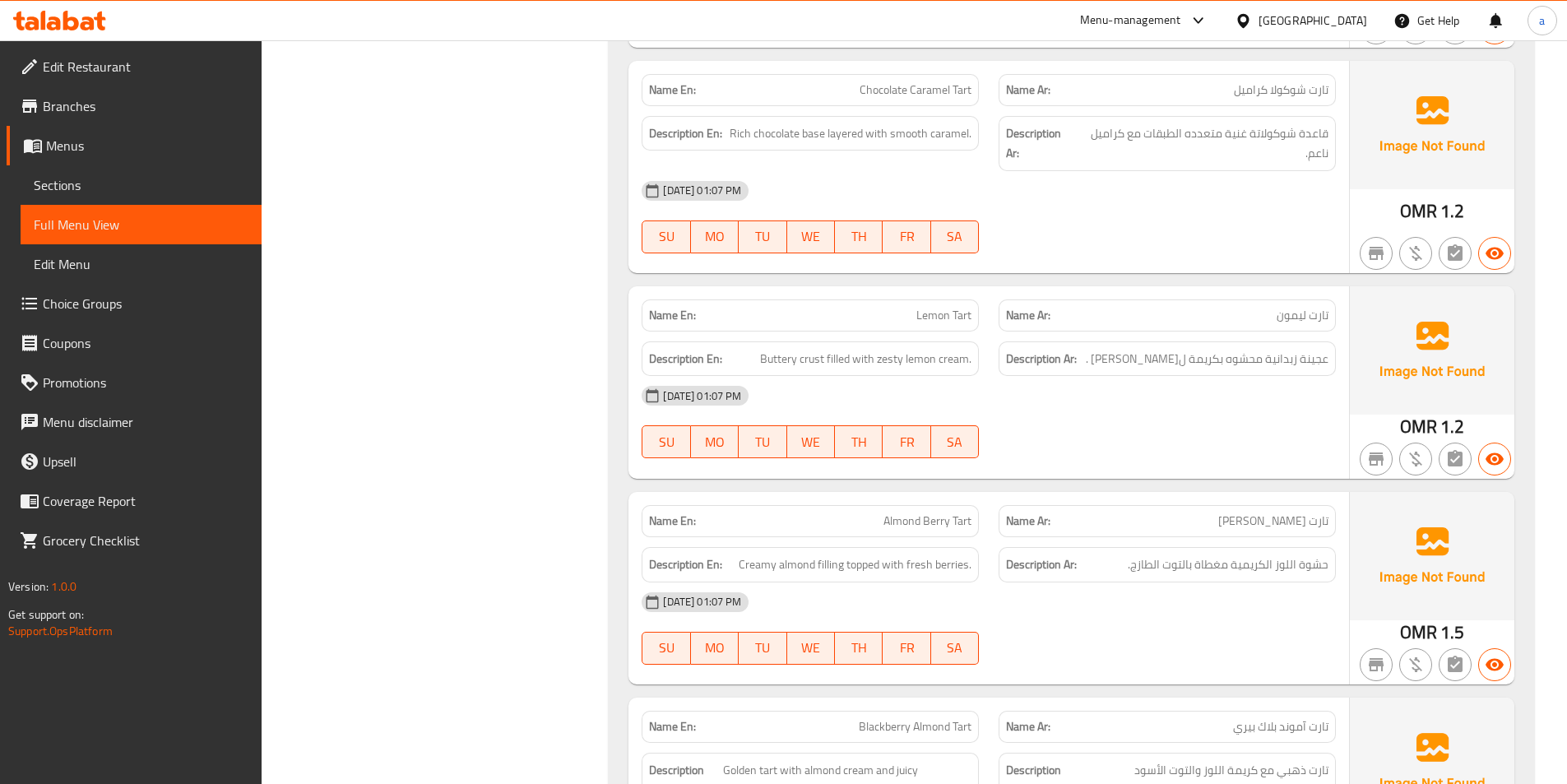
copy span "Chocolate Caramel Tart"
click at [182, 219] on span "Full Menu View" at bounding box center [141, 224] width 215 height 20
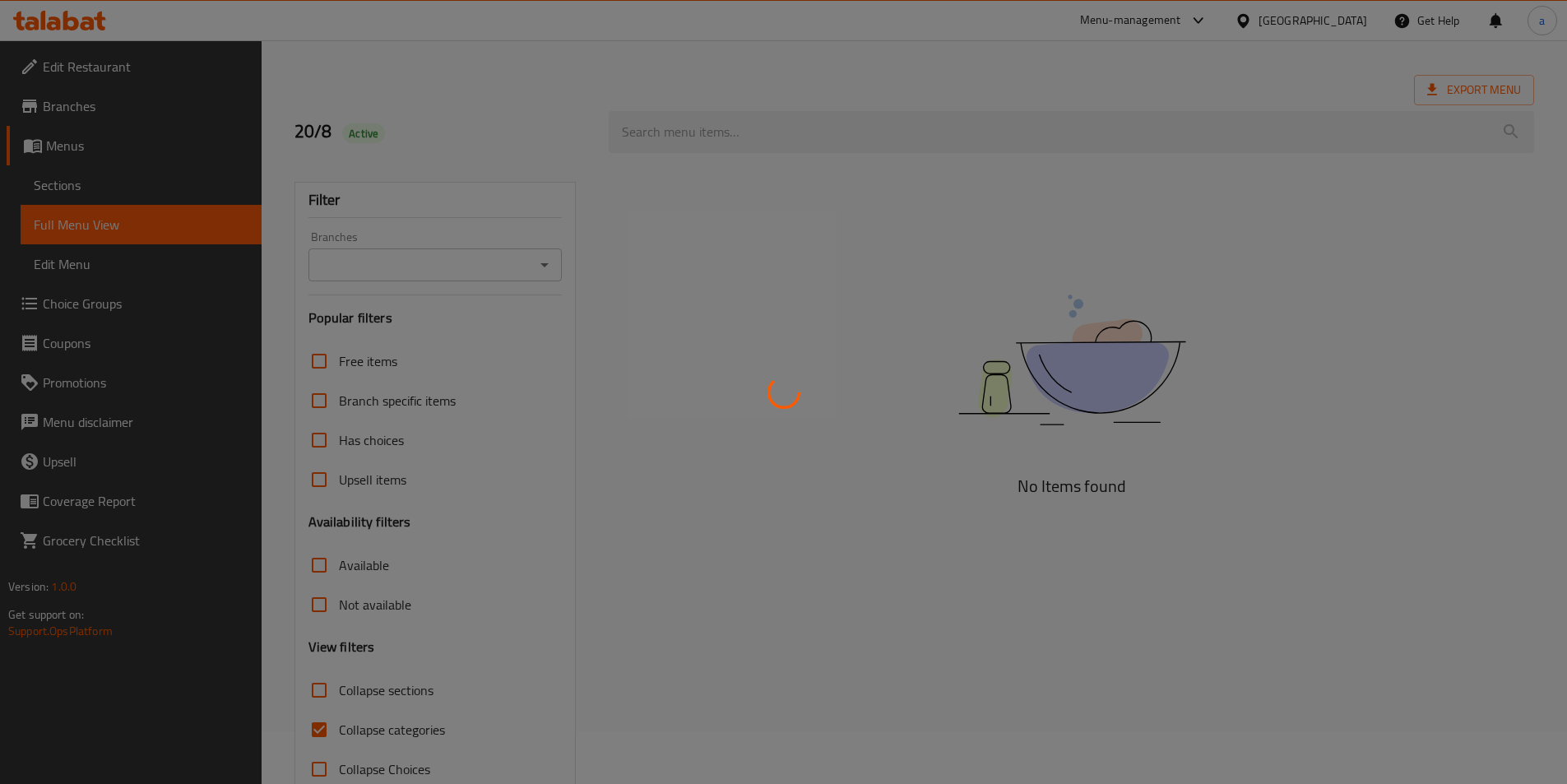
scroll to position [92, 0]
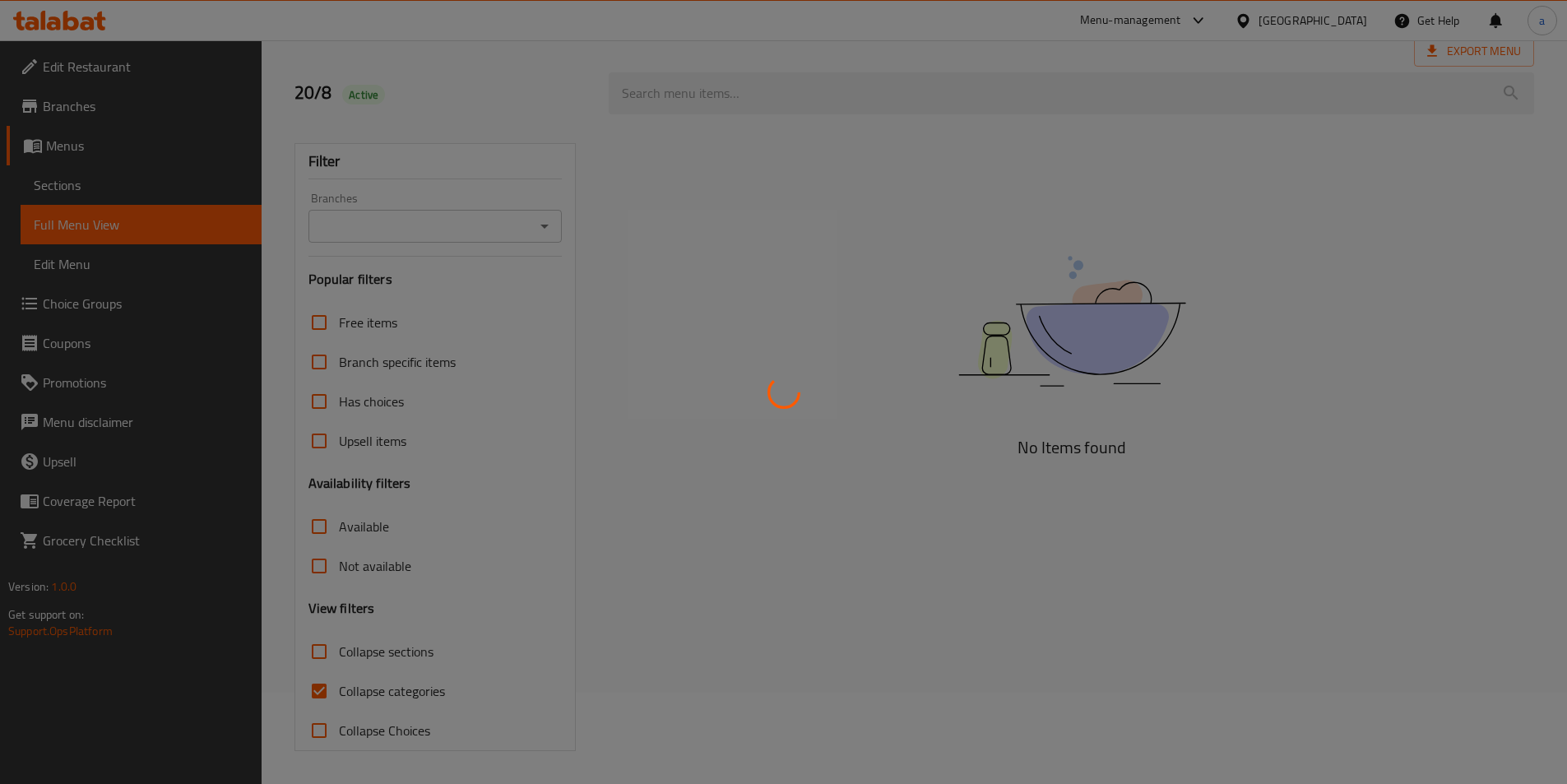
click at [322, 687] on div at bounding box center [784, 392] width 1567 height 784
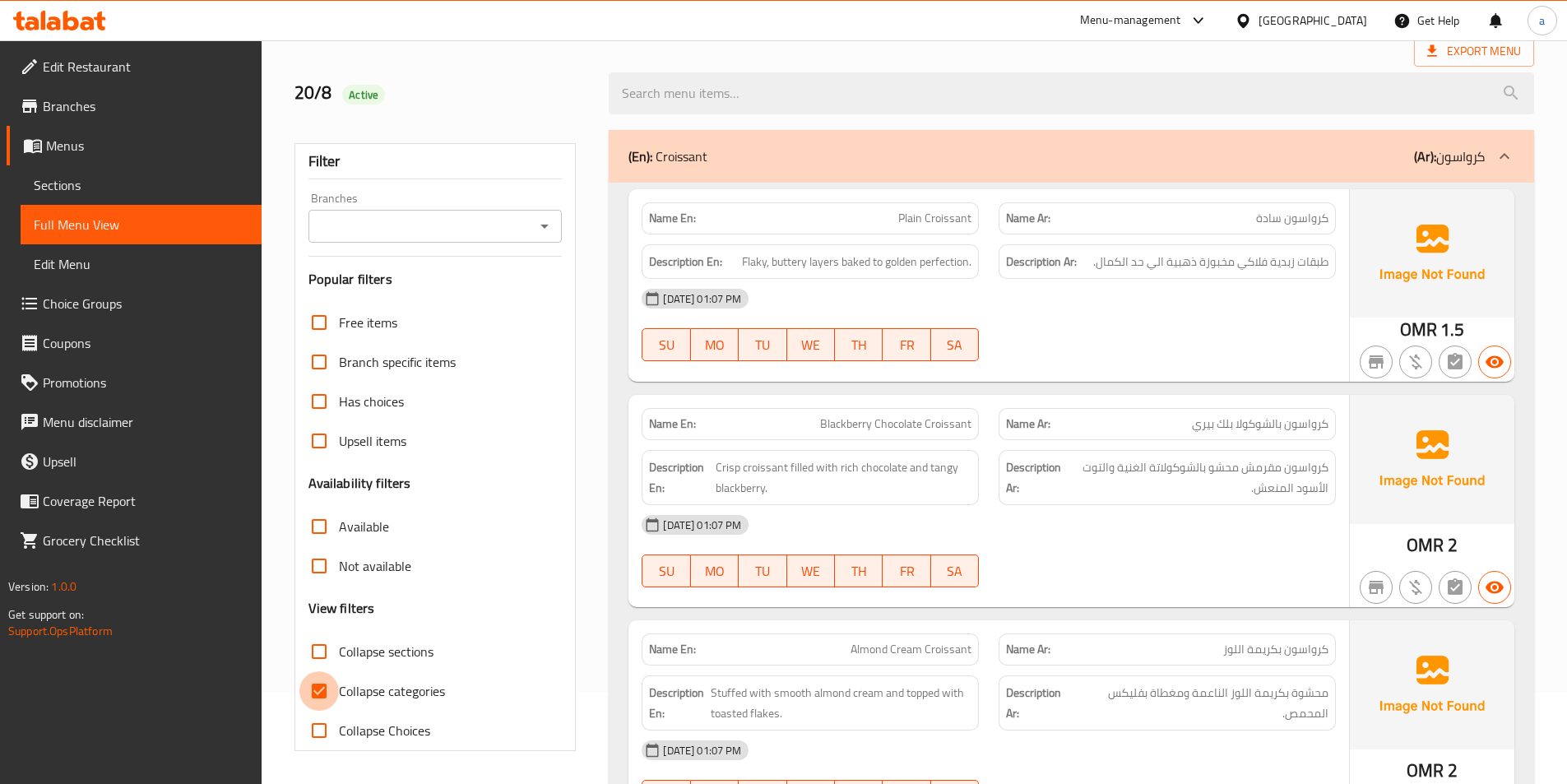
click at [322, 687] on input "Collapse categories" at bounding box center [319, 690] width 39 height 39
checkbox input "false"
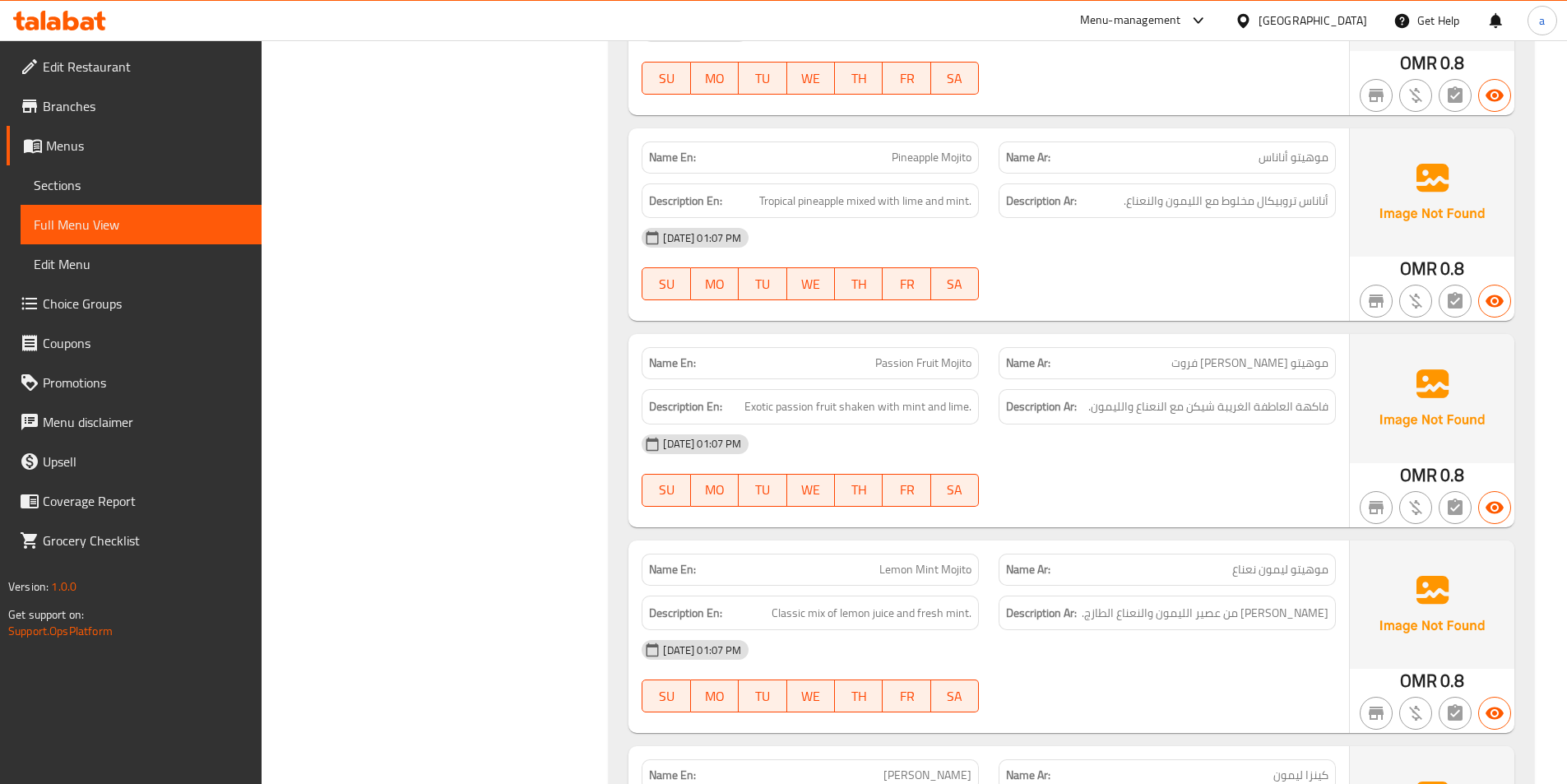
scroll to position [7902, 0]
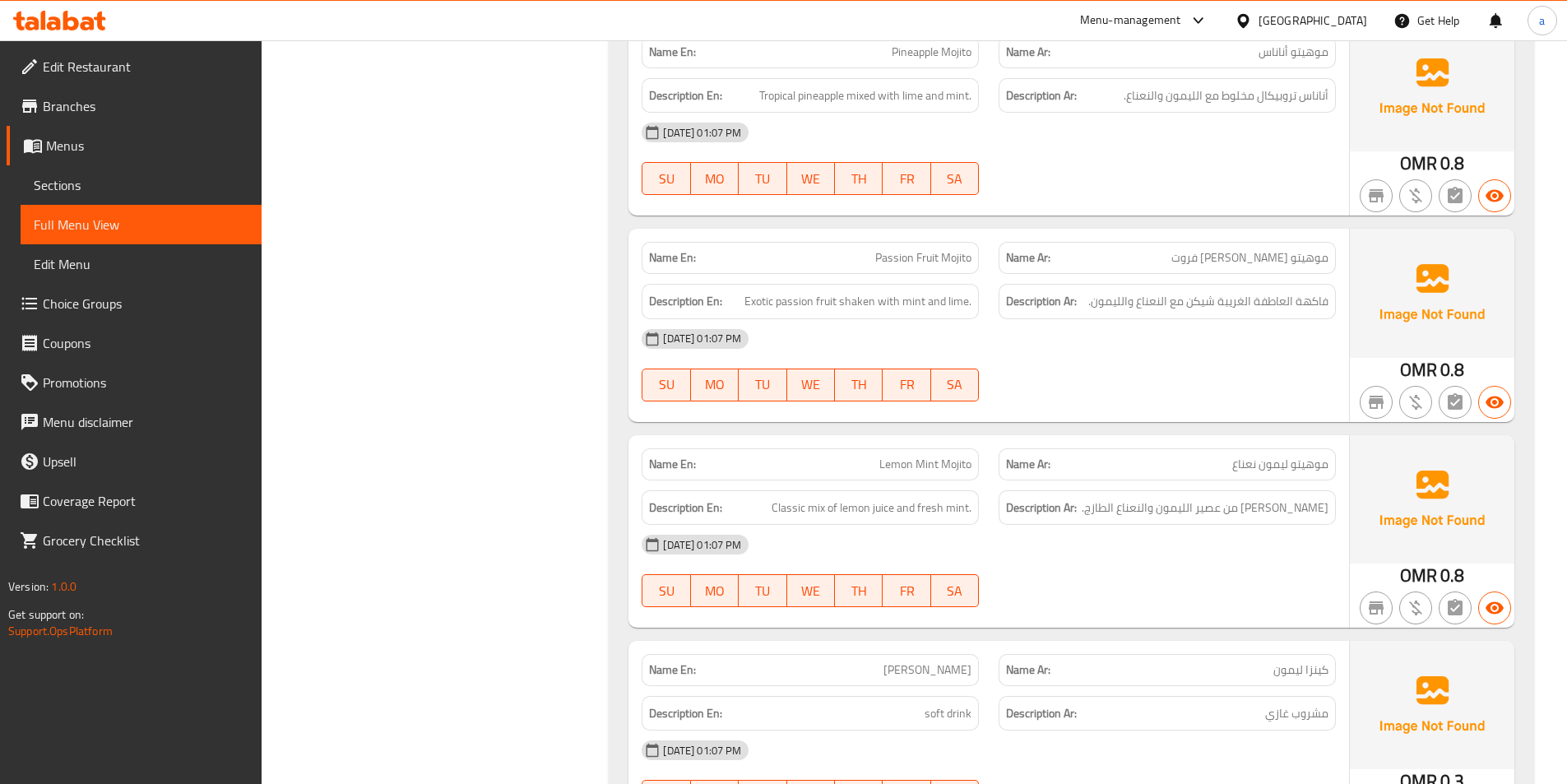
copy span "Passion Fruit Mojito"
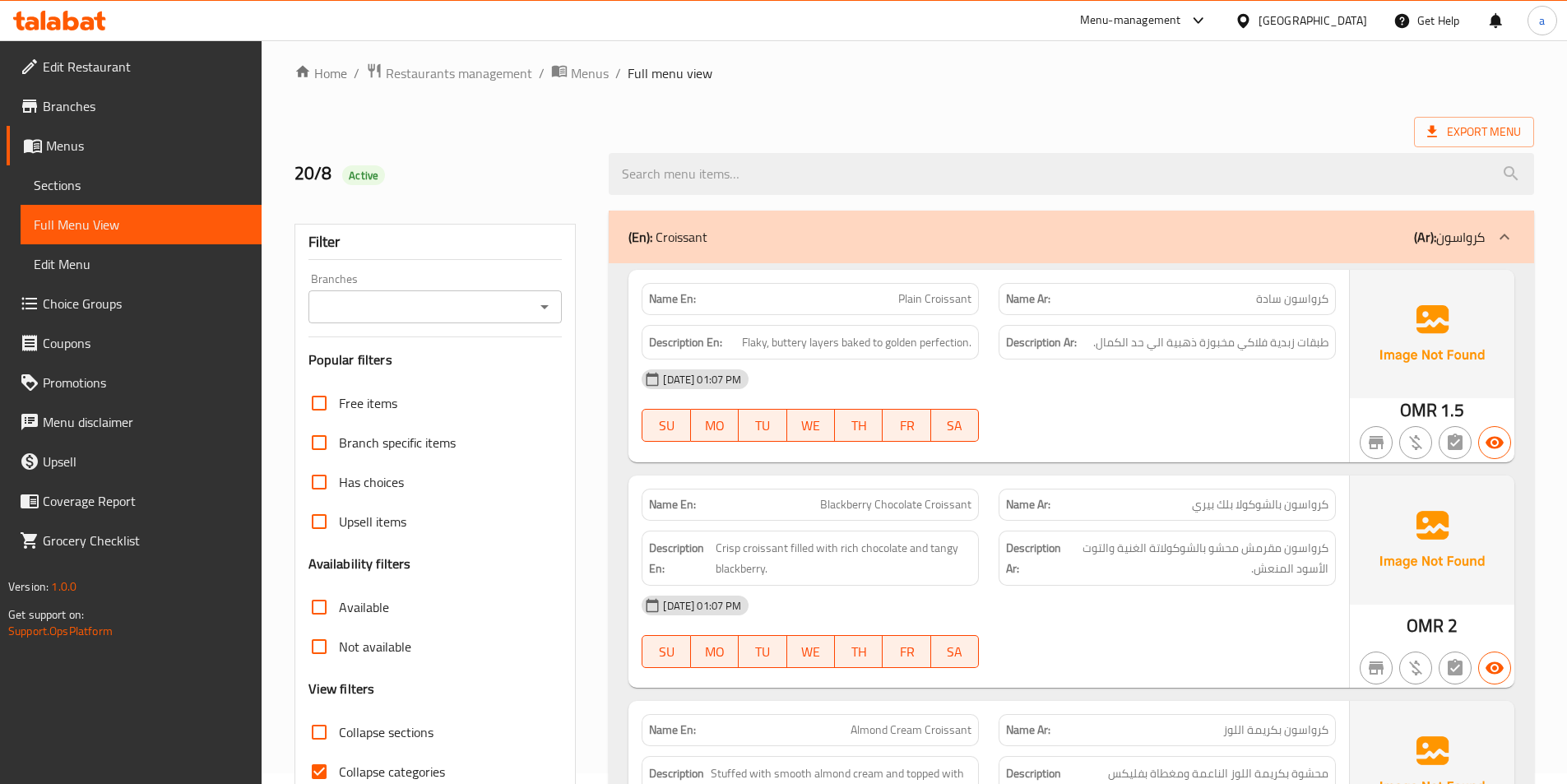
scroll to position [80, 0]
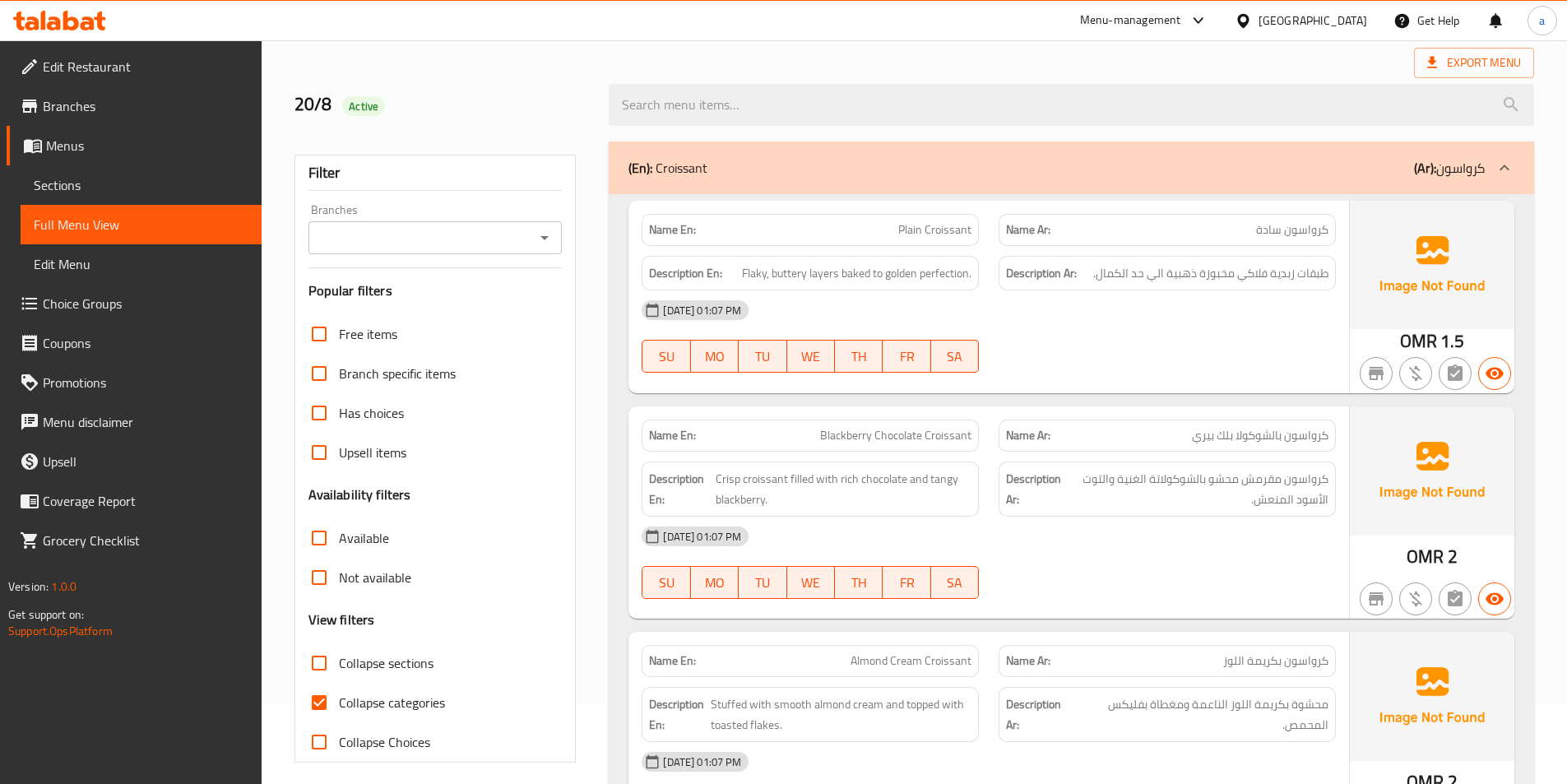
click at [326, 711] on input "Collapse categories" at bounding box center [319, 702] width 39 height 39
checkbox input "false"
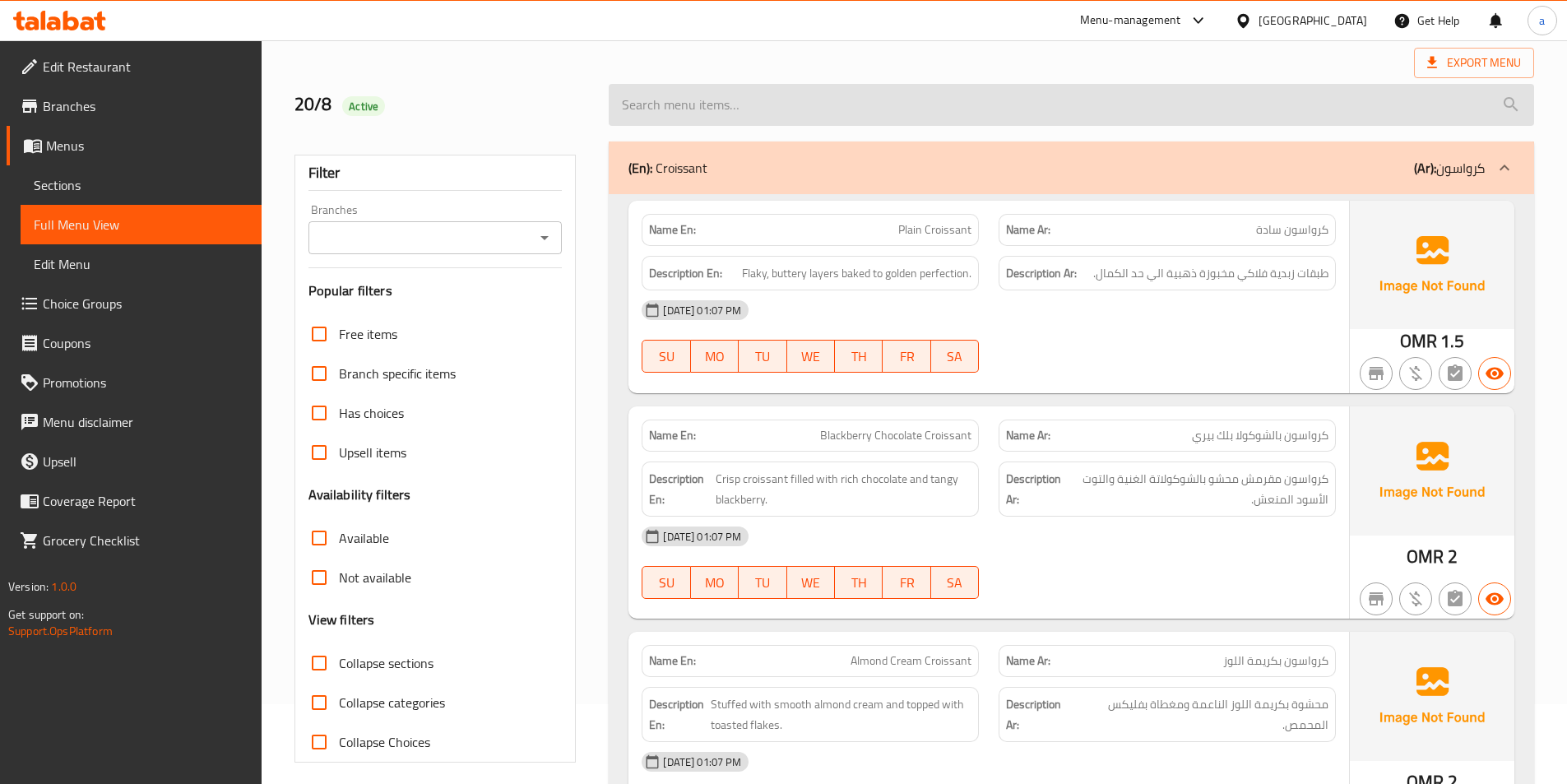
click at [946, 89] on input "search" at bounding box center [1071, 104] width 926 height 42
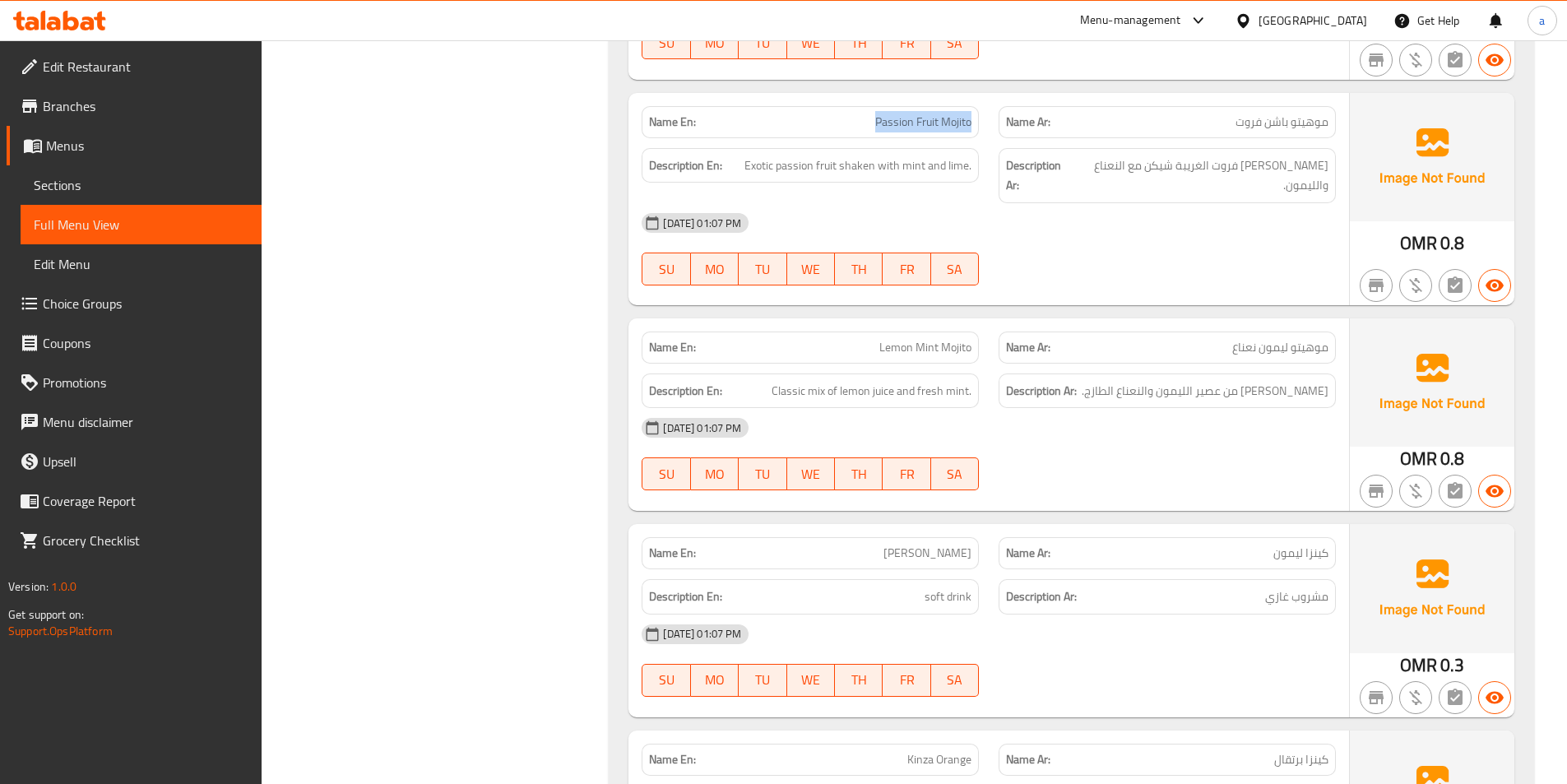
scroll to position [8136, 0]
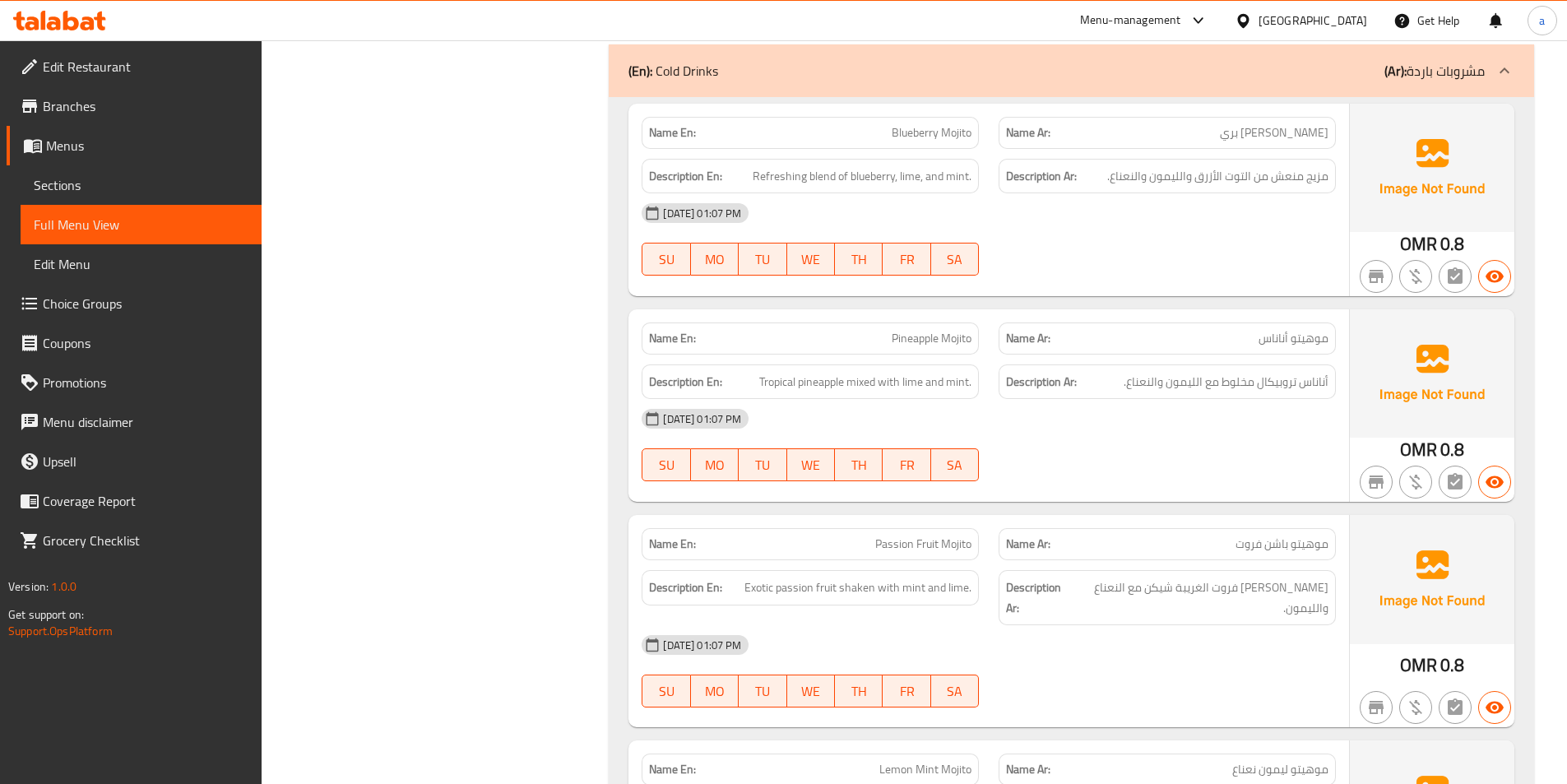
scroll to position [7609, 0]
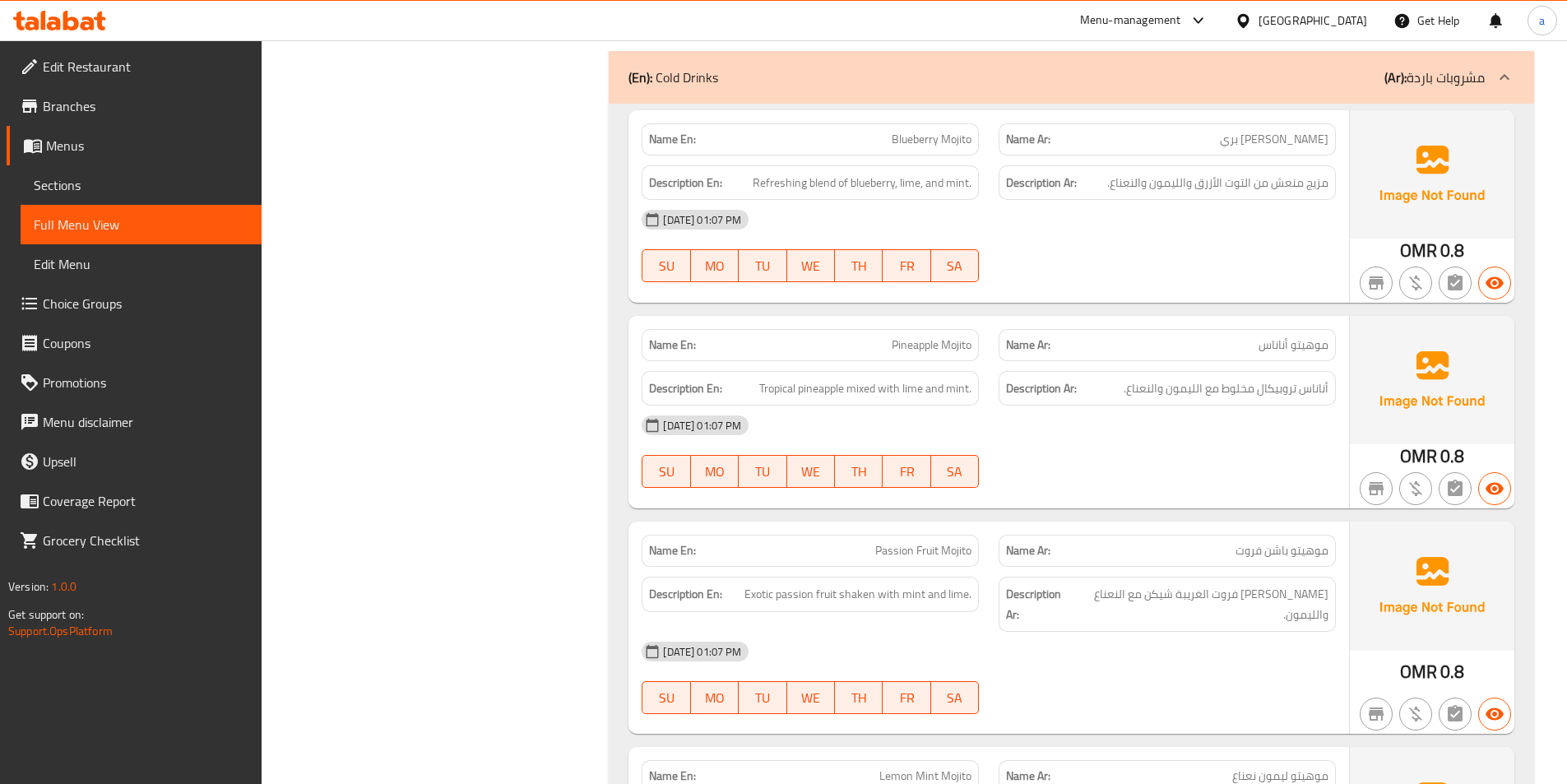
click at [100, 94] on link "Branches" at bounding box center [134, 106] width 255 height 39
